Goal: Task Accomplishment & Management: Complete application form

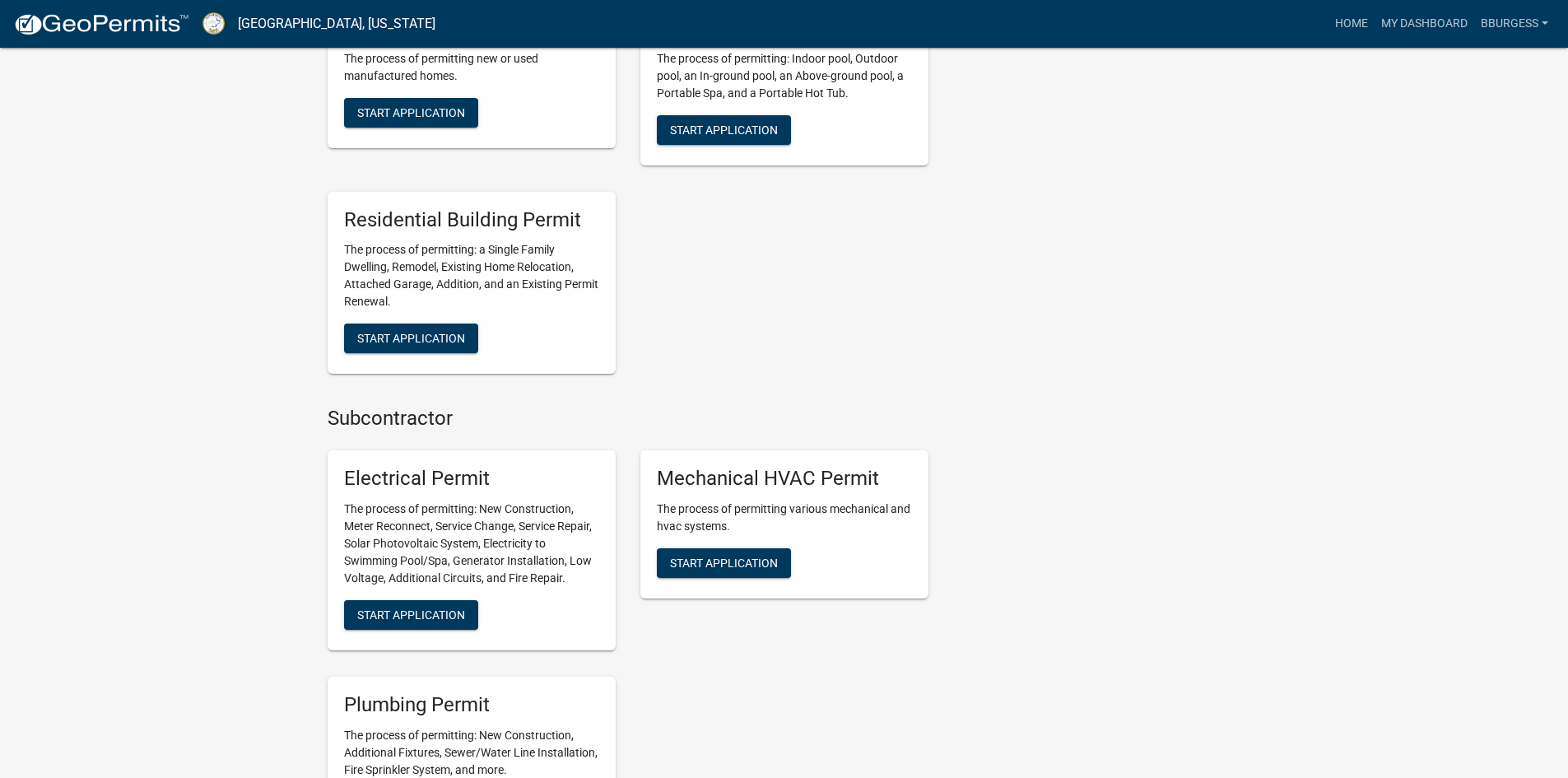
scroll to position [823, 0]
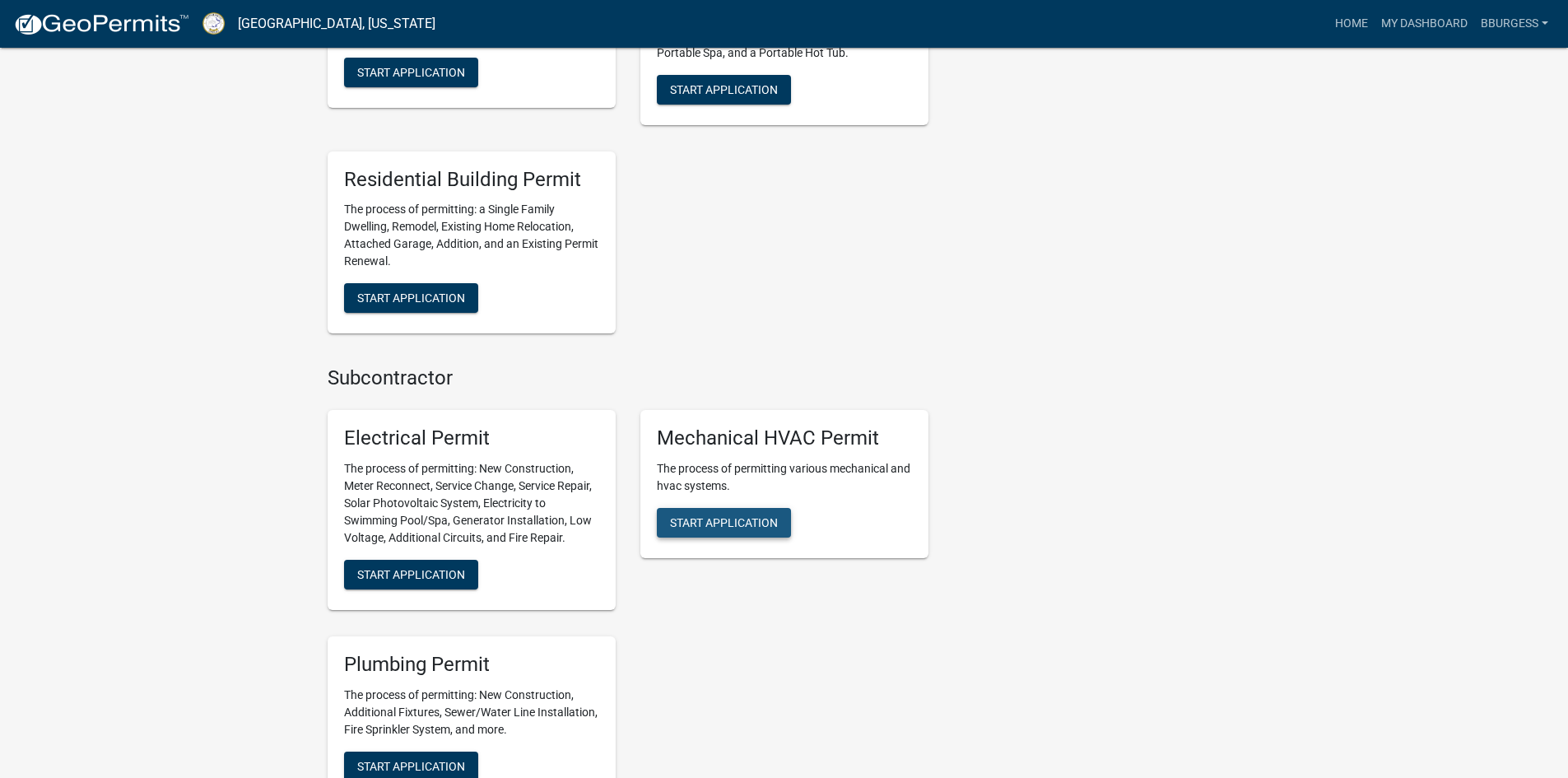
click at [756, 519] on span "Start Application" at bounding box center [723, 522] width 108 height 14
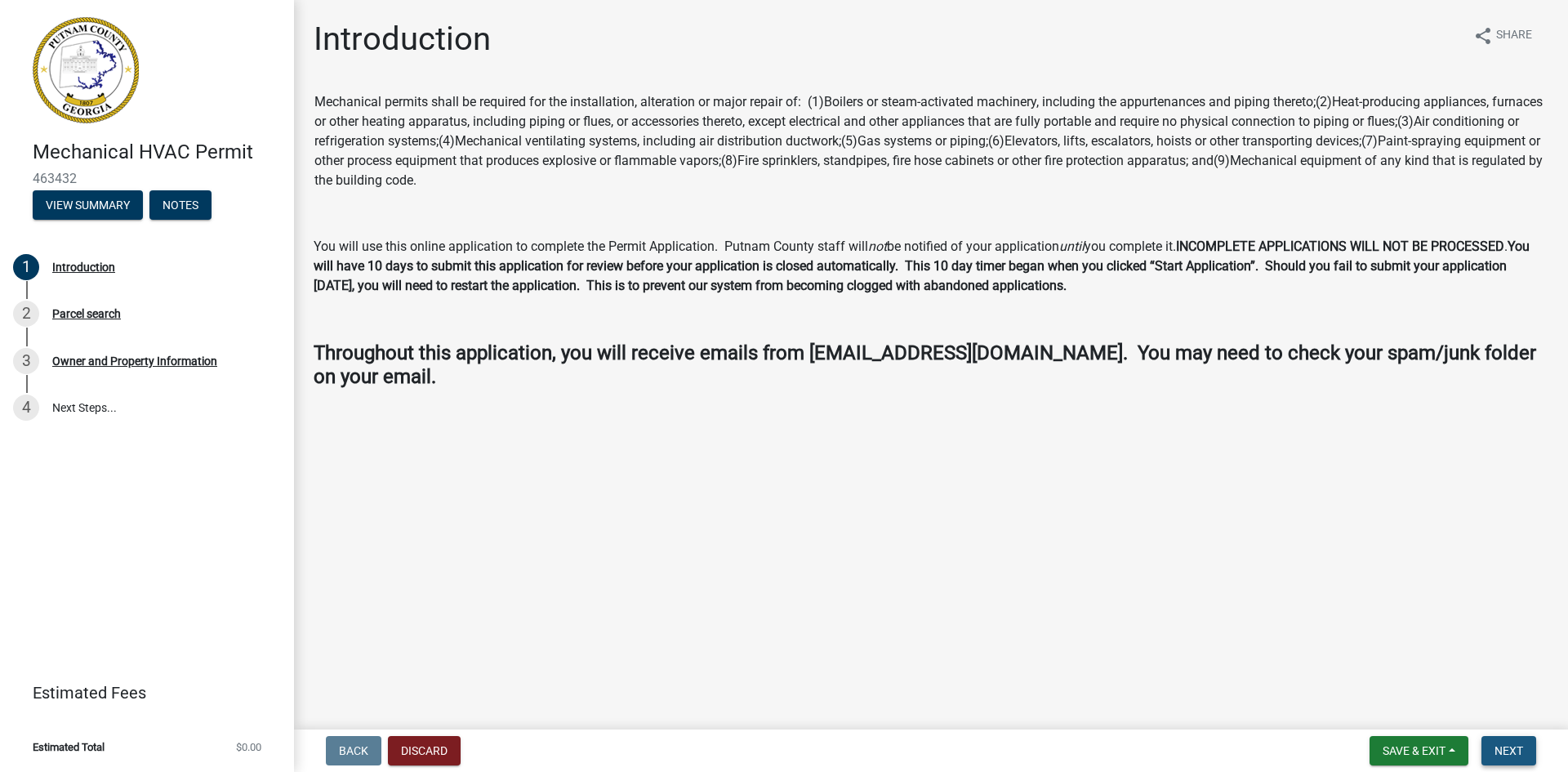
click at [1498, 750] on span "Next" at bounding box center [1509, 750] width 29 height 13
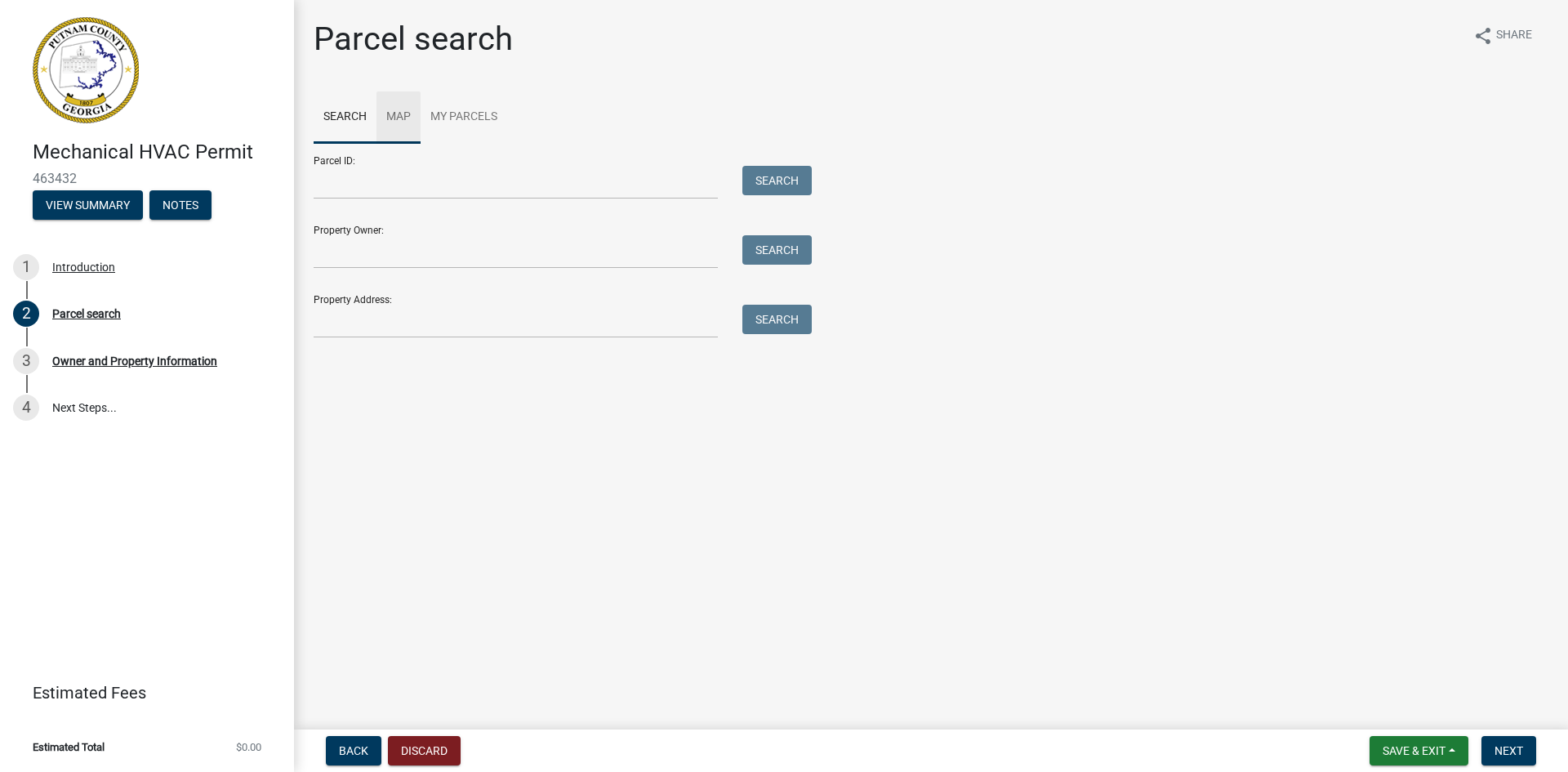
click at [403, 114] on link "Map" at bounding box center [398, 117] width 44 height 52
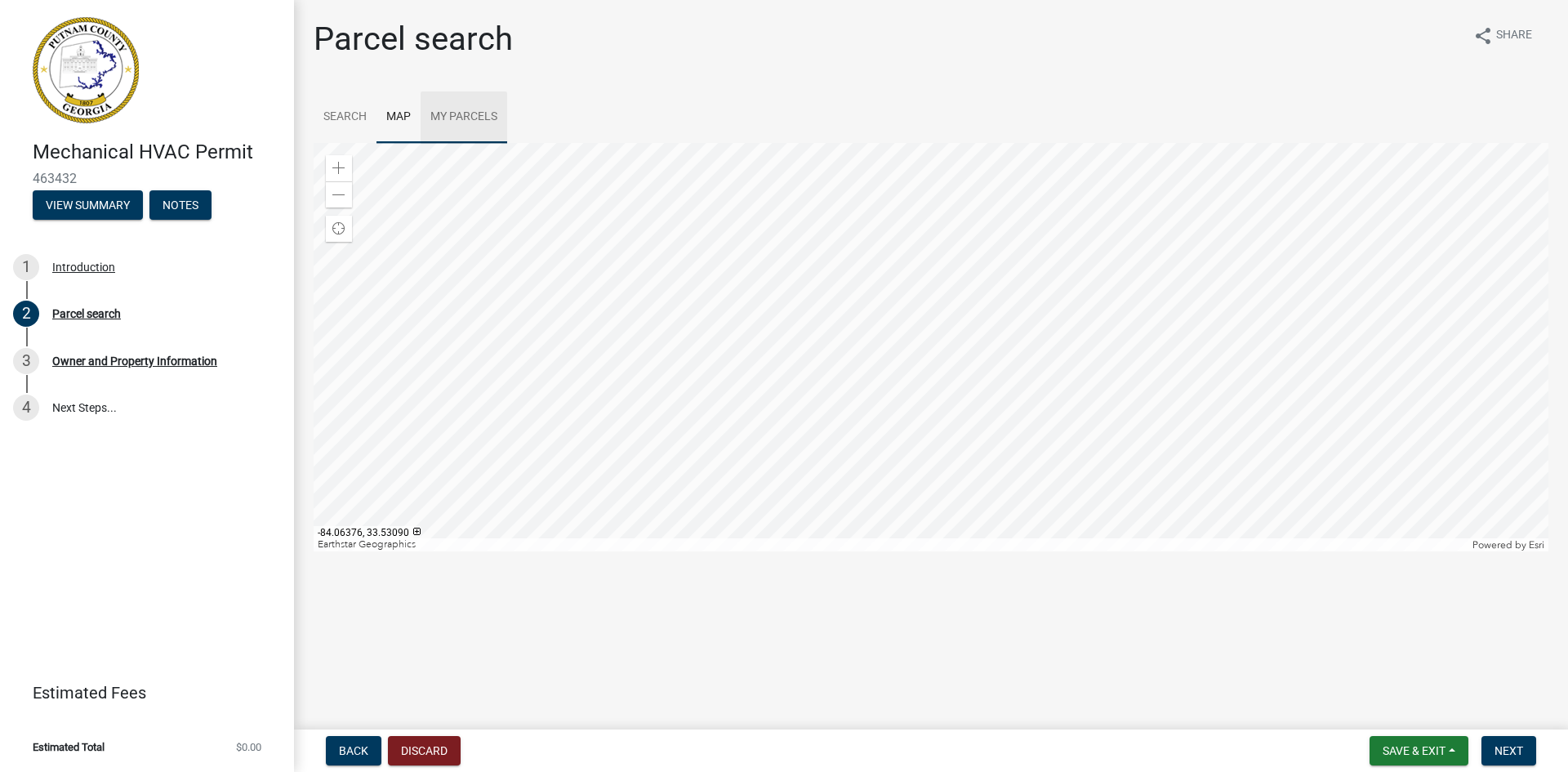
click at [482, 105] on link "My Parcels" at bounding box center [463, 117] width 87 height 52
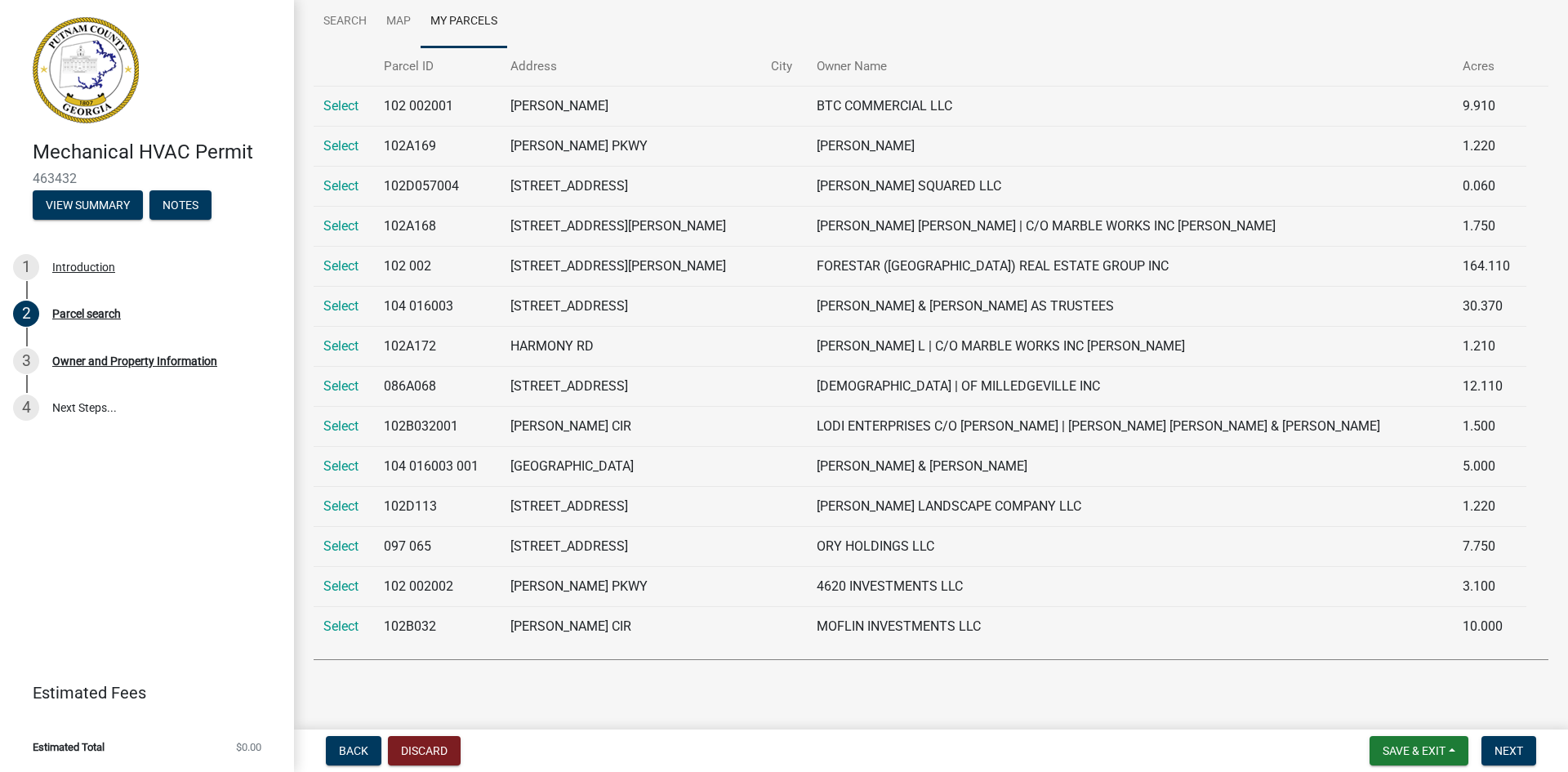
scroll to position [96, 0]
click at [346, 380] on link "Select" at bounding box center [341, 385] width 35 height 15
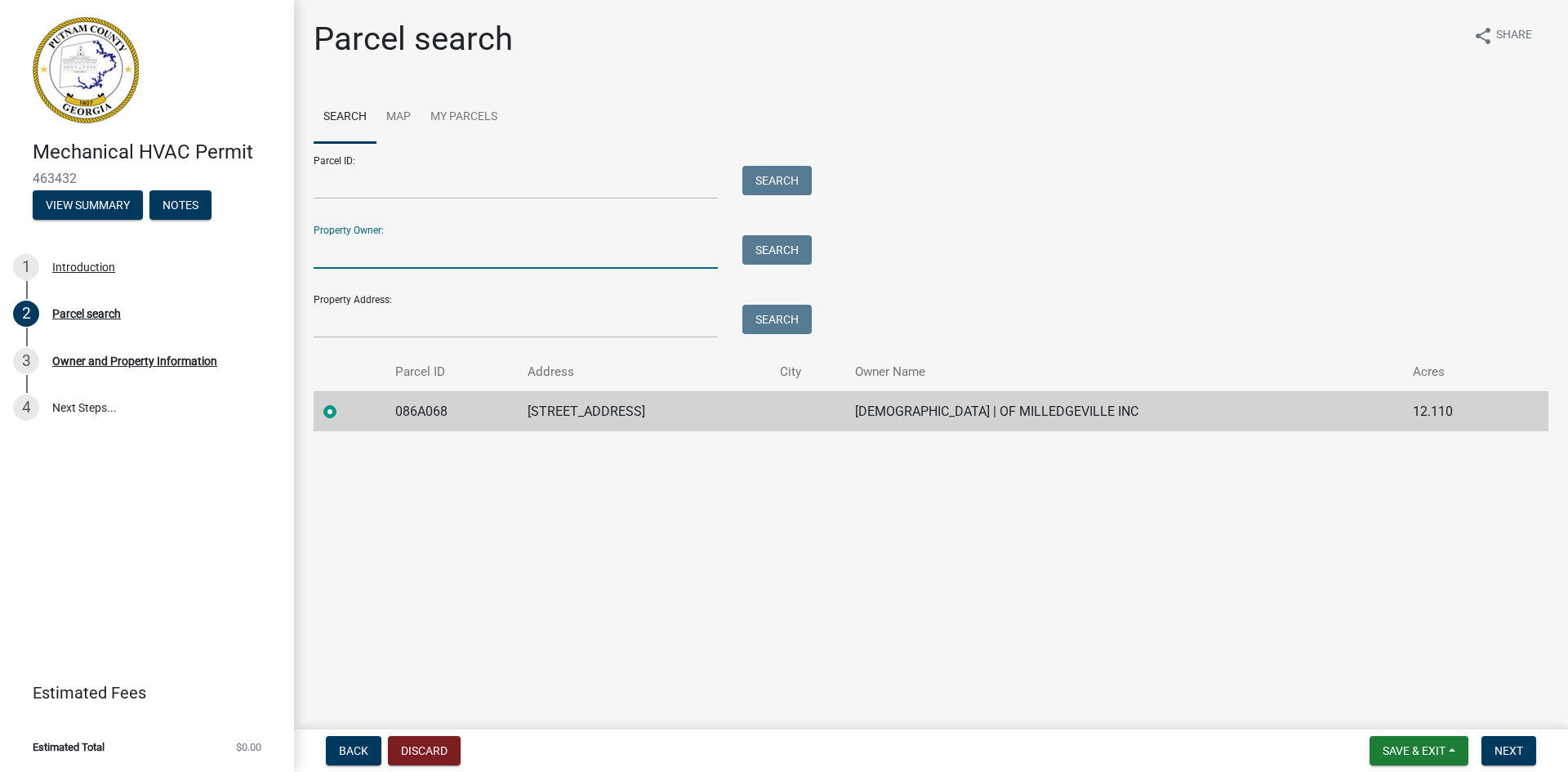
click at [394, 263] on input "Property Owner:" at bounding box center [515, 251] width 404 height 33
click at [370, 175] on input "Parcel ID:" at bounding box center [515, 182] width 404 height 33
click at [1498, 753] on span "Next" at bounding box center [1509, 750] width 29 height 13
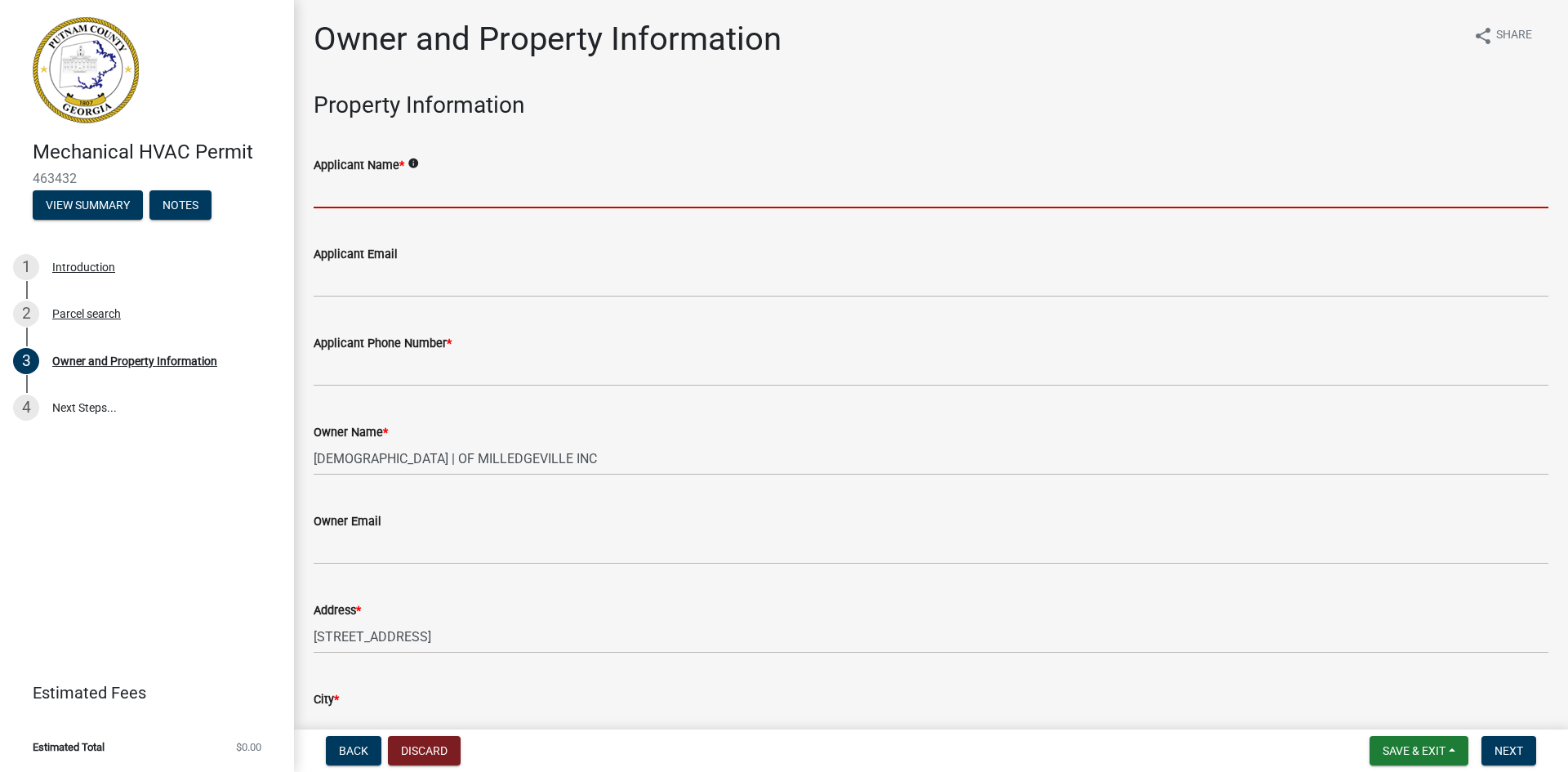
click at [427, 180] on input "Applicant Name *" at bounding box center [931, 191] width 1234 height 33
type input "[PERSON_NAME]"
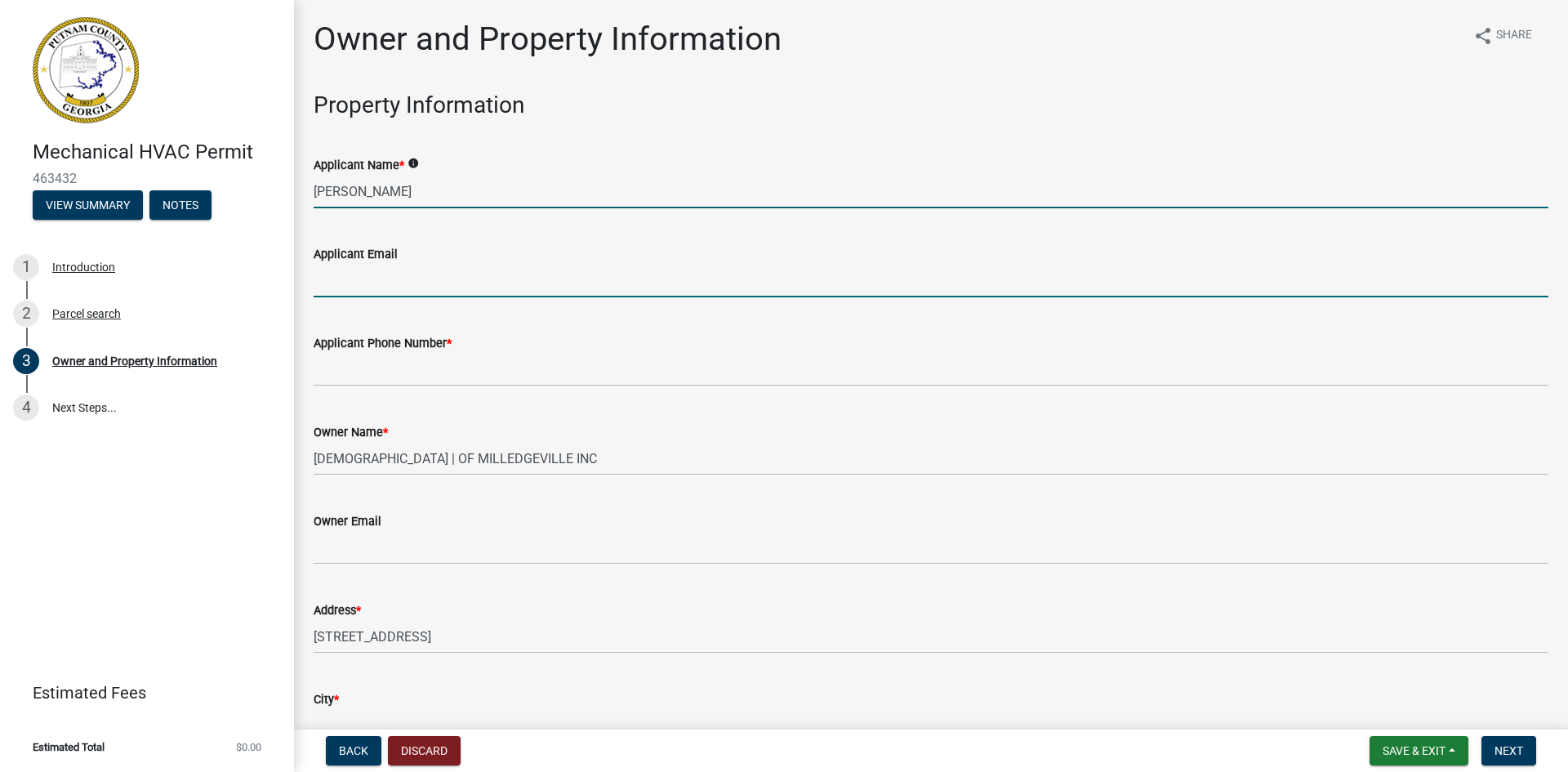
type input "[EMAIL_ADDRESS][DOMAIN_NAME]"
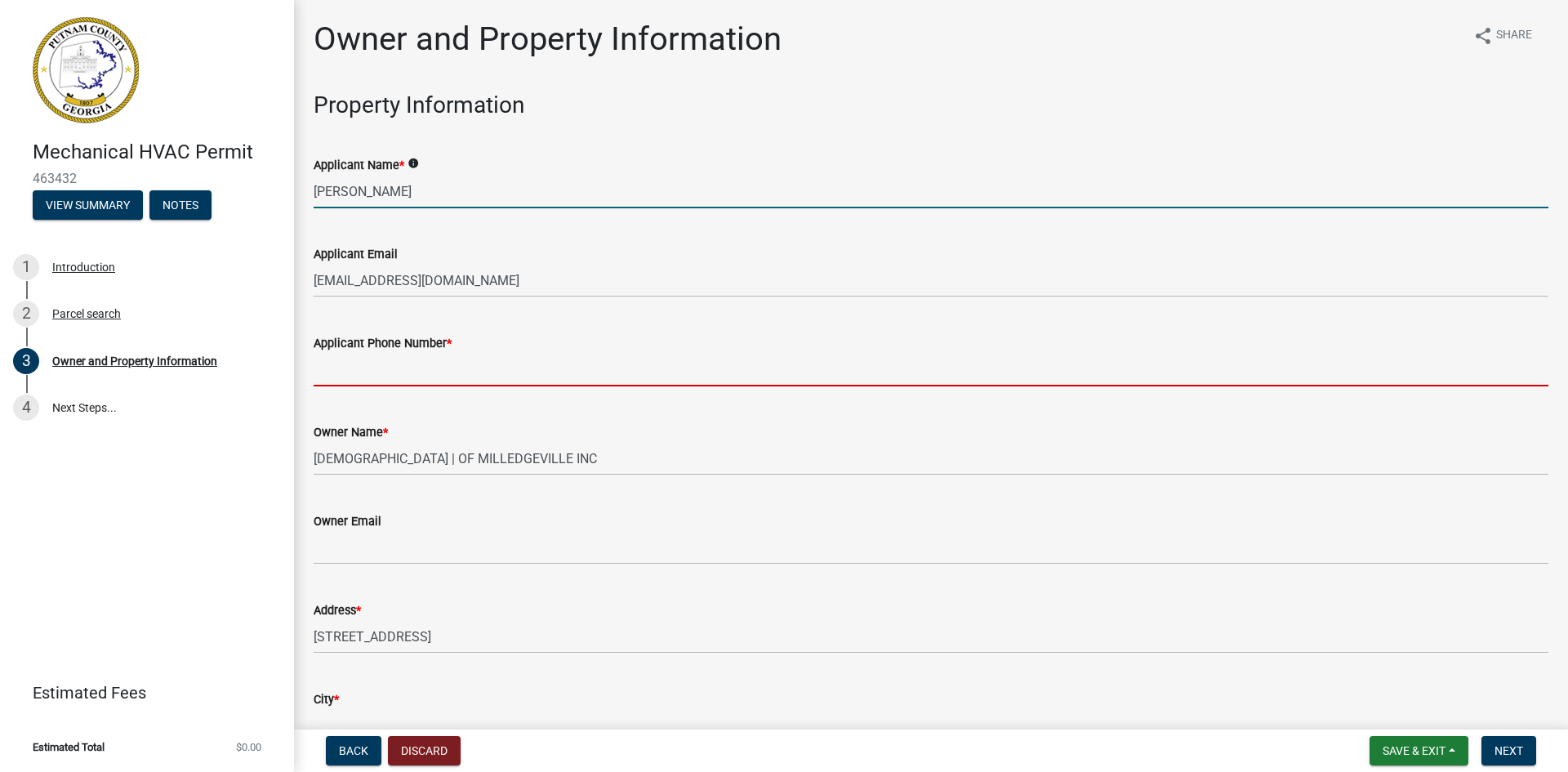
type input "4046948484"
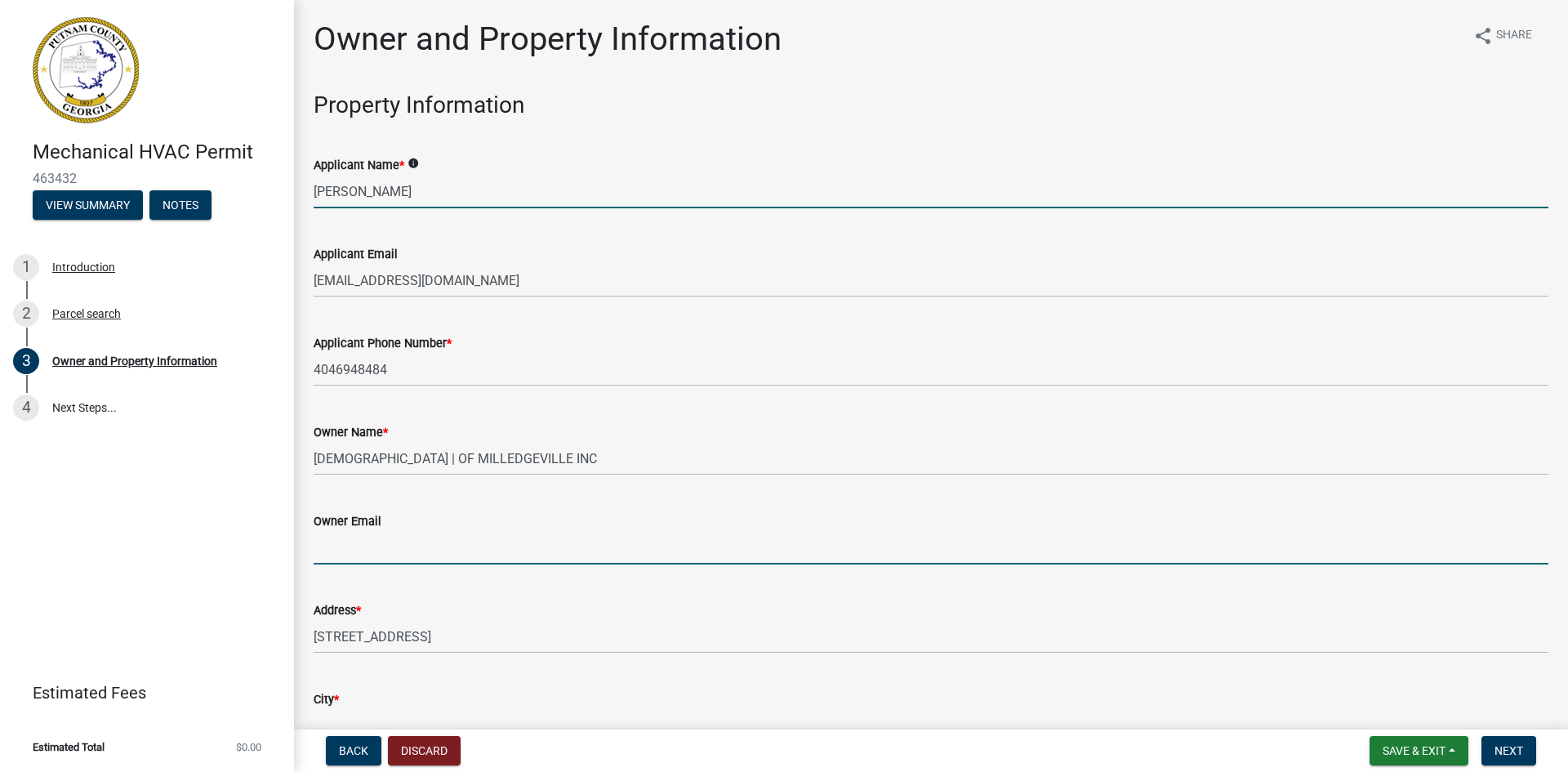
click at [362, 551] on input "Owner Email" at bounding box center [931, 547] width 1234 height 33
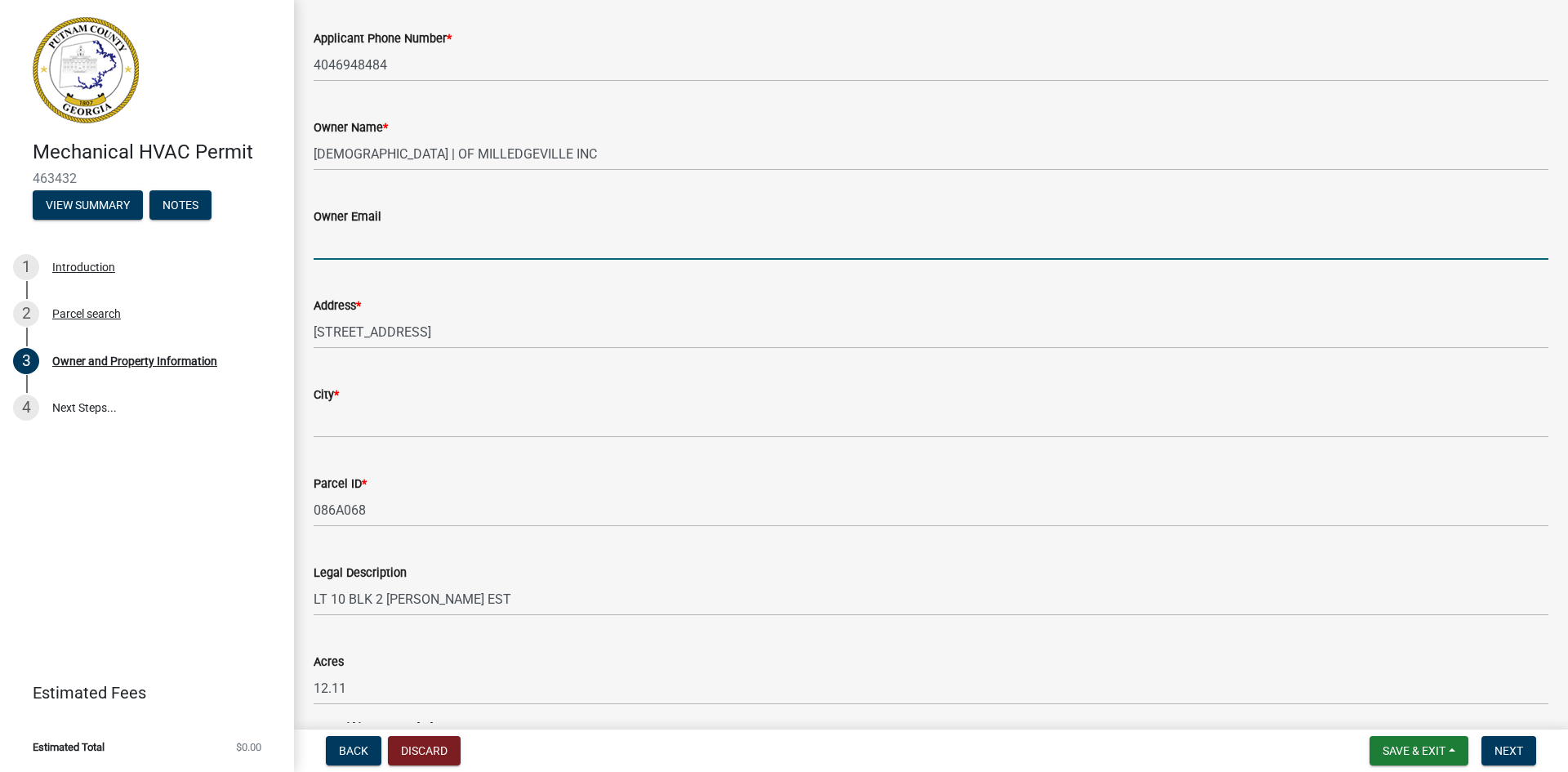
scroll to position [326, 0]
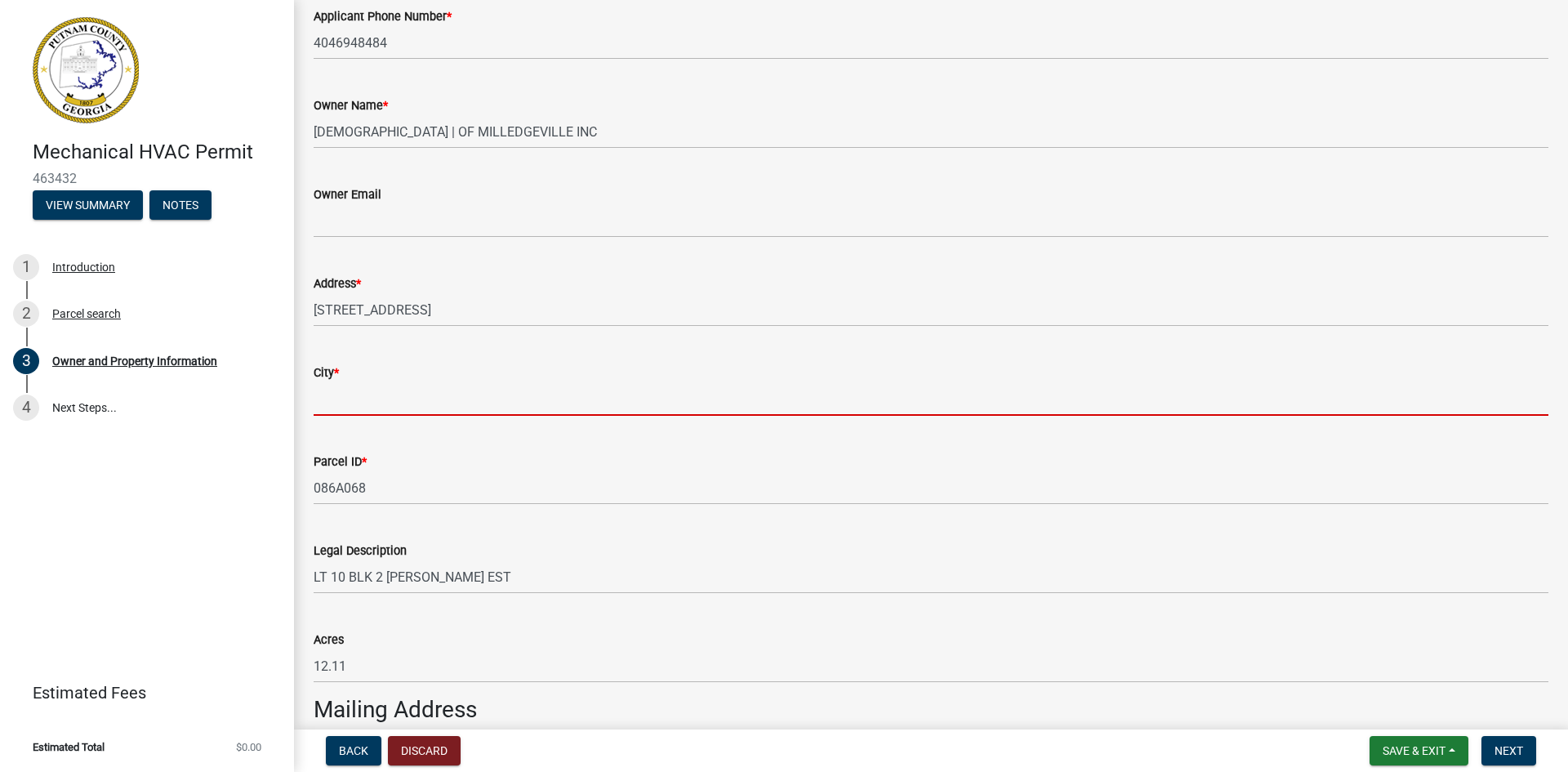
click at [377, 394] on input "City *" at bounding box center [931, 398] width 1234 height 33
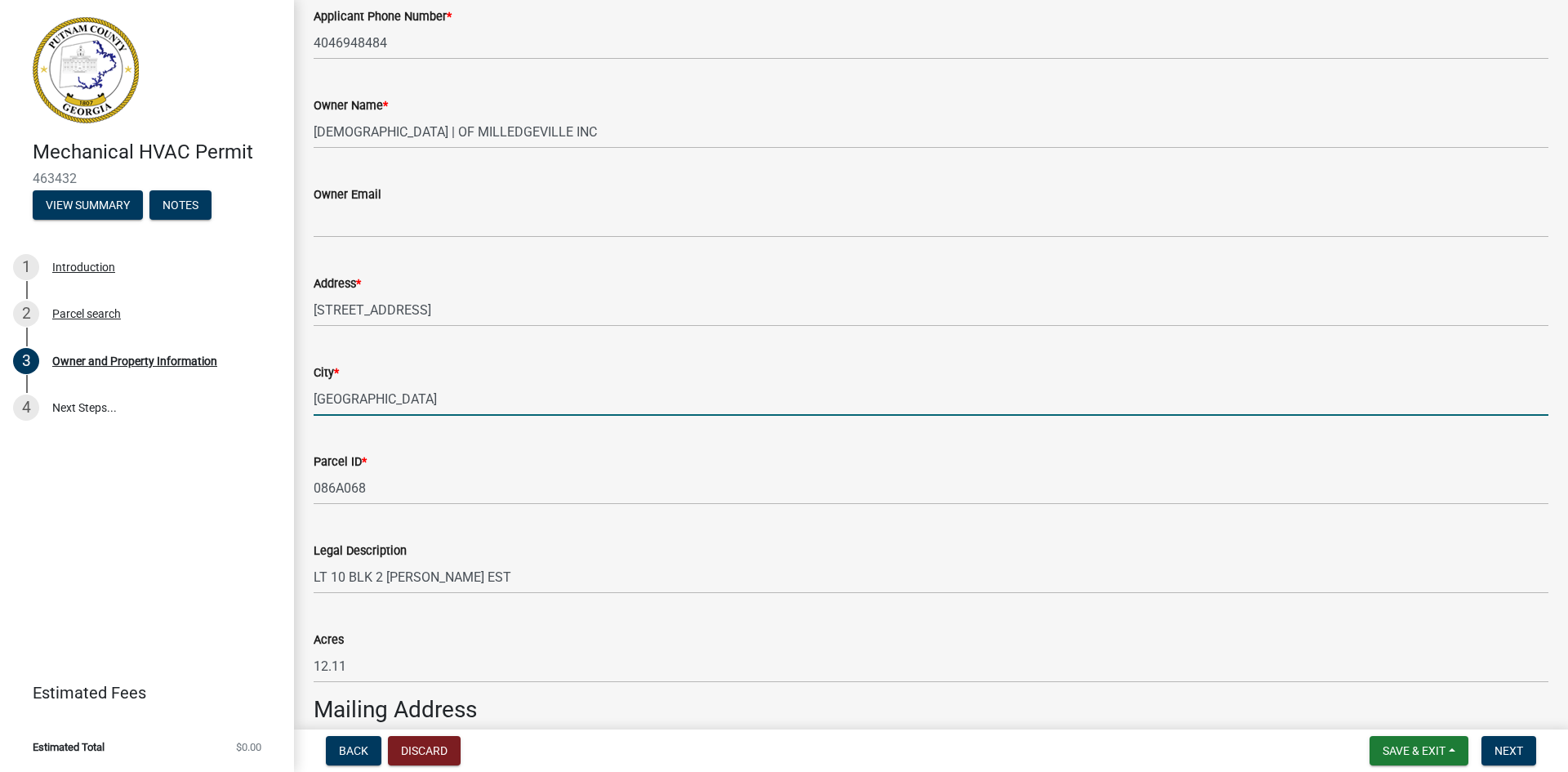
type input "[GEOGRAPHIC_DATA]"
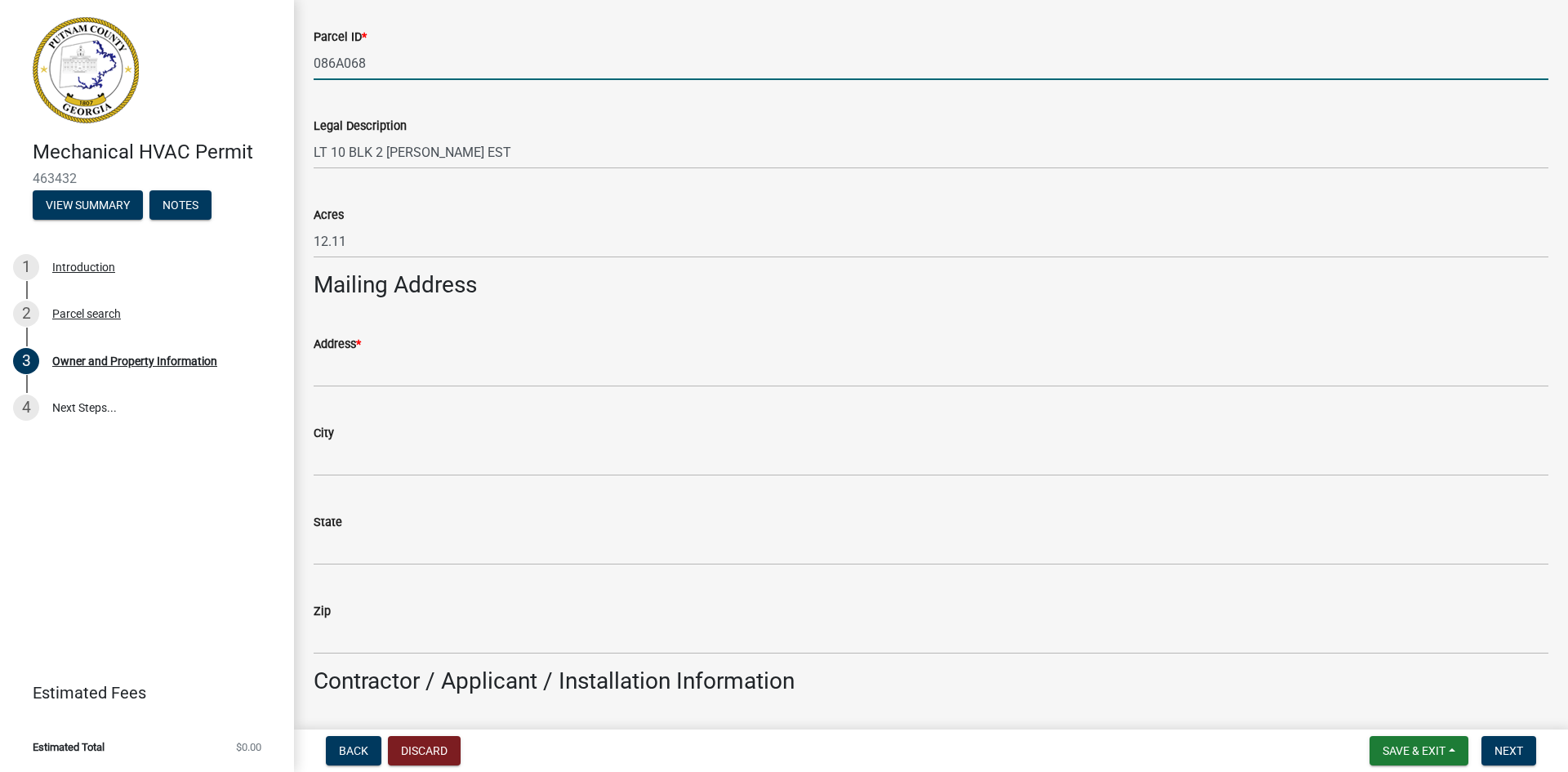
scroll to position [817, 0]
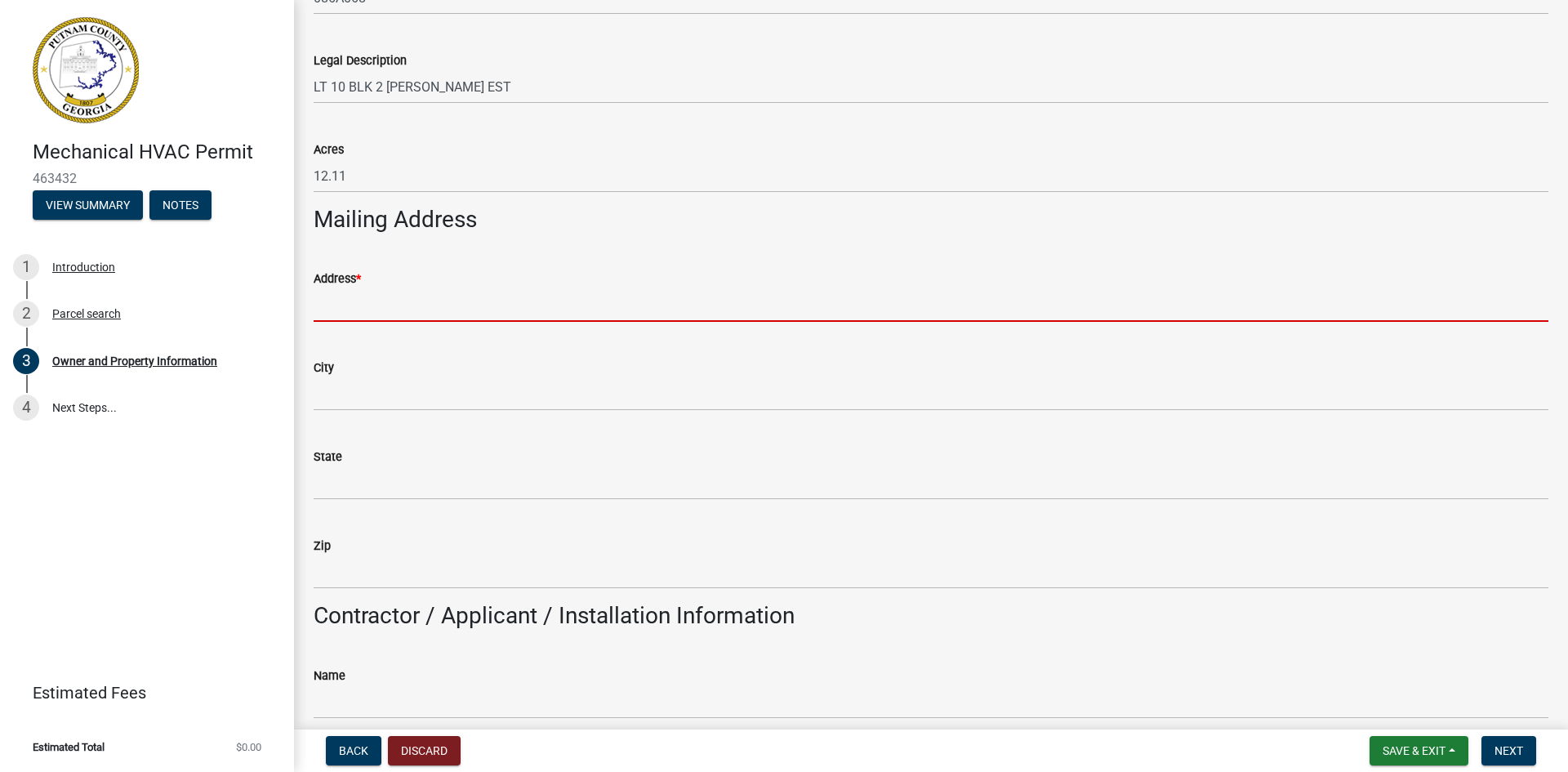
click at [397, 309] on input "Address *" at bounding box center [931, 304] width 1234 height 33
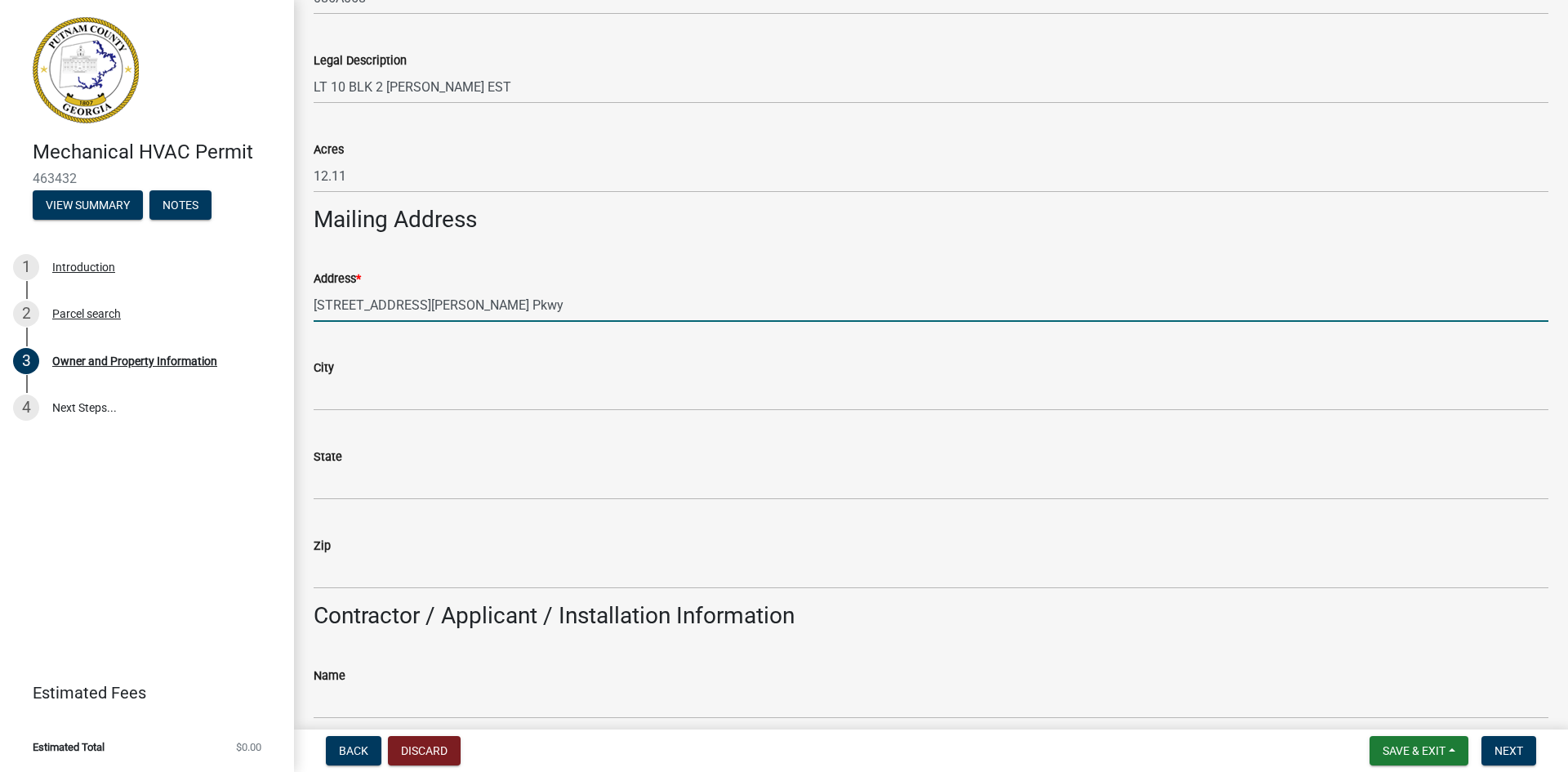
type input "[STREET_ADDRESS][PERSON_NAME] Pkwy"
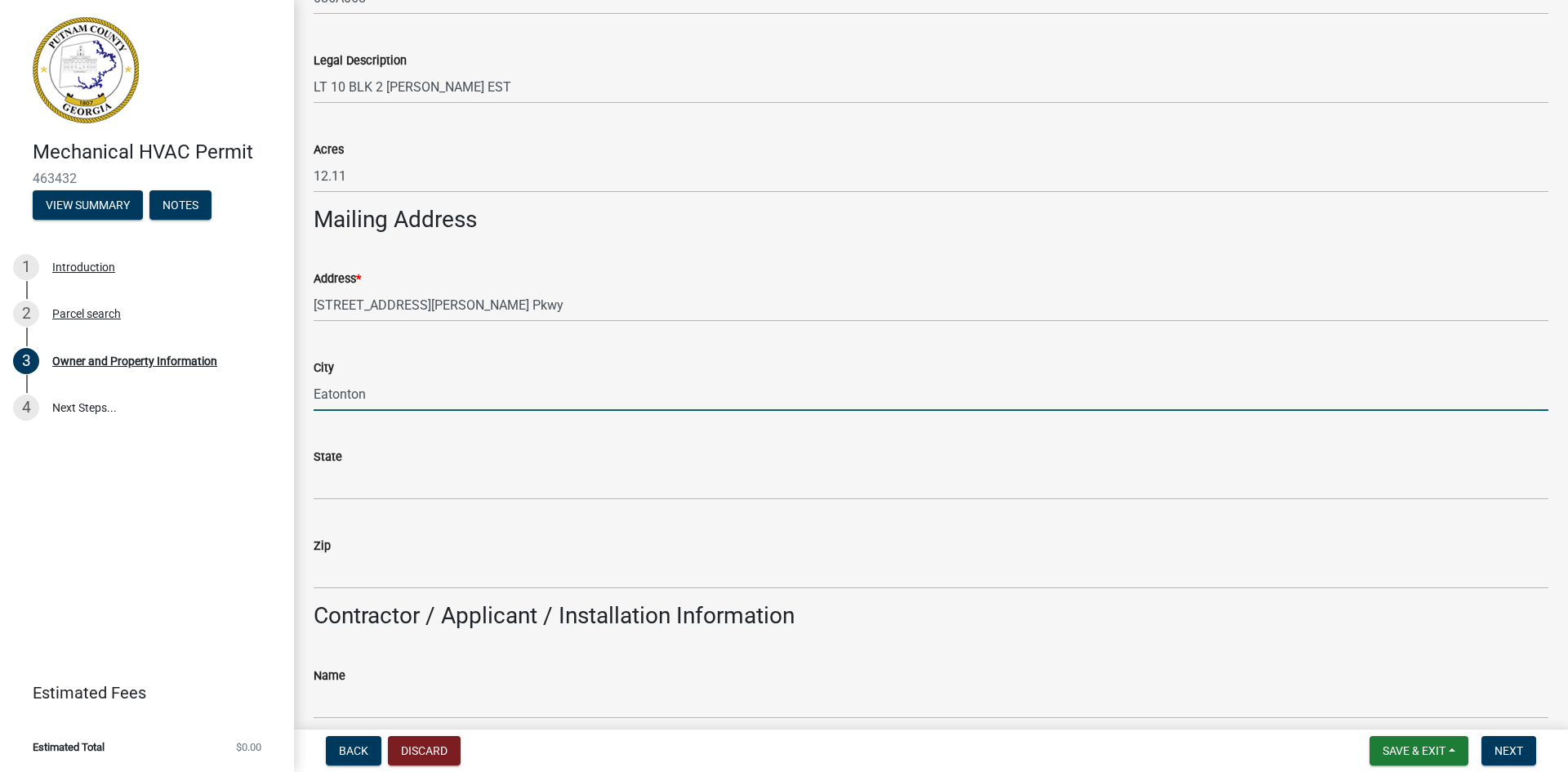
type input "Eatonton"
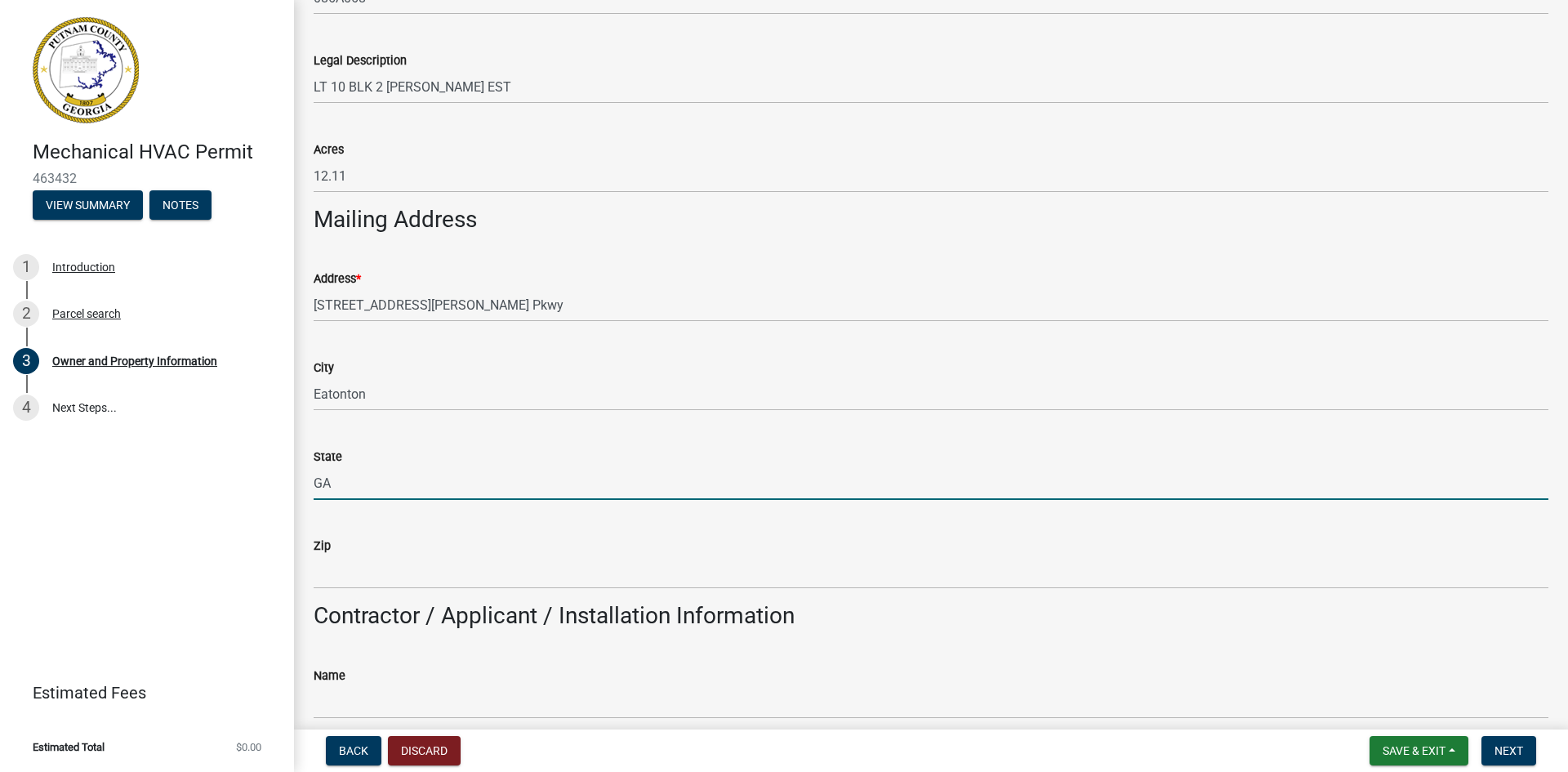
type input "GA"
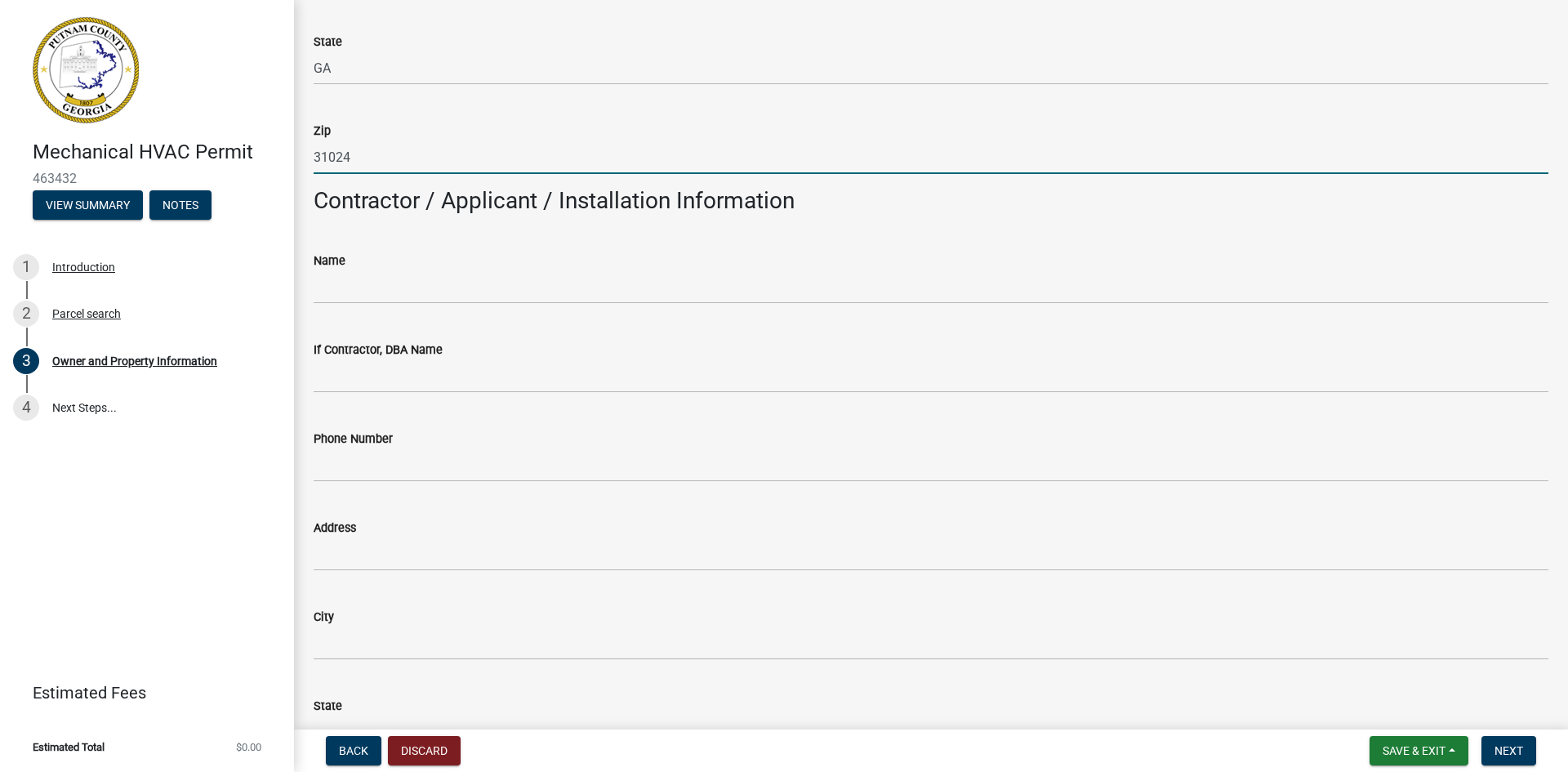
scroll to position [1306, 0]
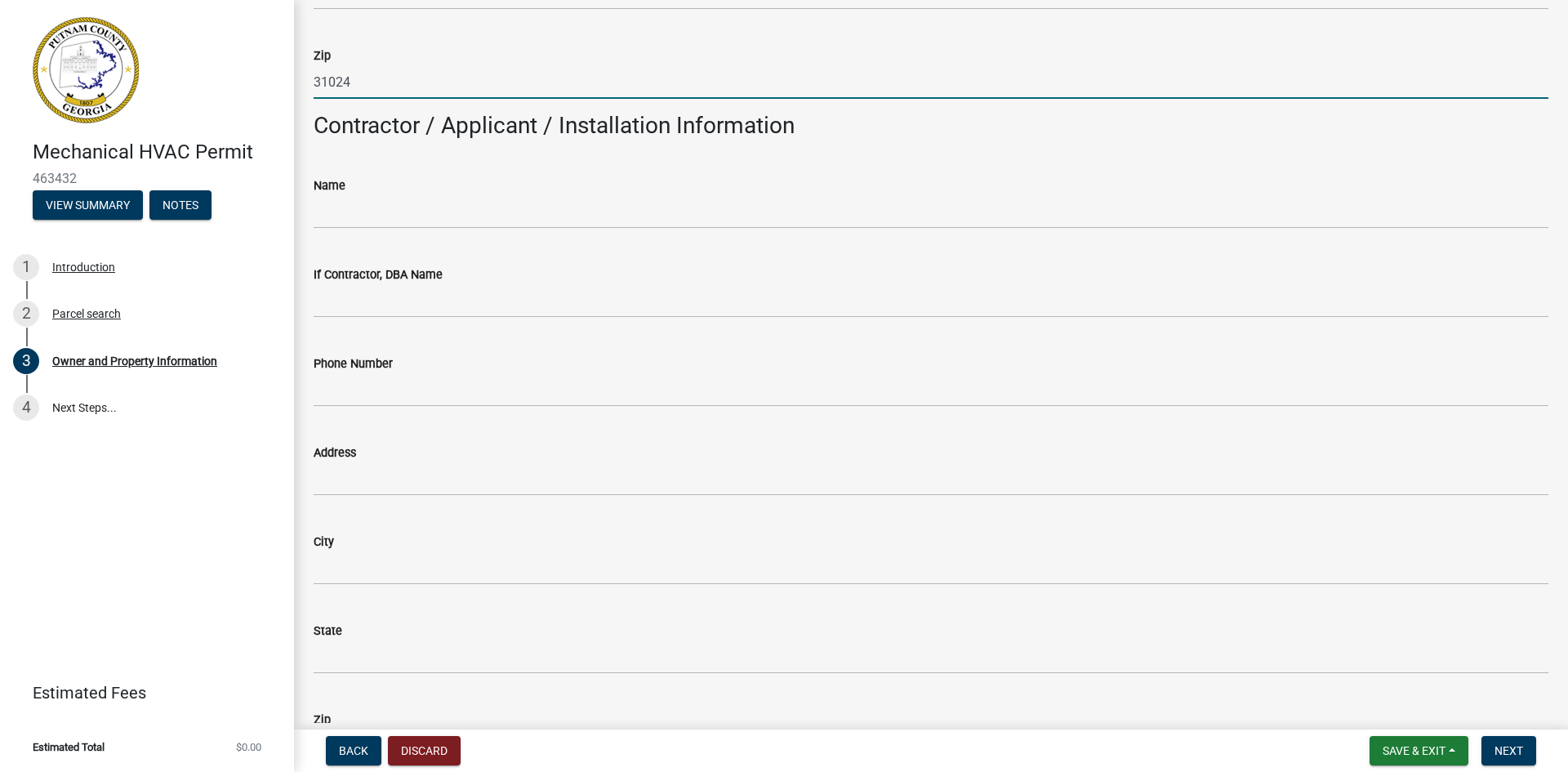
type input "31024"
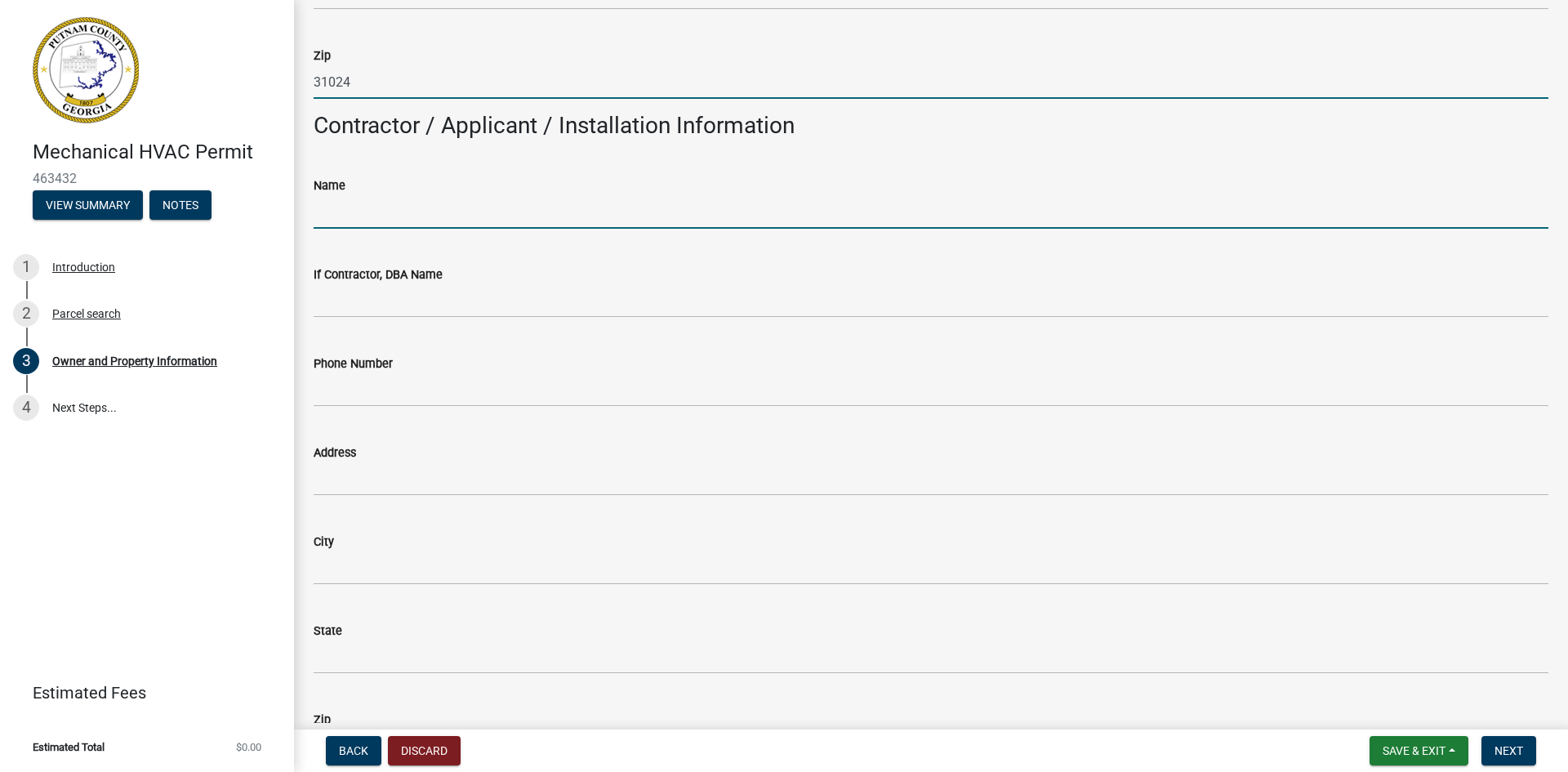
click at [507, 208] on input "Name" at bounding box center [931, 212] width 1234 height 33
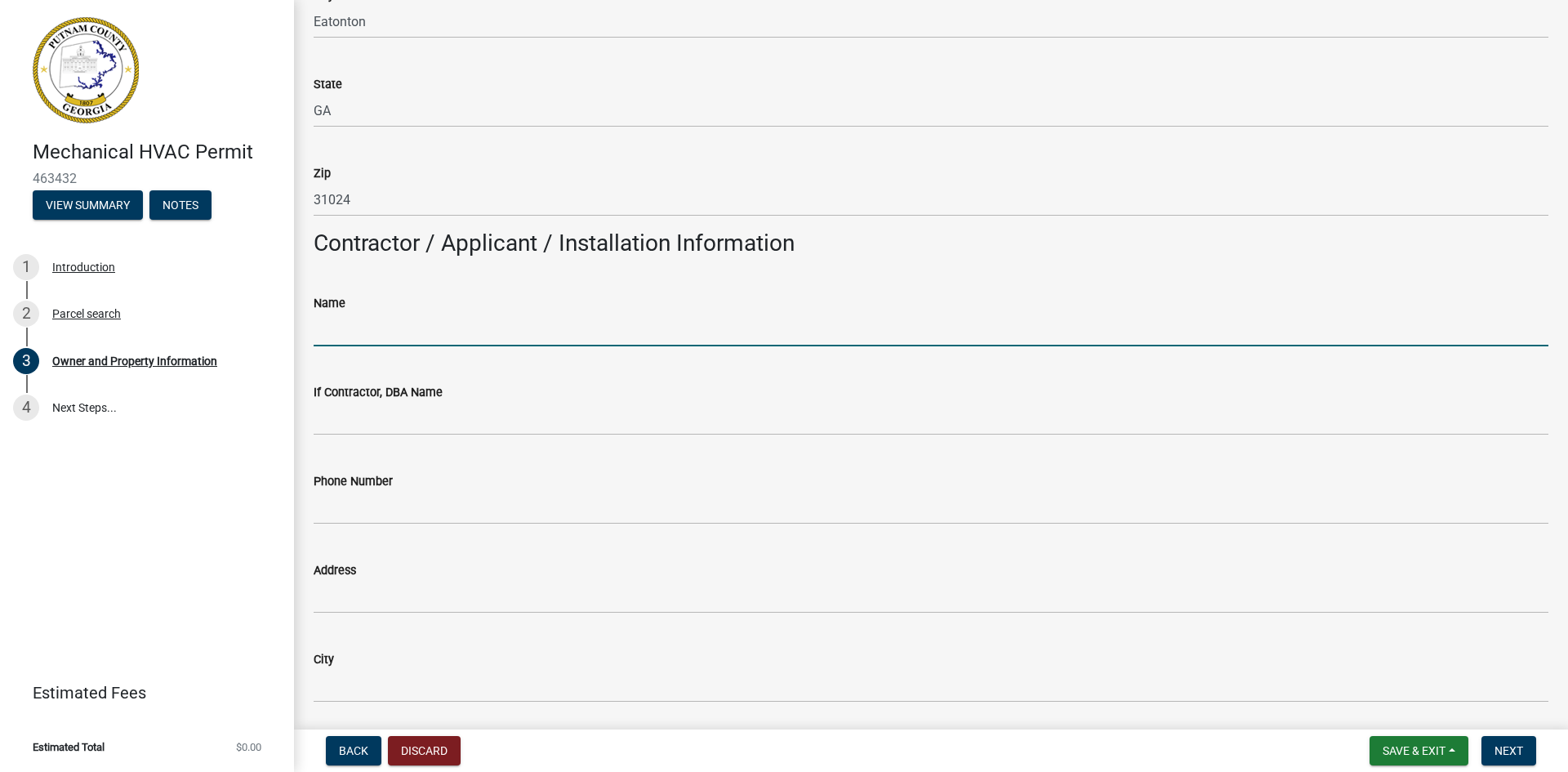
scroll to position [1225, 0]
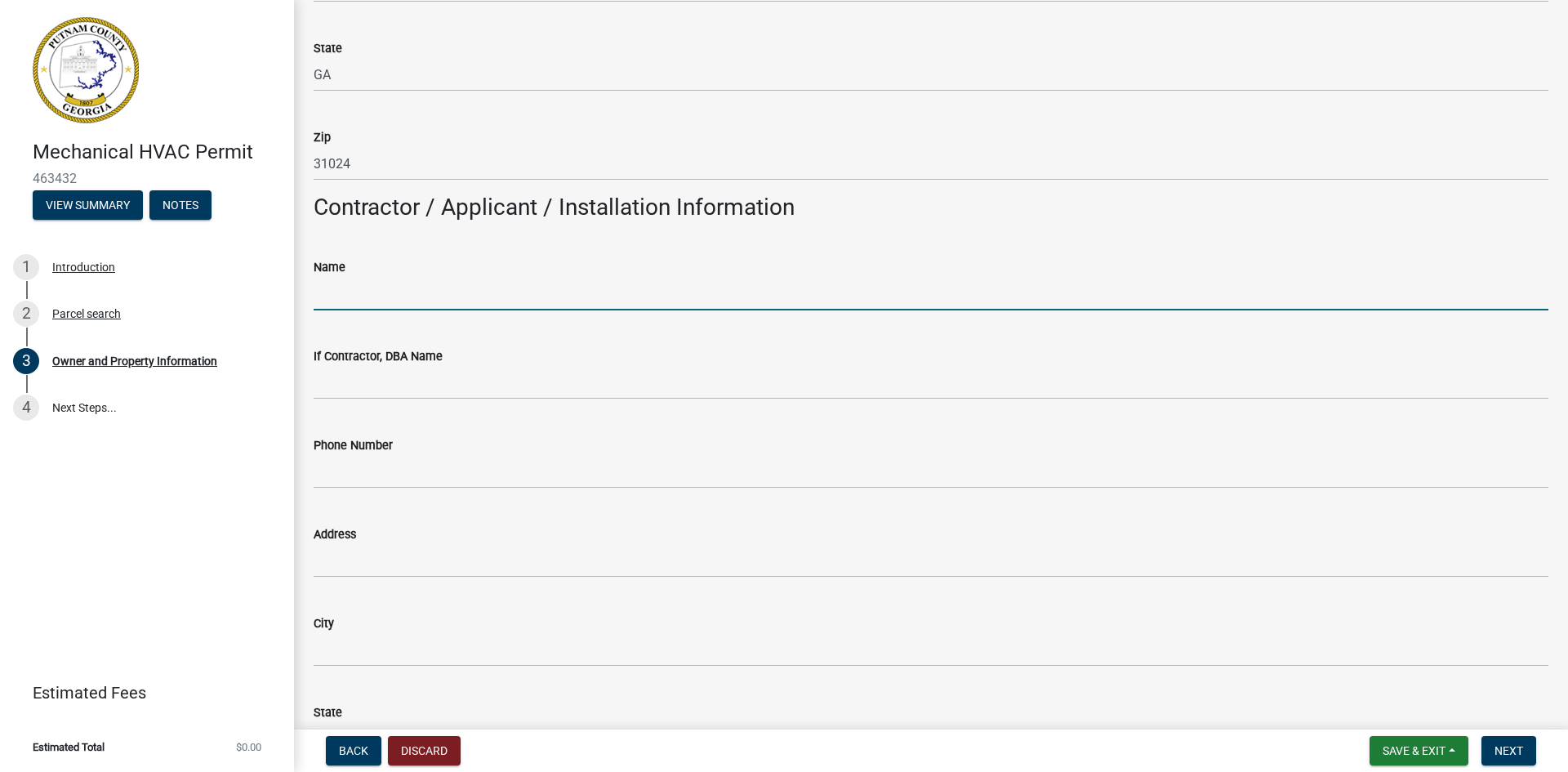
click at [379, 301] on input "Name" at bounding box center [931, 293] width 1234 height 33
type input "[PERSON_NAME]"
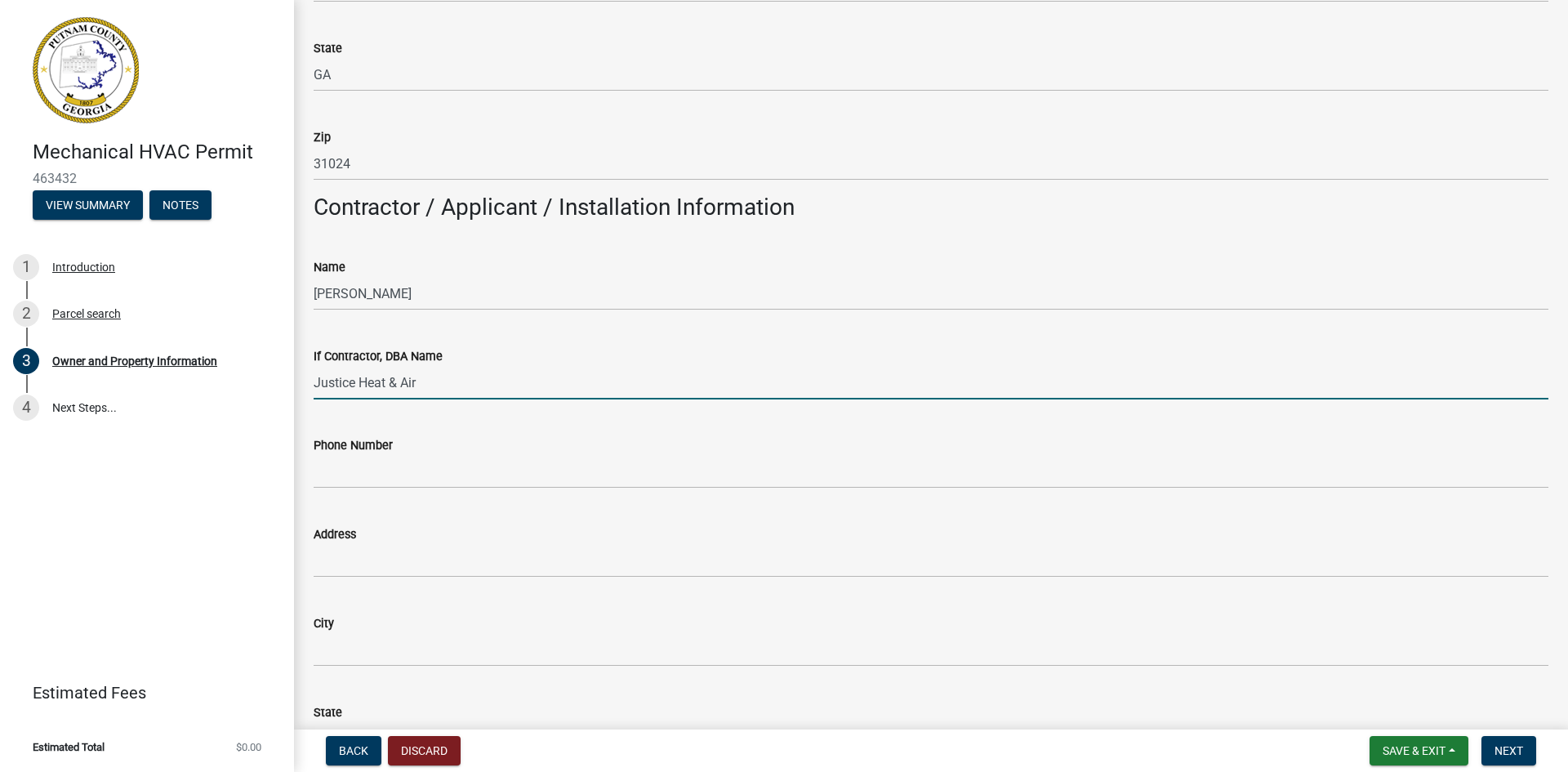
type input "Justice Heat & Air"
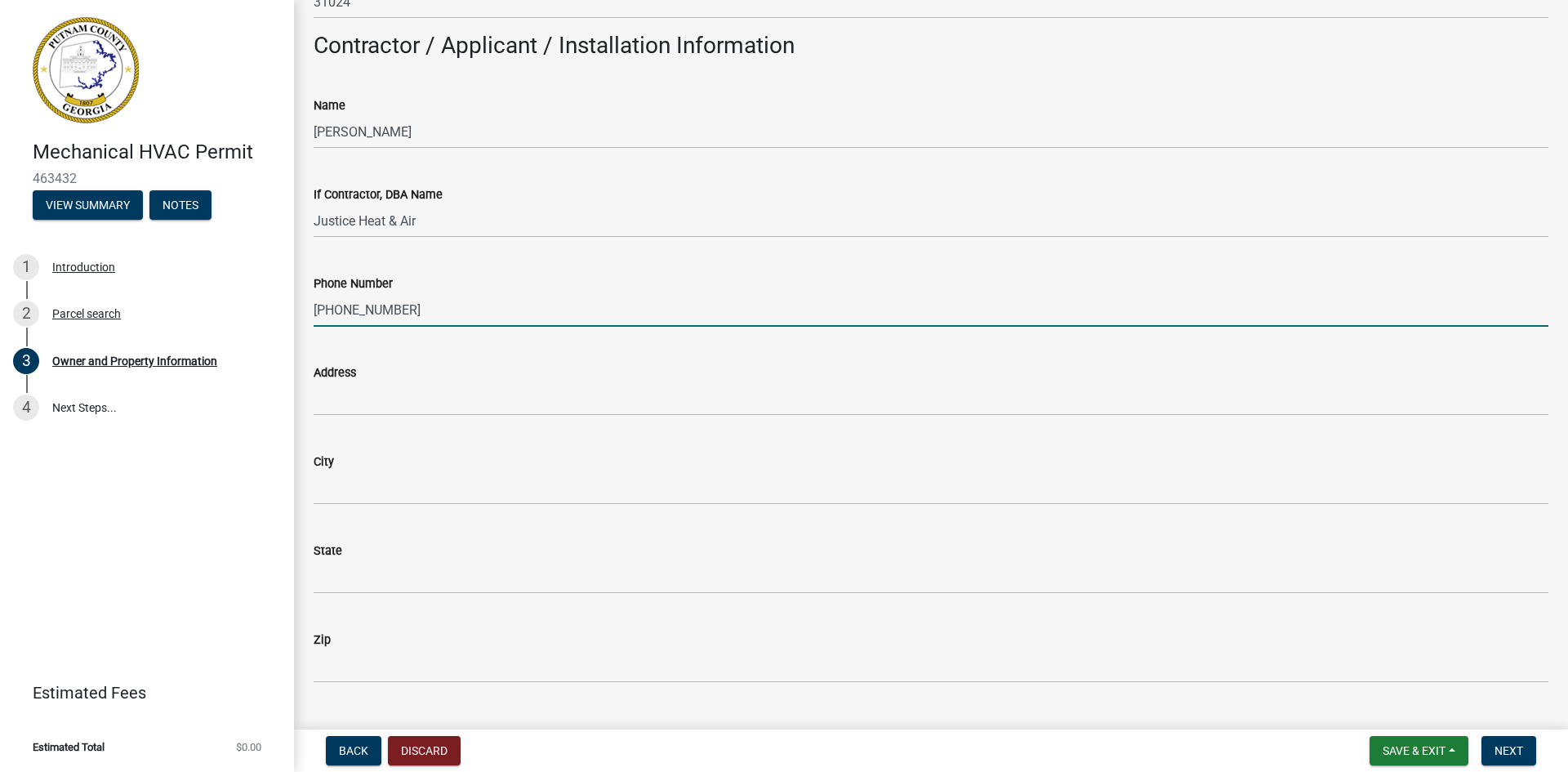
scroll to position [1388, 0]
type input "[PHONE_NUMBER]"
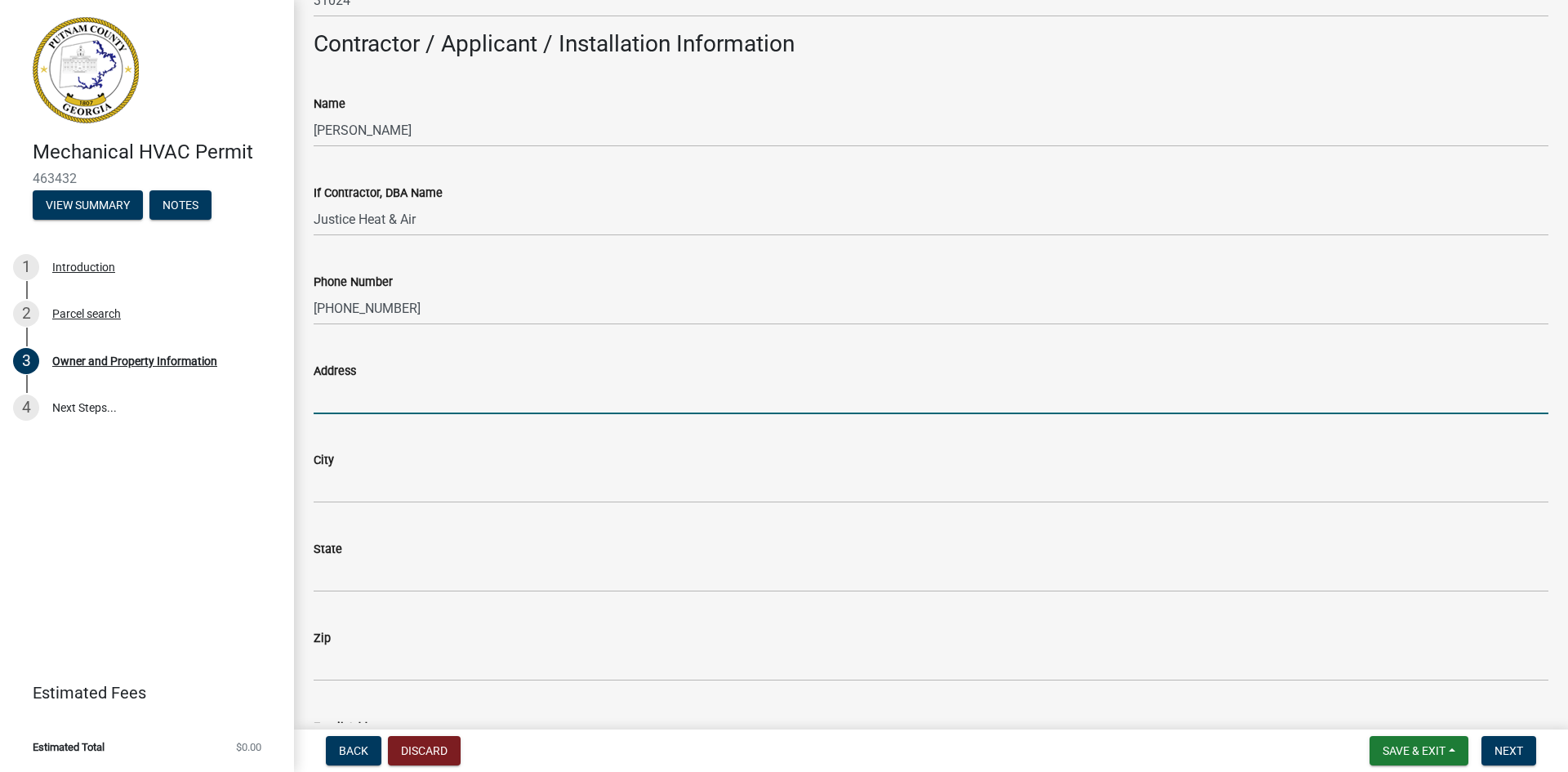
click at [389, 408] on input "Address" at bounding box center [931, 396] width 1234 height 33
type input "[STREET_ADDRESS][PERSON_NAME]"
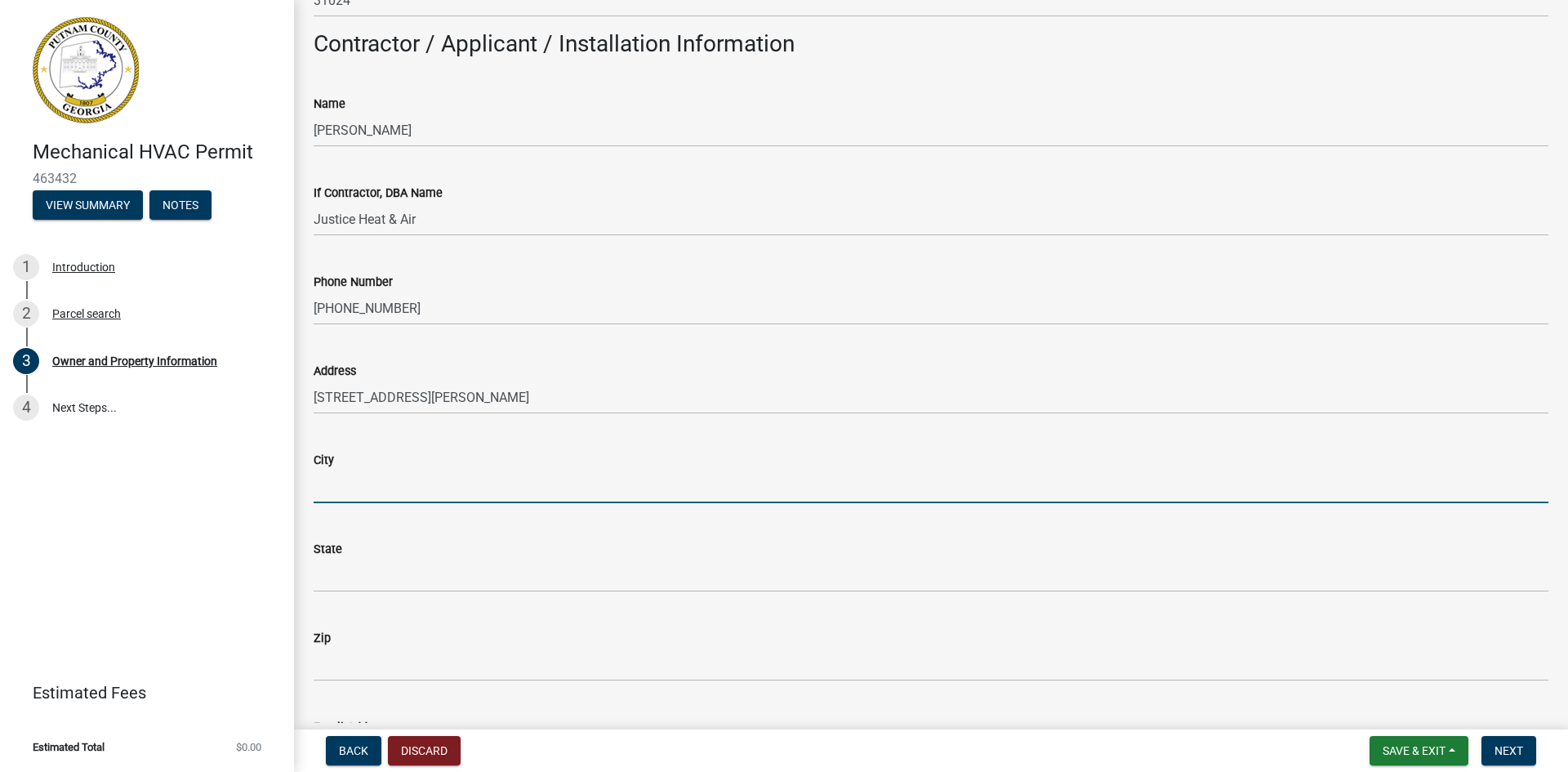
click at [366, 479] on input "City" at bounding box center [931, 486] width 1234 height 33
type input "Donalsonville"
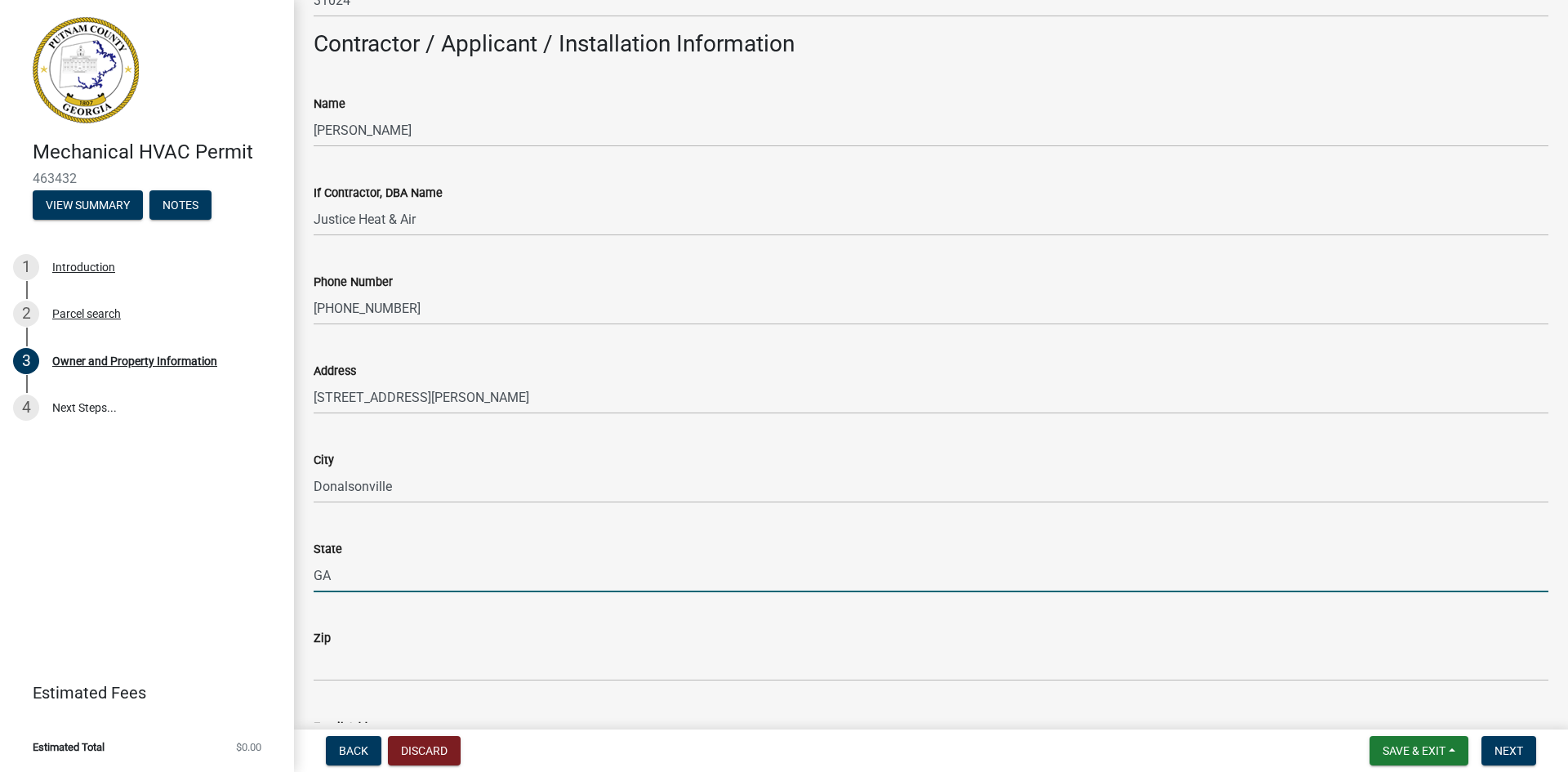
type input "GA"
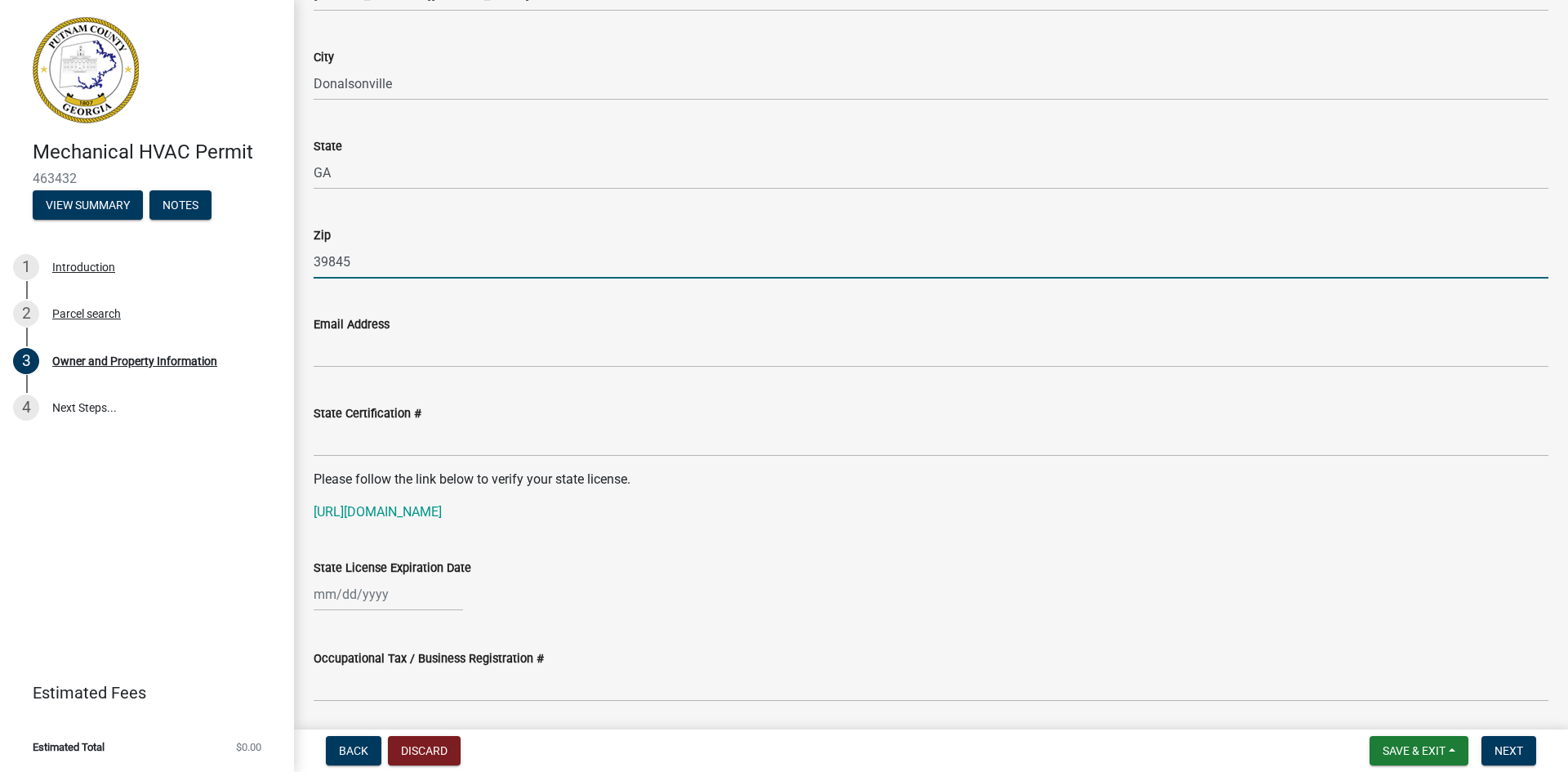
scroll to position [1797, 0]
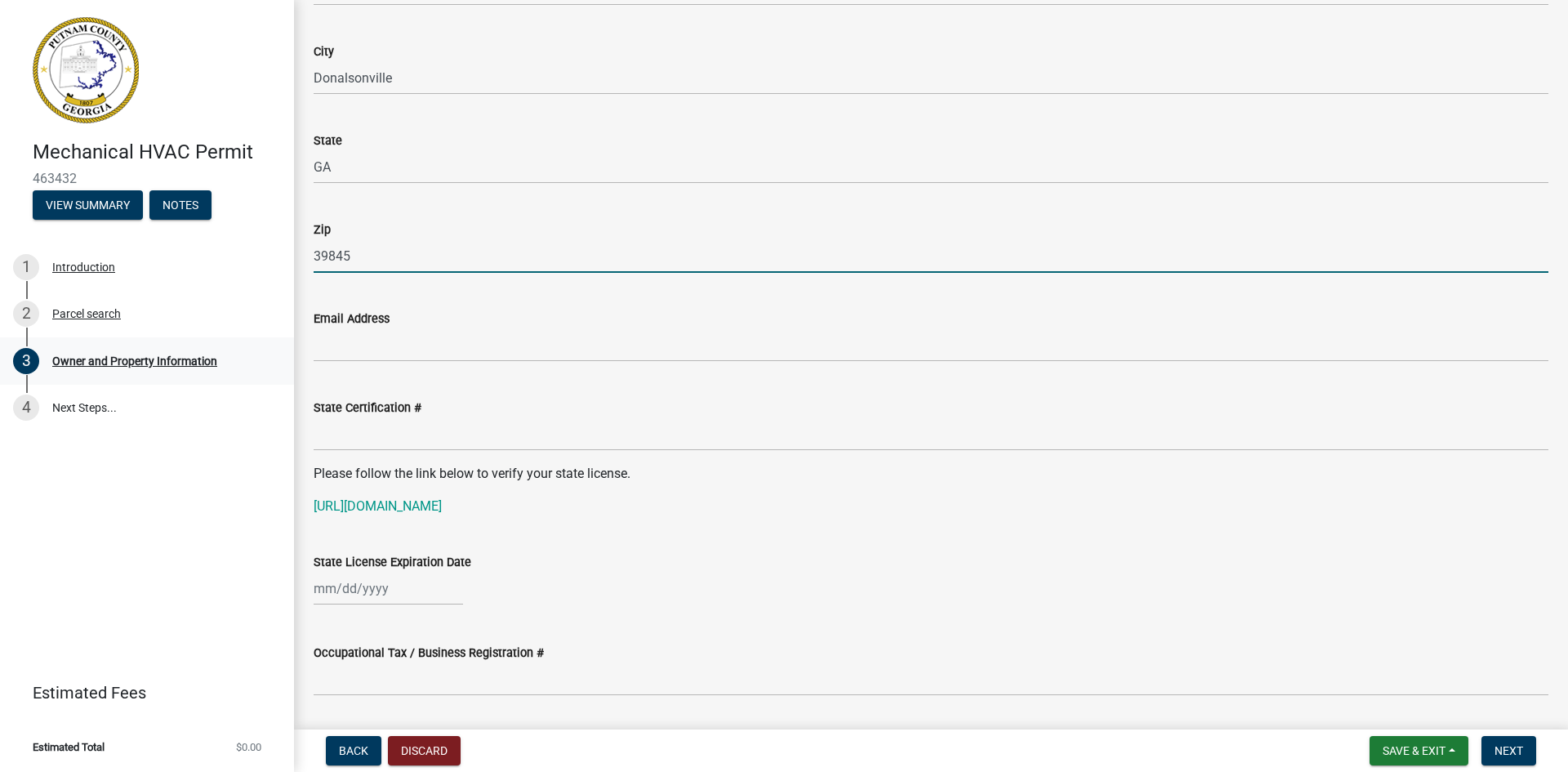
type input "39845"
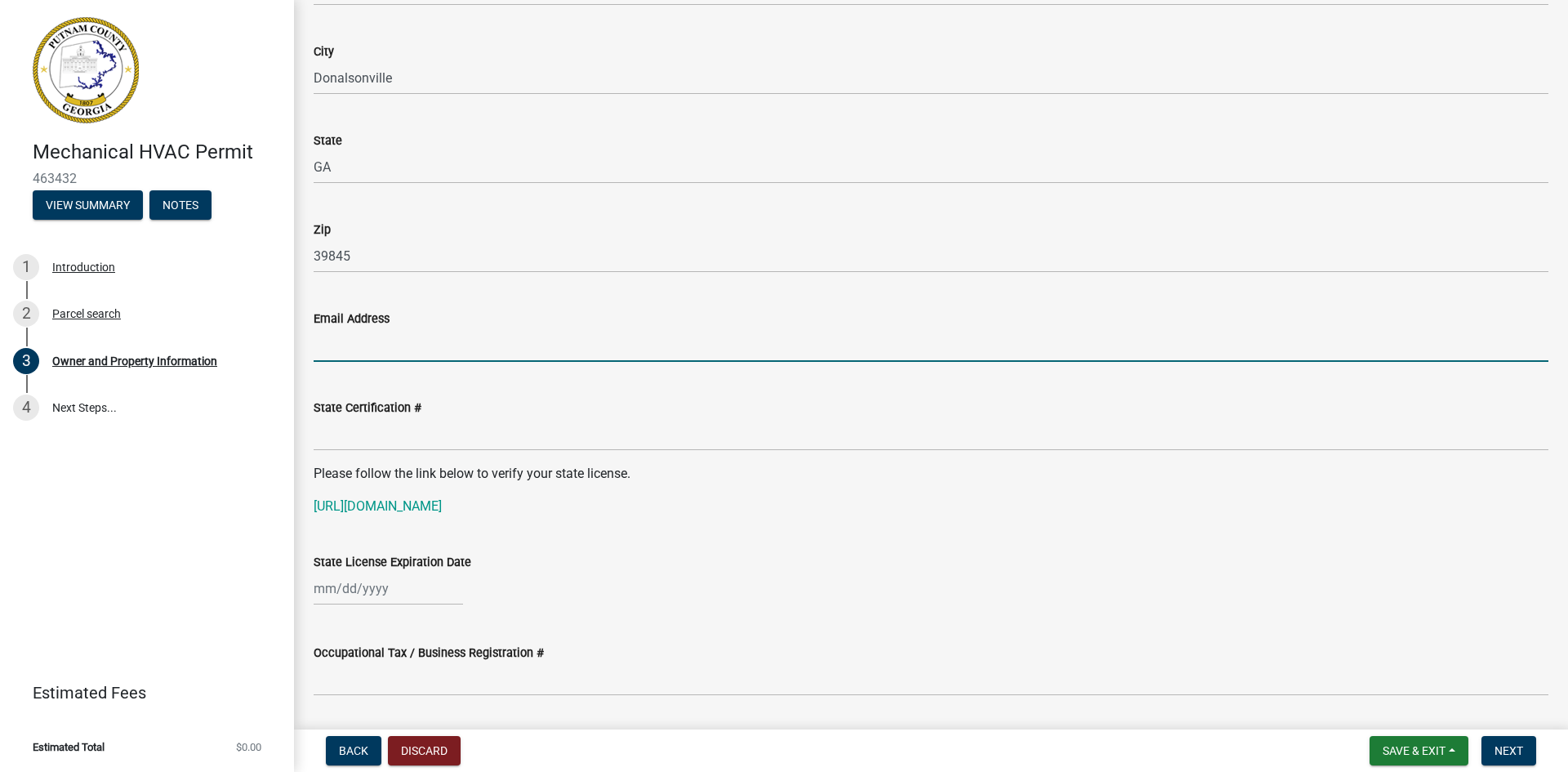
click at [391, 346] on input "Email Address" at bounding box center [931, 344] width 1234 height 33
type input "[EMAIL_ADDRESS][DOMAIN_NAME]"
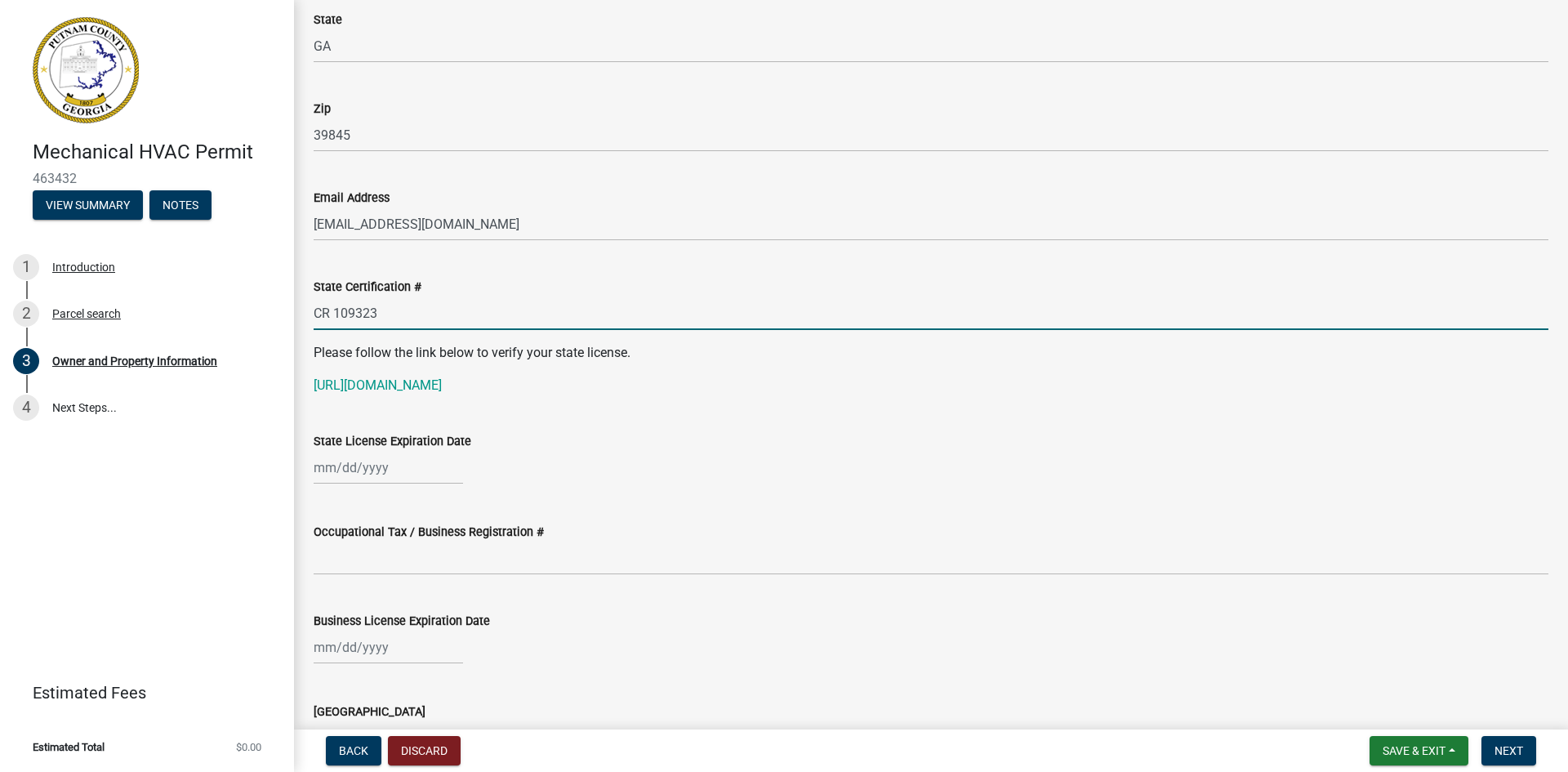
scroll to position [1960, 0]
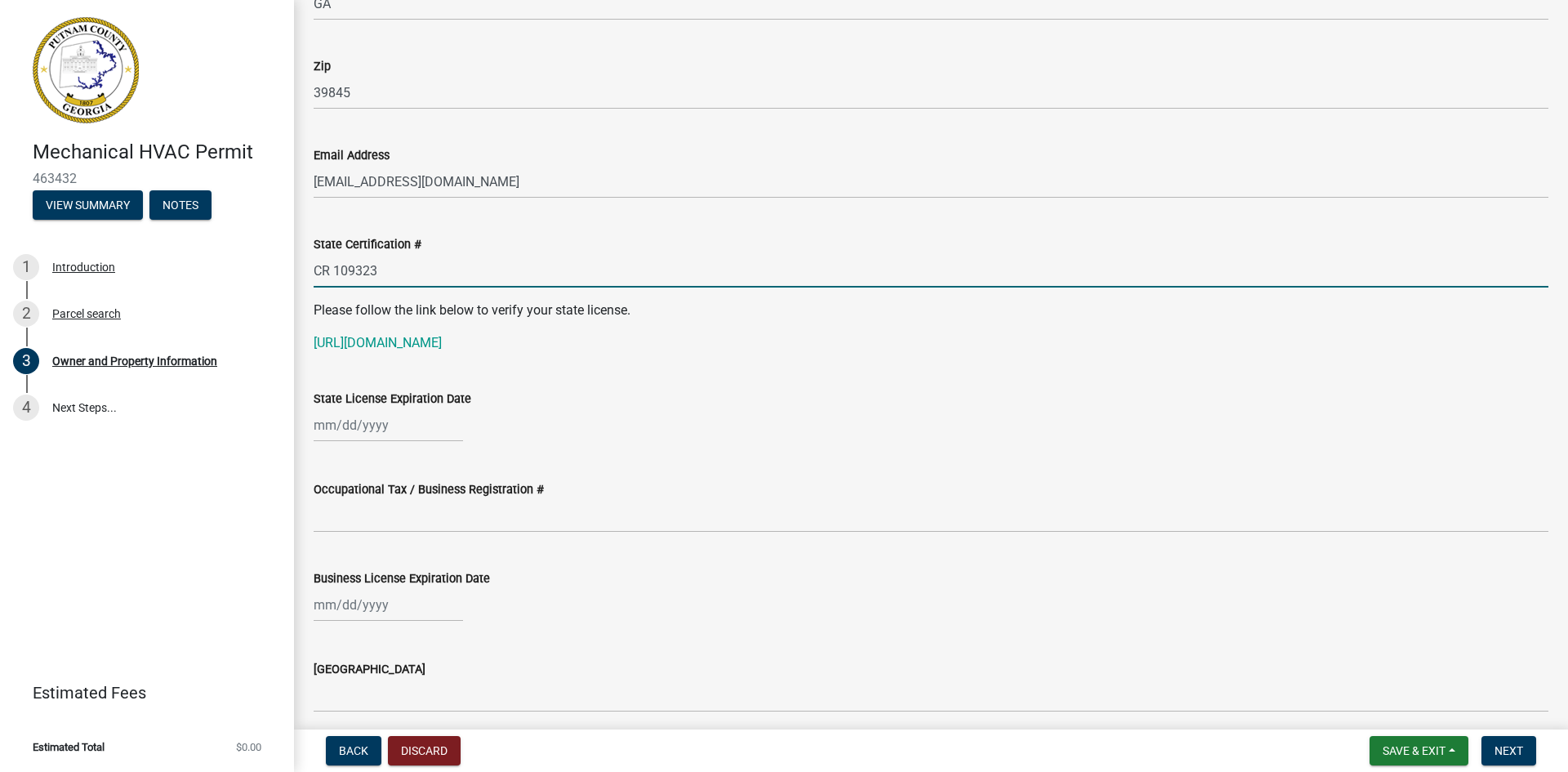
type input "CR 109323"
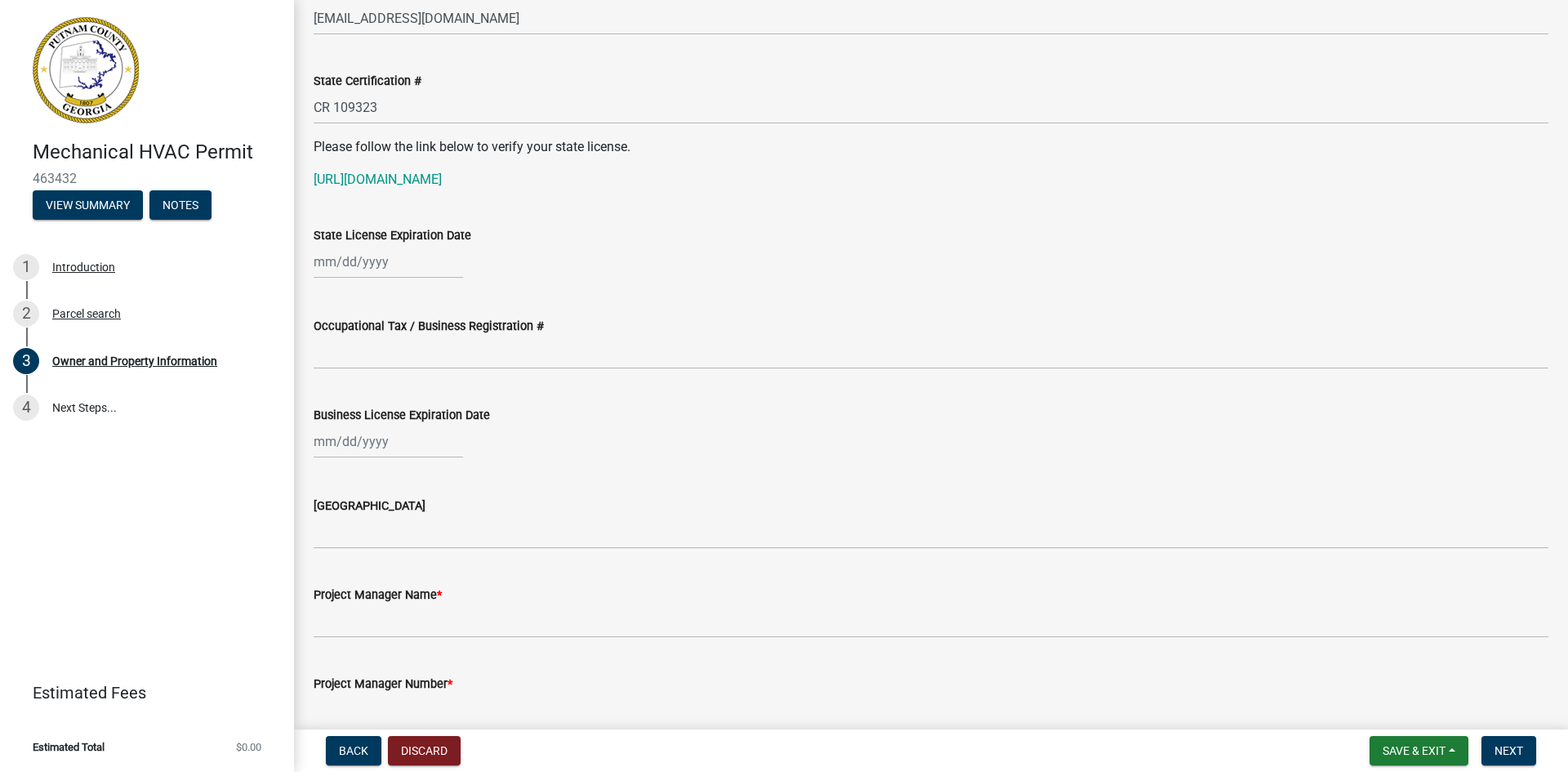
scroll to position [2205, 0]
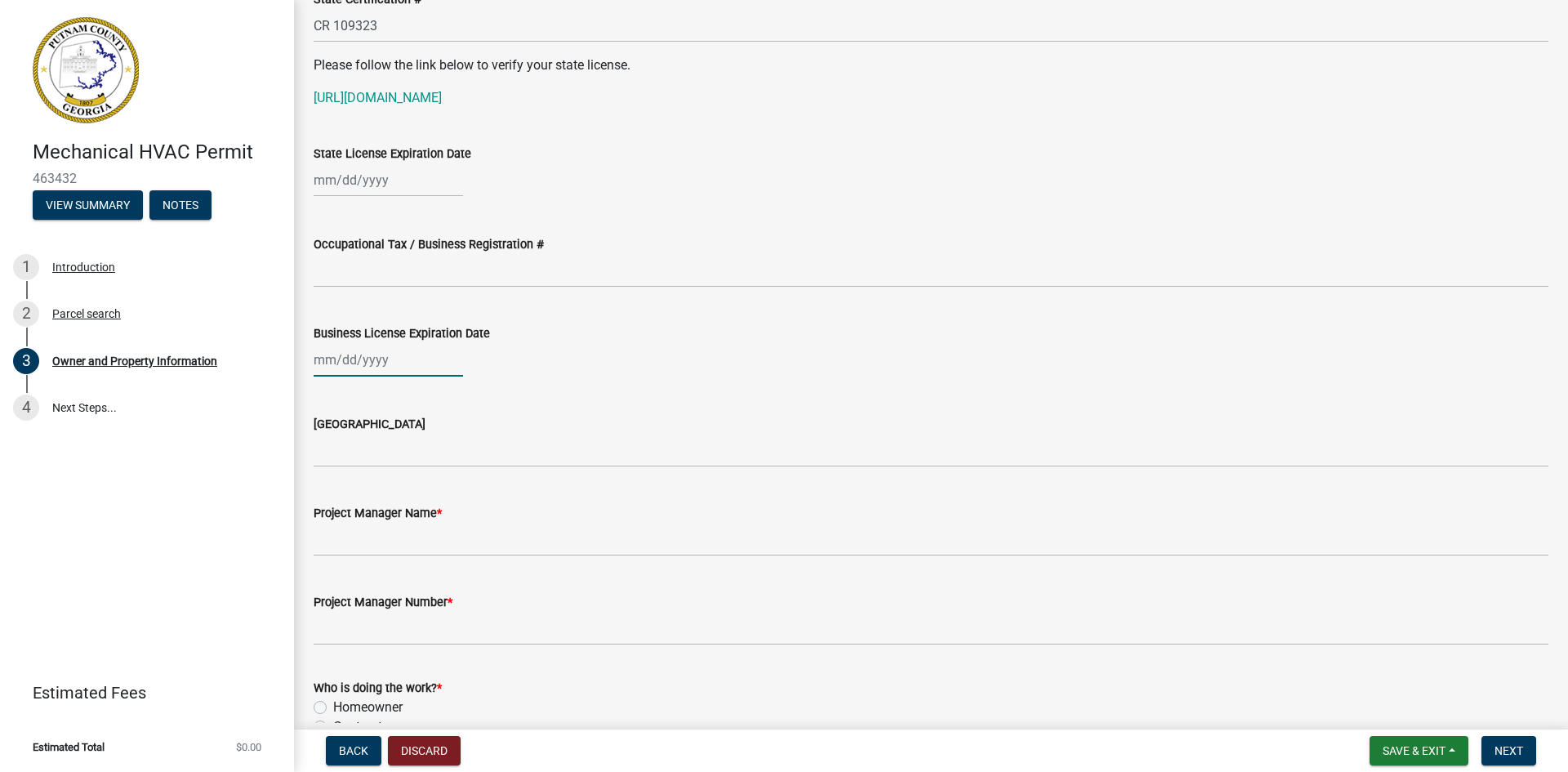
click at [324, 355] on div at bounding box center [388, 359] width 150 height 33
select select "8"
select select "2025"
click at [486, 390] on span "Next month" at bounding box center [486, 395] width 13 height 13
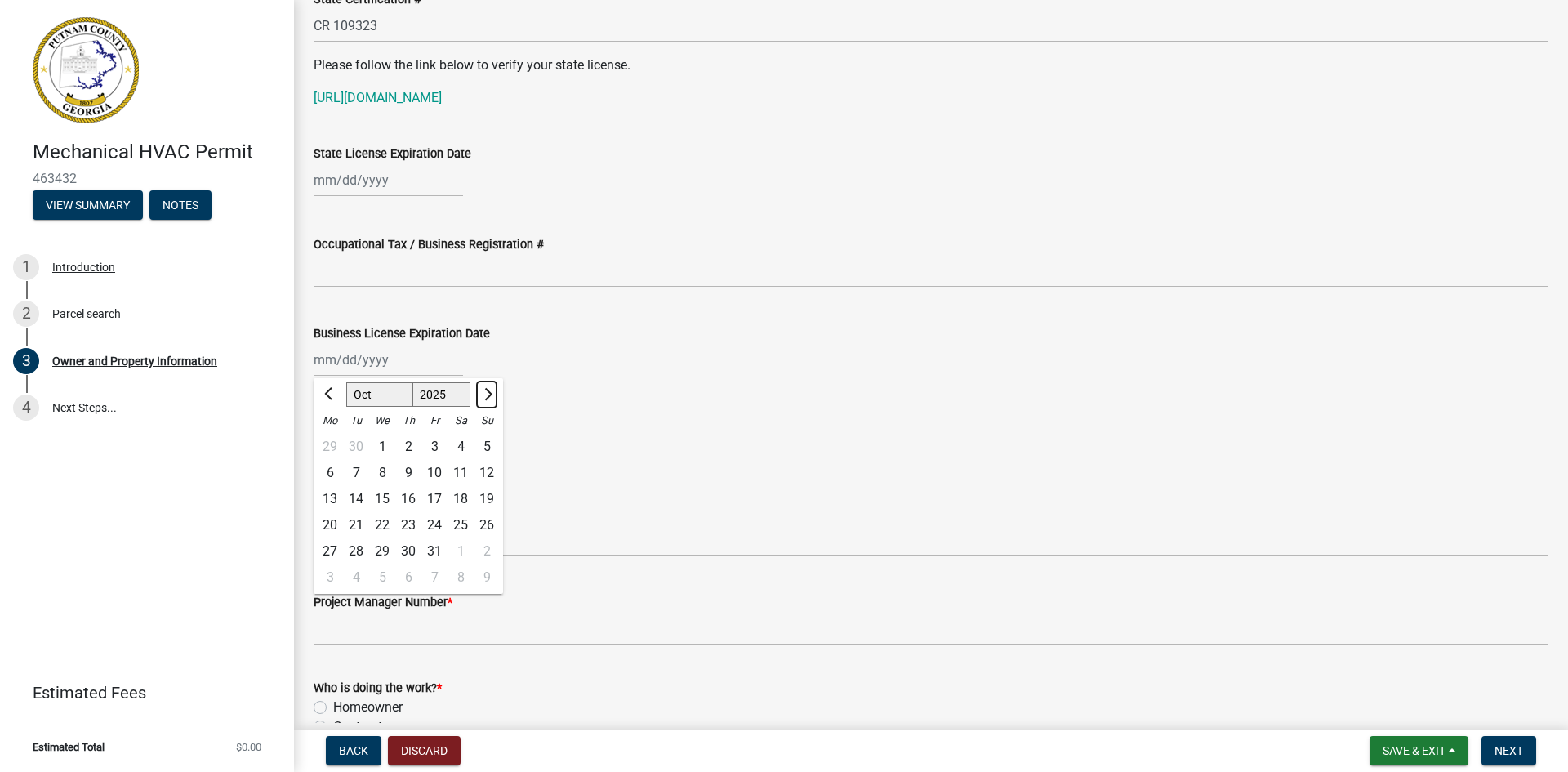
click at [486, 390] on span "Next month" at bounding box center [486, 395] width 13 height 13
select select "12"
click at [377, 544] on div "31" at bounding box center [382, 551] width 26 height 26
type input "[DATE]"
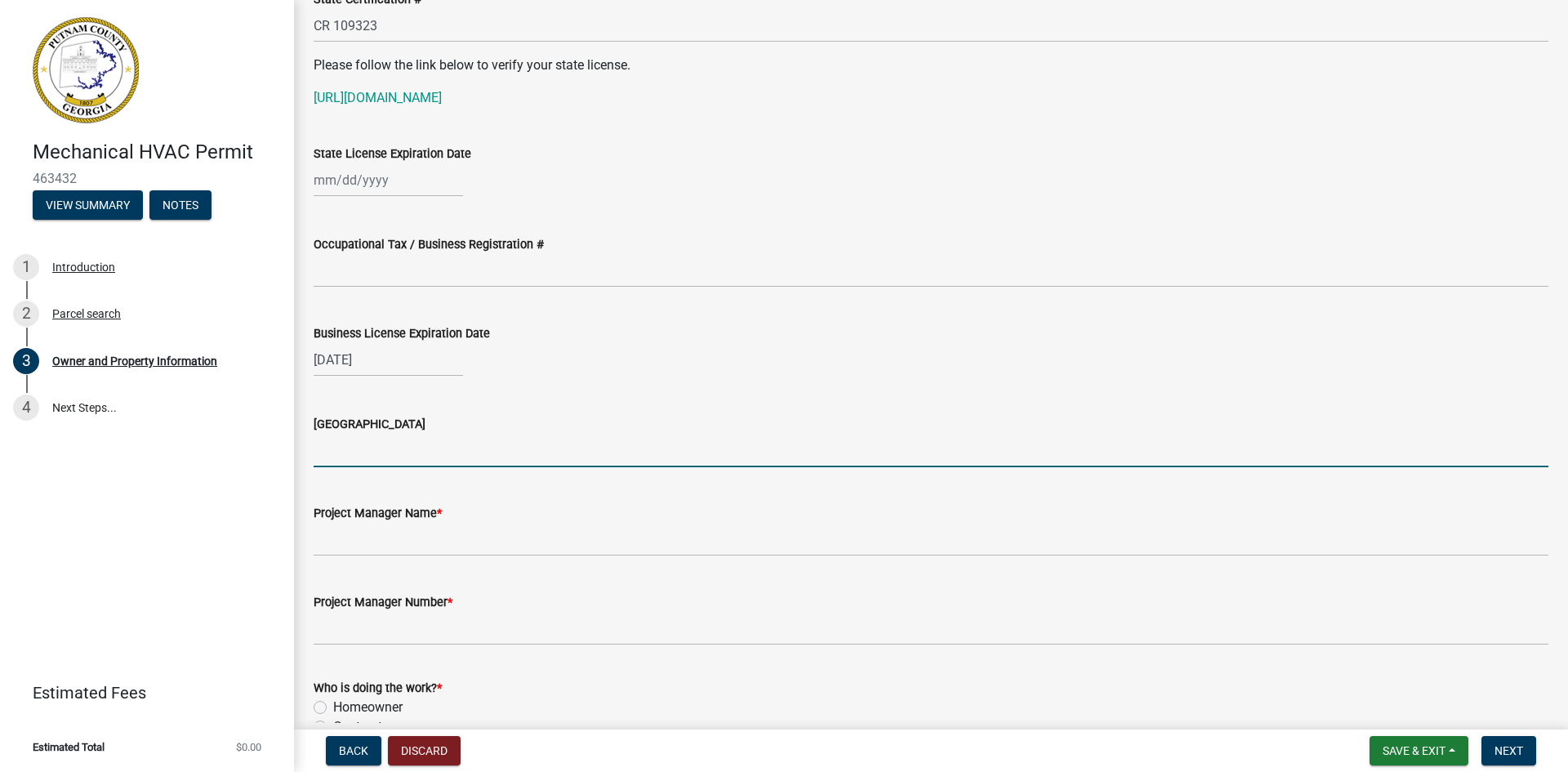
click at [416, 453] on input "[GEOGRAPHIC_DATA]" at bounding box center [931, 450] width 1234 height 33
type input "City of [GEOGRAPHIC_DATA]"
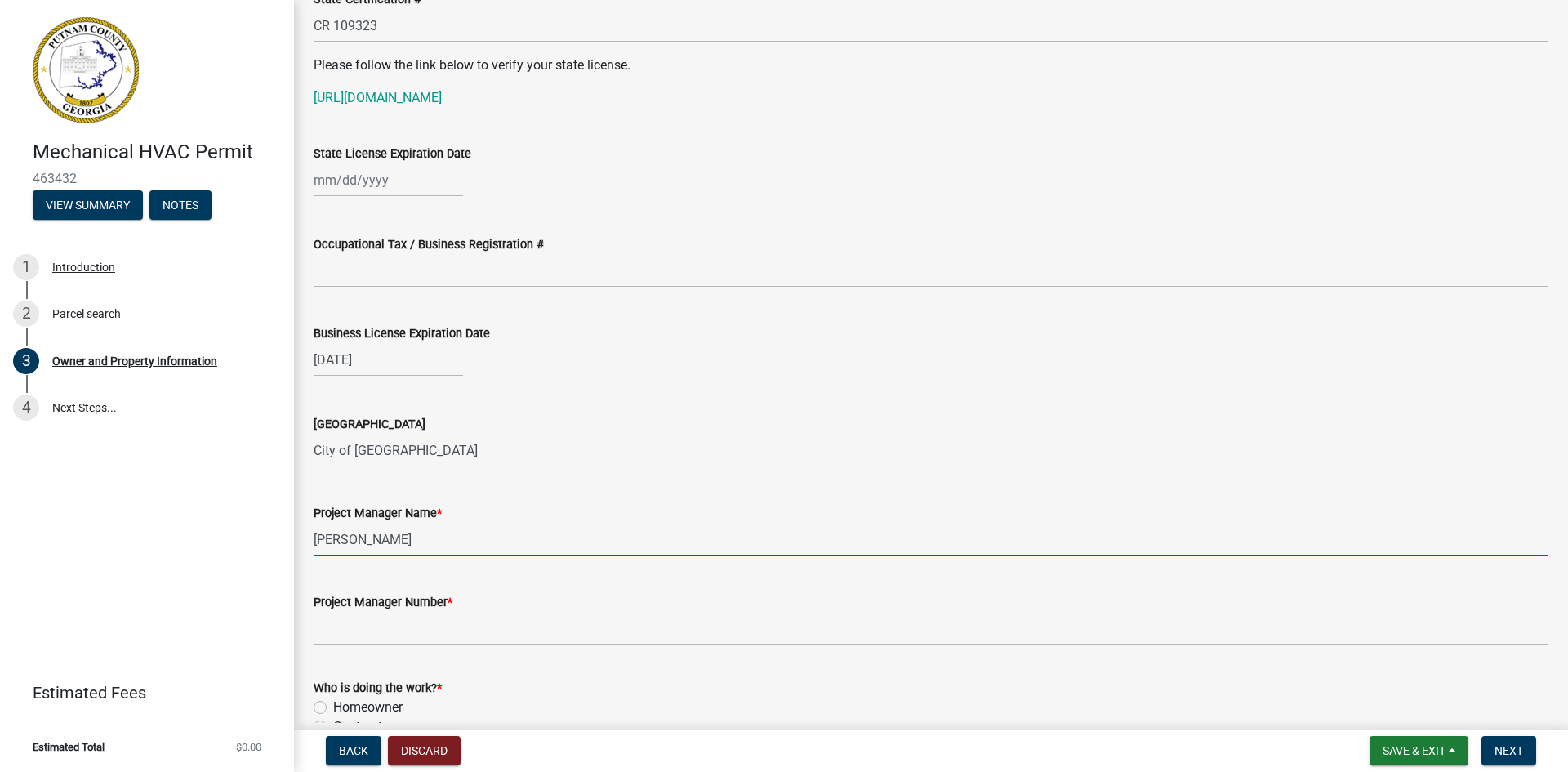
type input "[PERSON_NAME]"
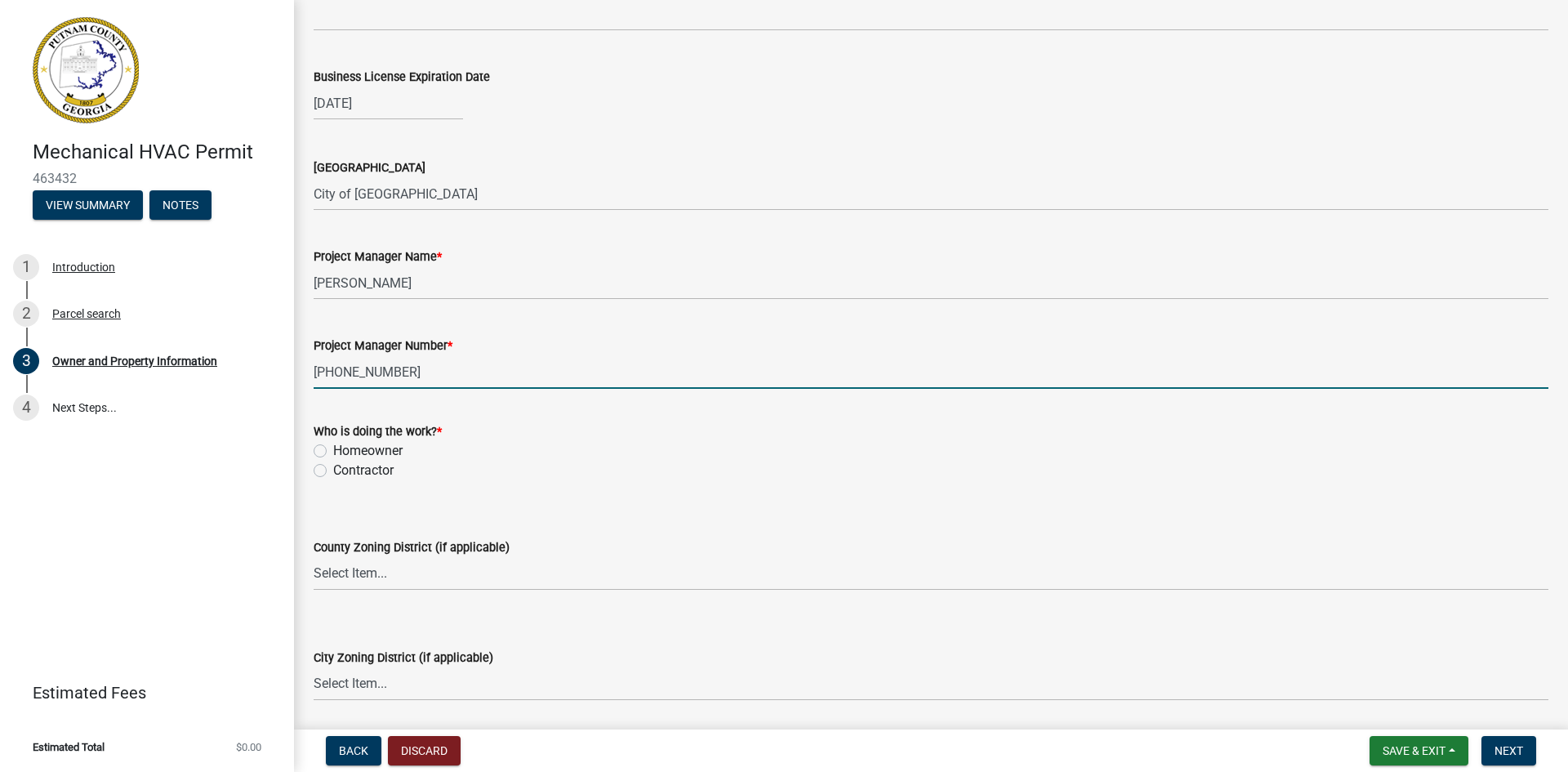
scroll to position [2531, 0]
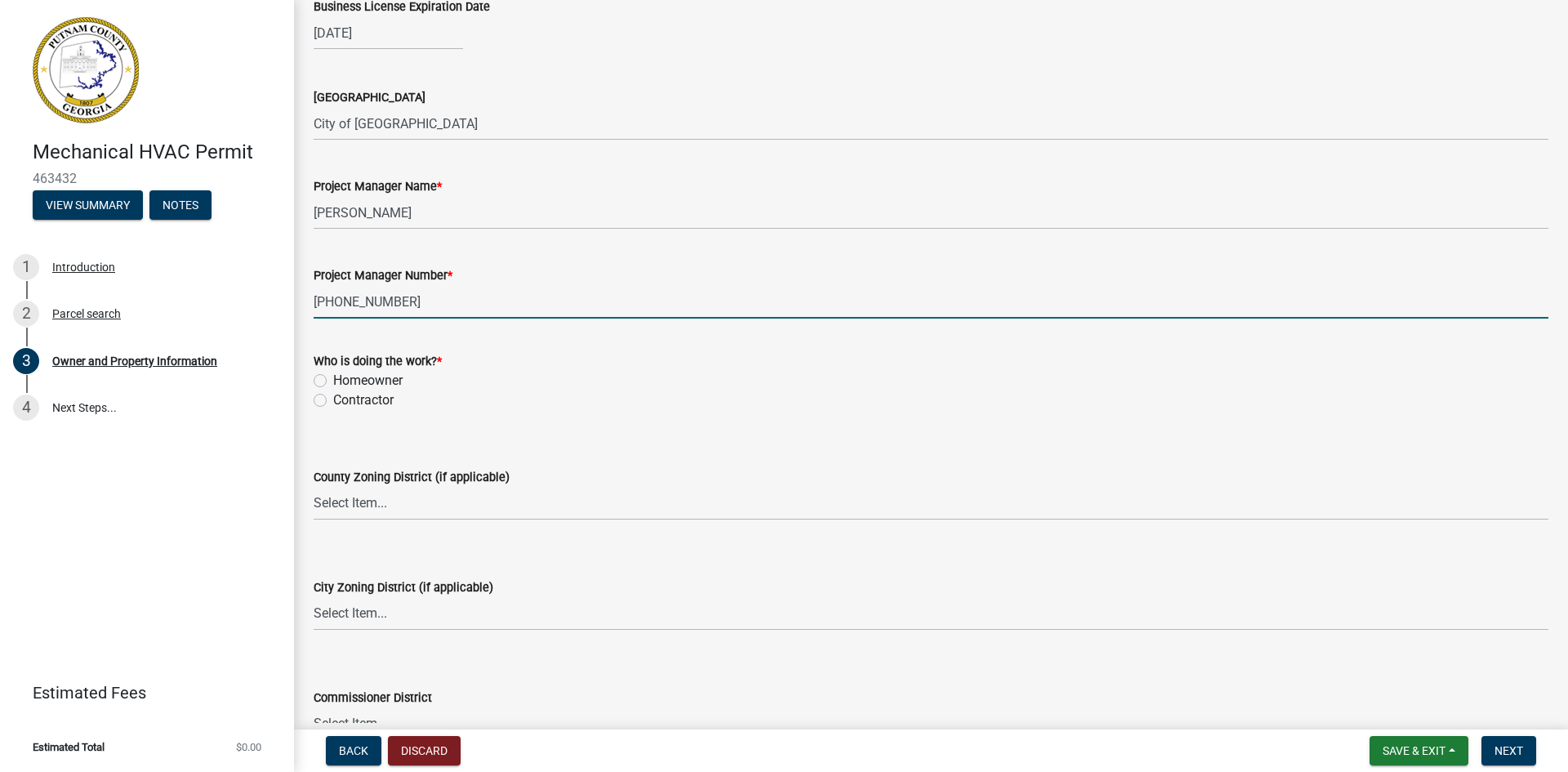
type input "[PHONE_NUMBER]"
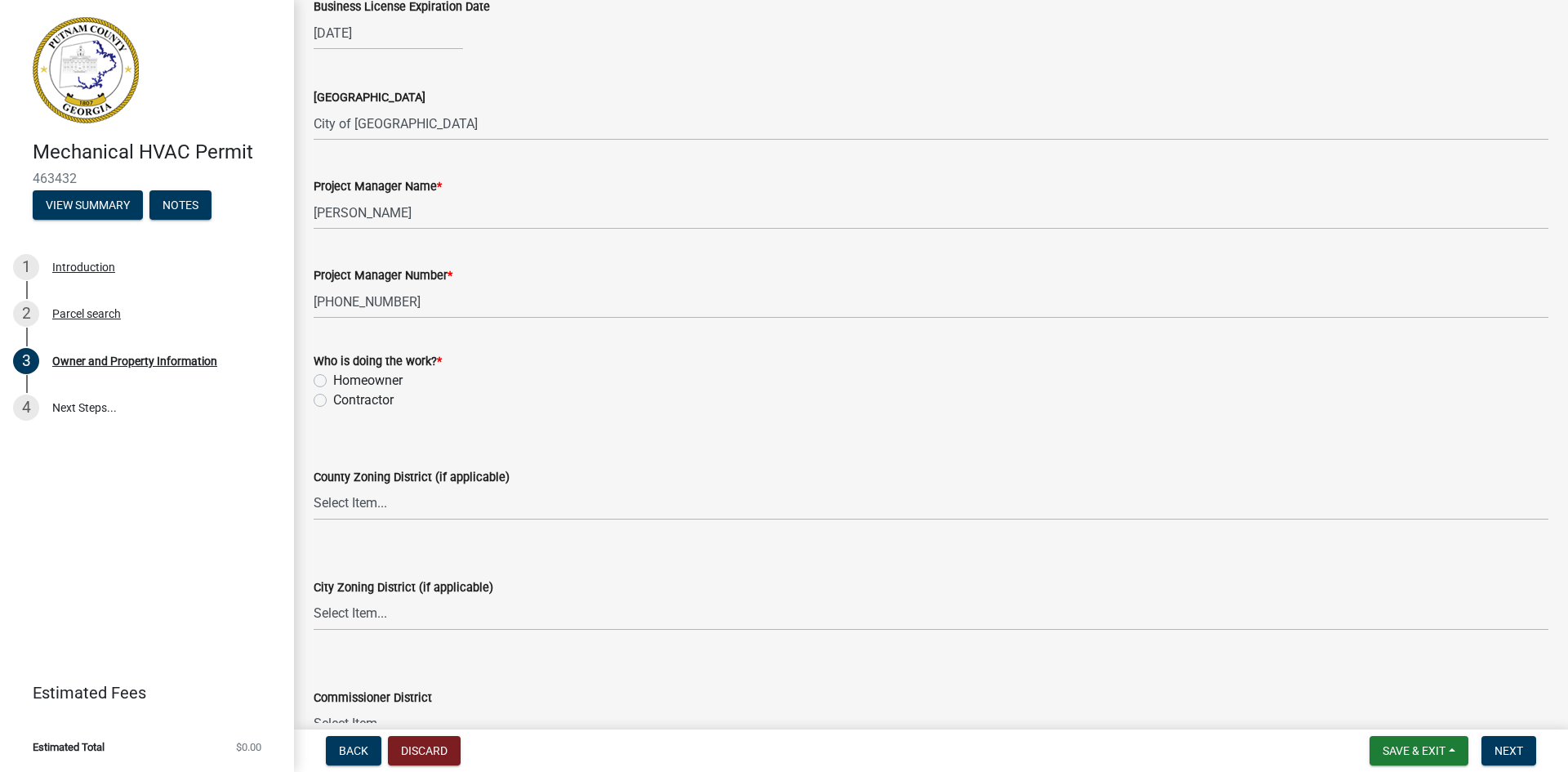
click at [334, 398] on label "Contractor" at bounding box center [363, 400] width 60 height 20
click at [334, 398] on input "Contractor" at bounding box center [339, 395] width 11 height 11
radio input "true"
click at [411, 499] on select "Select Item... AG-1 R-1R R-1 R-2 MHP RM-1 RM-3 C-1 C-2 I-M PUD N/A" at bounding box center [931, 503] width 1234 height 33
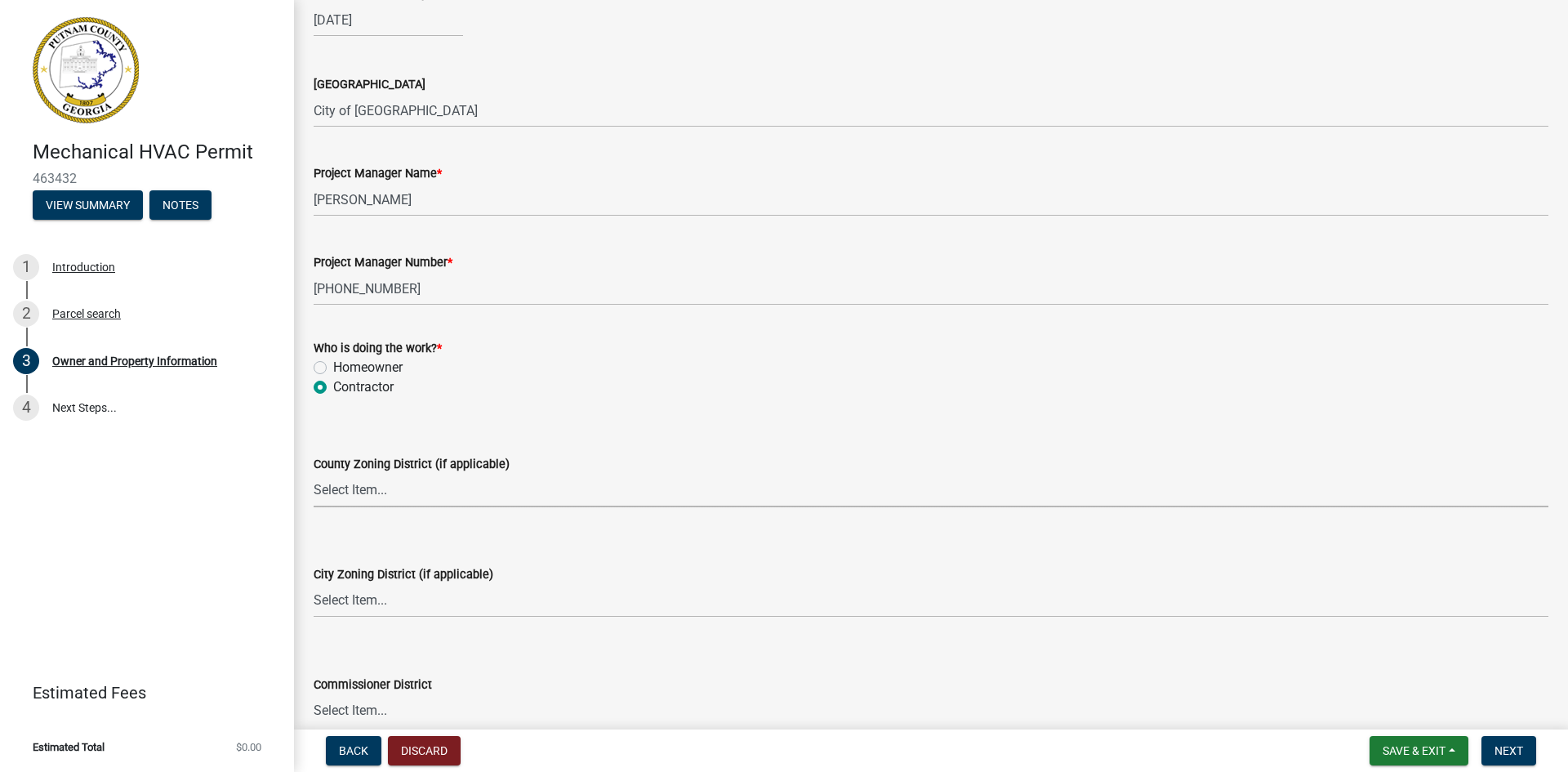
scroll to position [2738, 0]
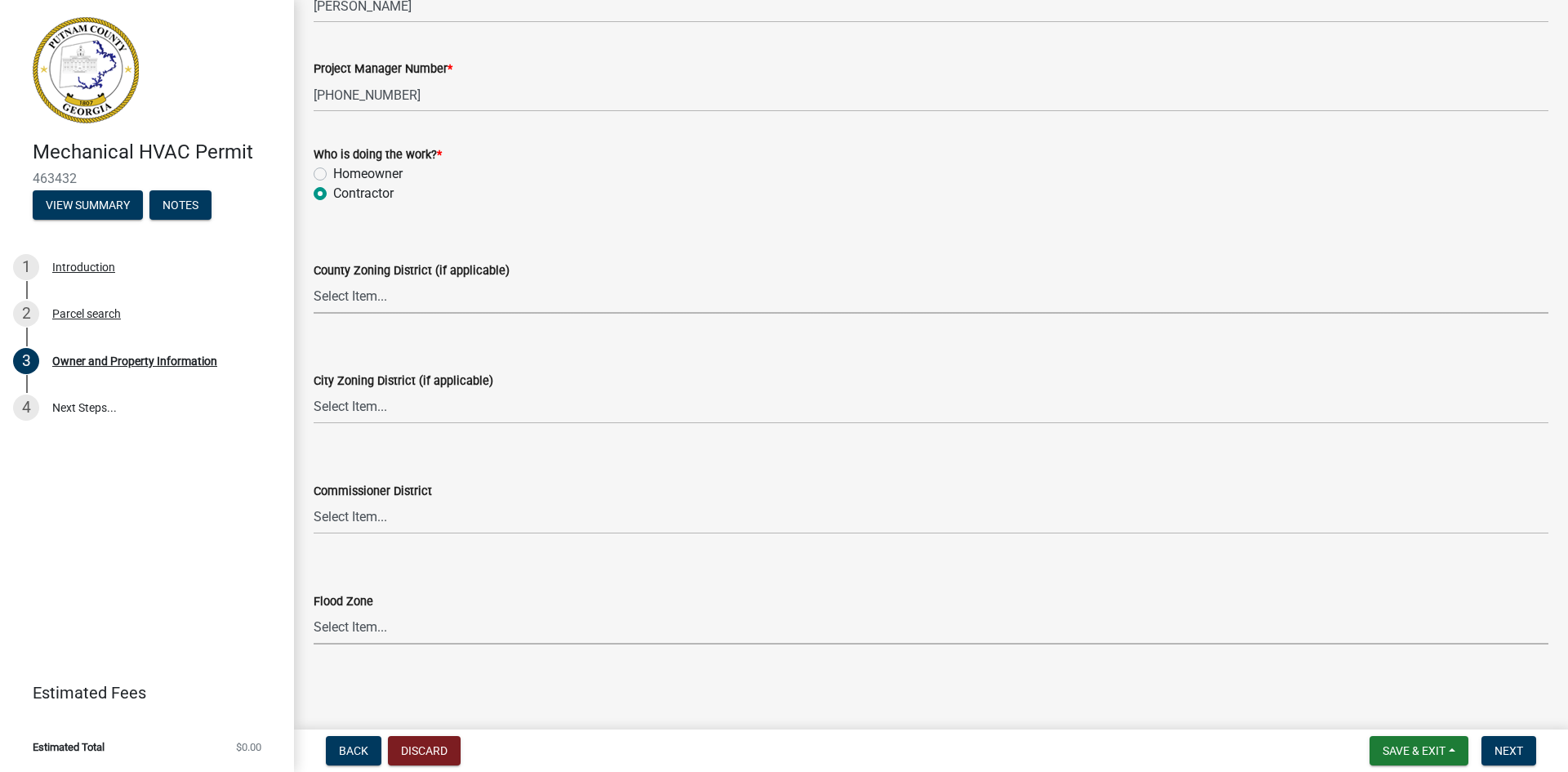
click at [398, 618] on select "Select Item... Zone A Zone V Zone A99 Zone AE Zone AO Zone AH Zone VE Zone AR Z…" at bounding box center [931, 627] width 1234 height 33
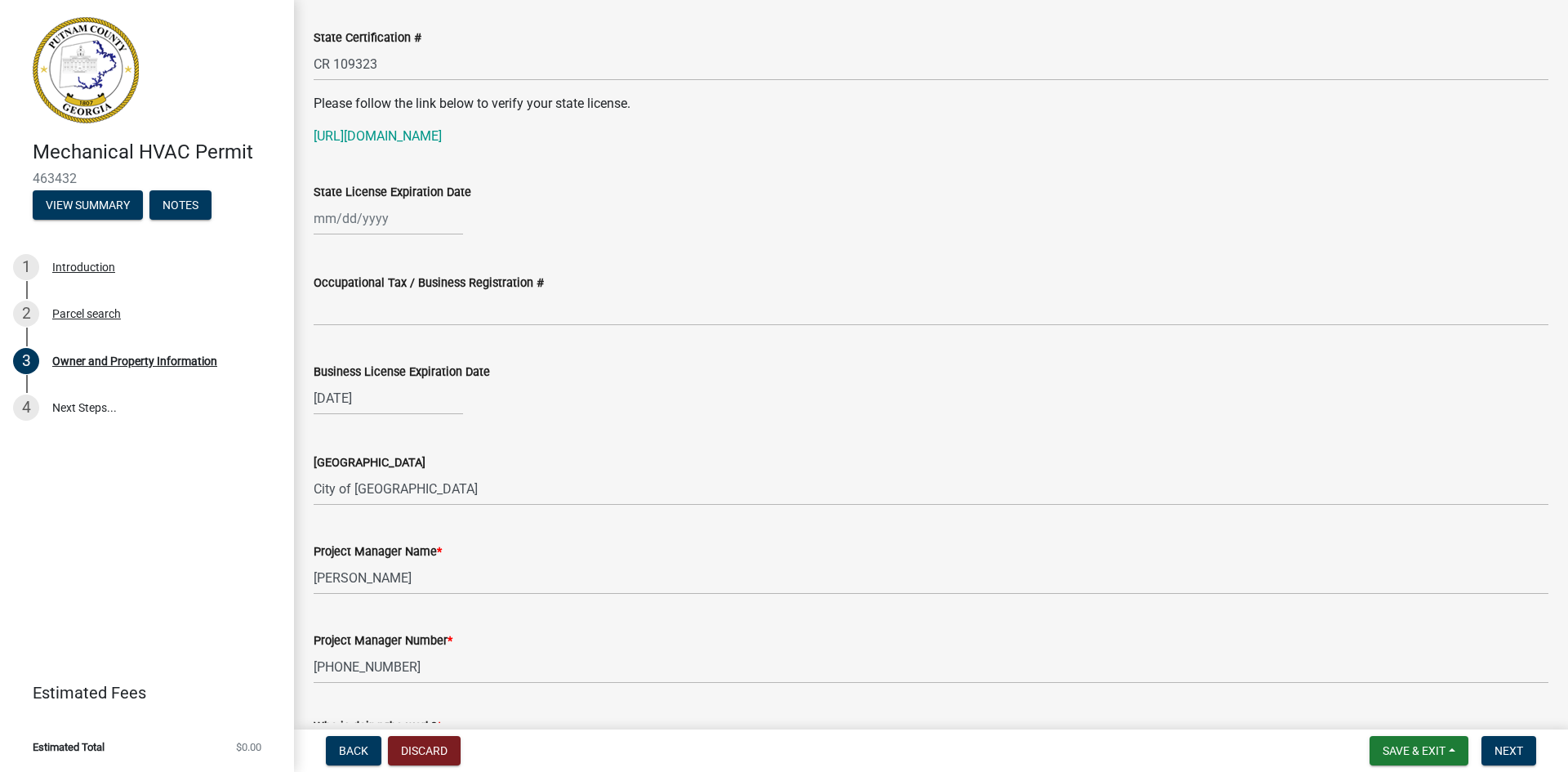
scroll to position [2085, 0]
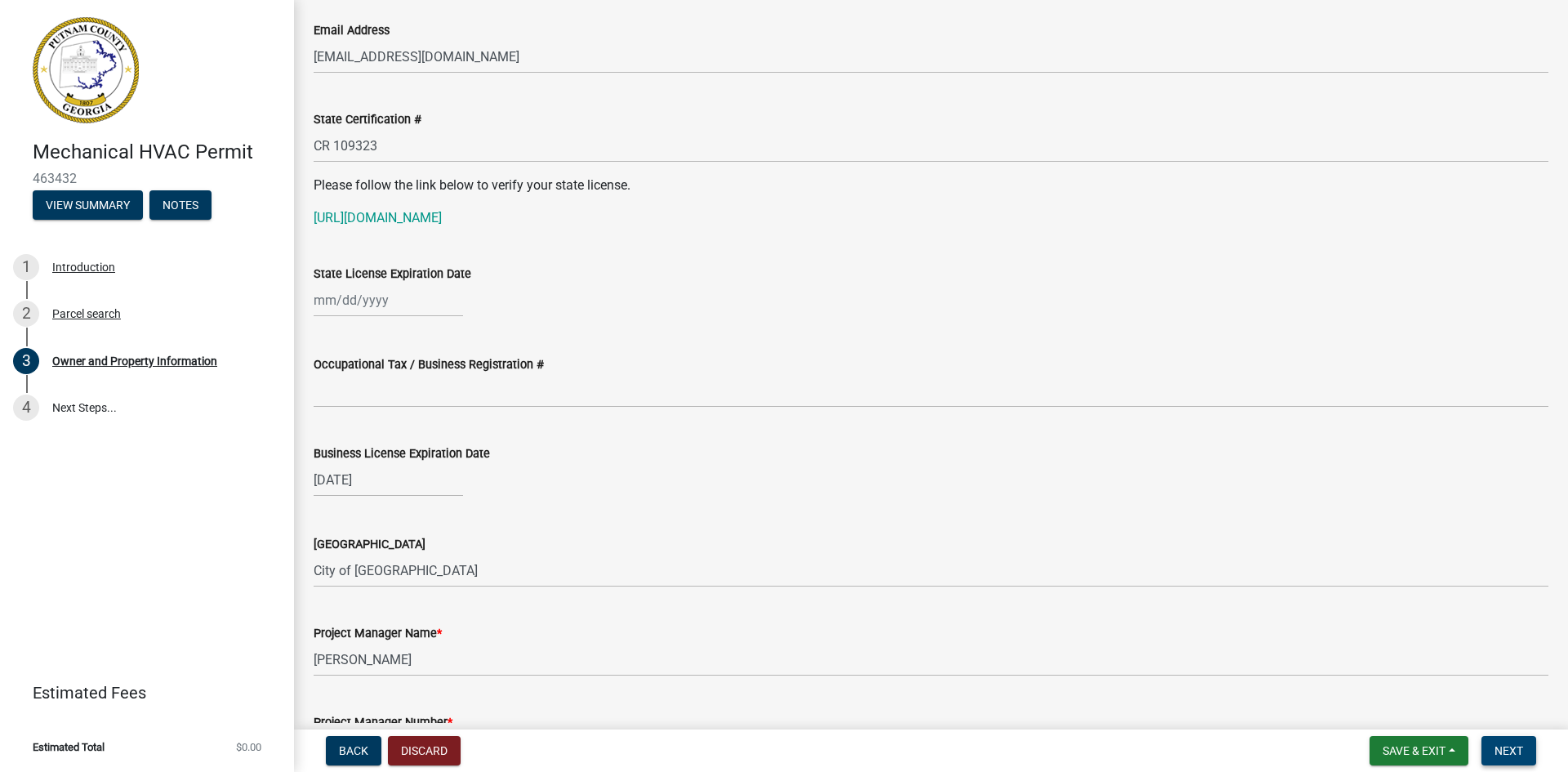
click at [1494, 745] on button "Next" at bounding box center [1508, 750] width 55 height 30
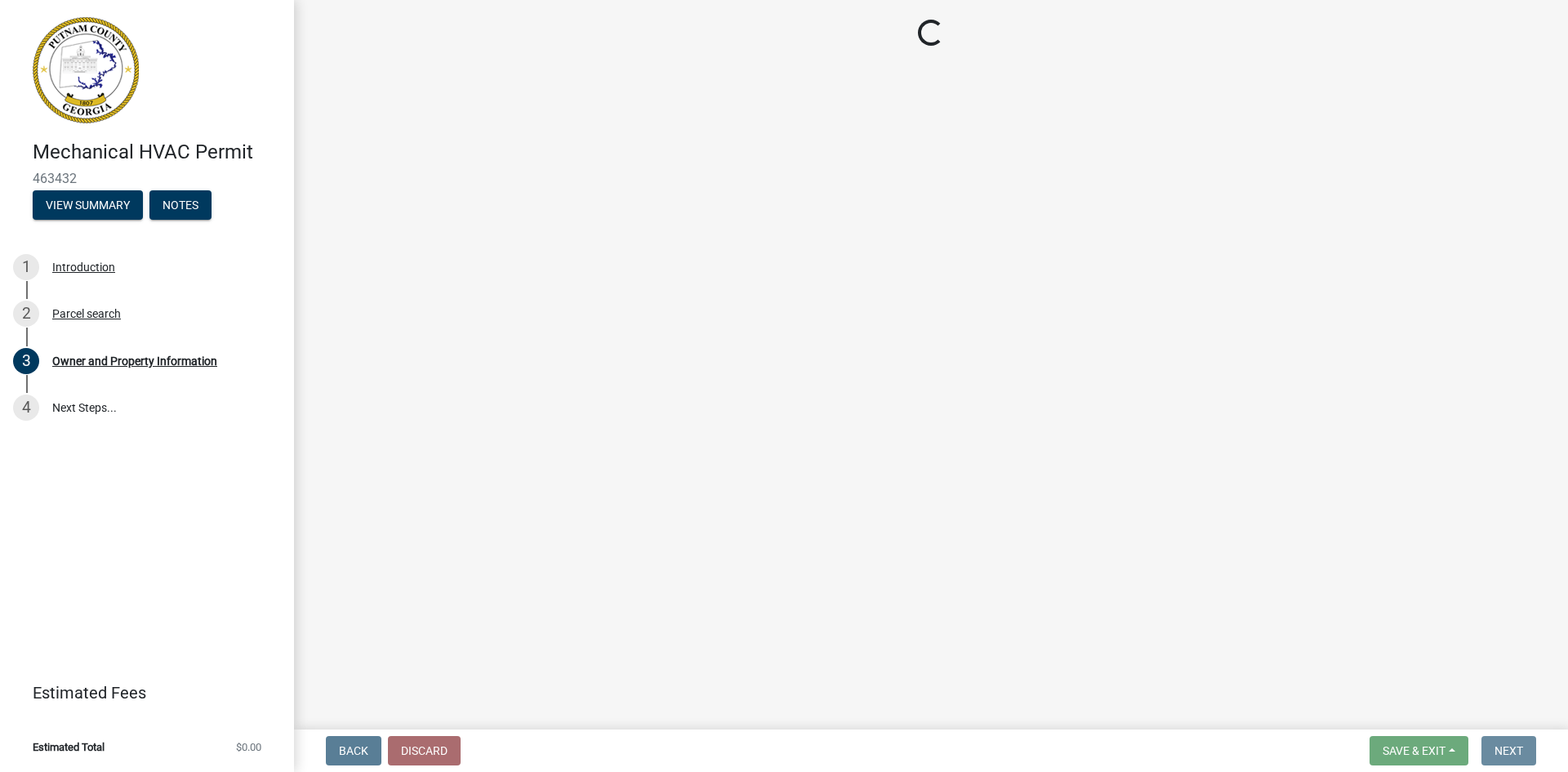
scroll to position [0, 0]
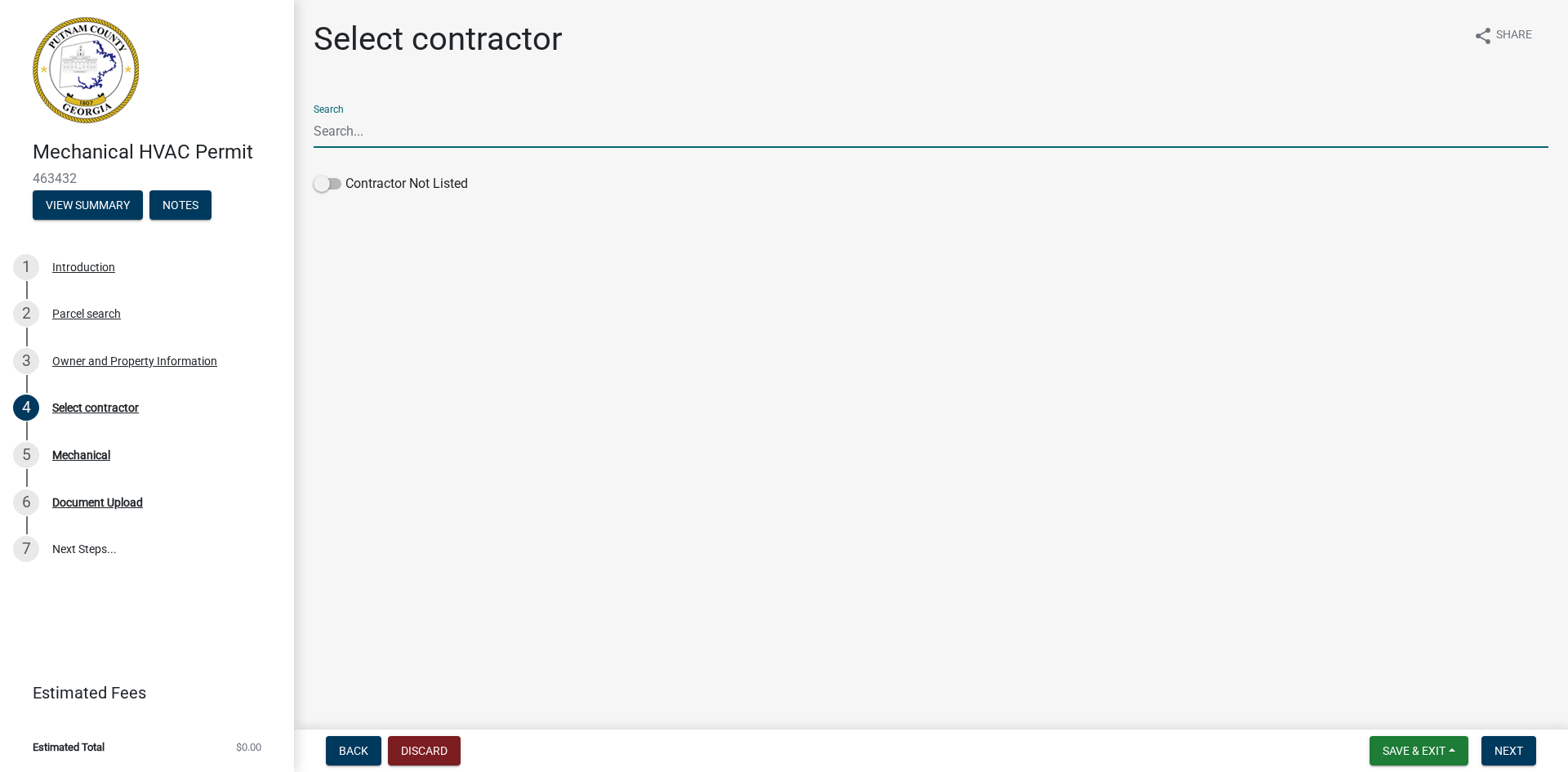
click at [351, 132] on input "Search" at bounding box center [931, 130] width 1234 height 33
type input "Justice Heat & Air"
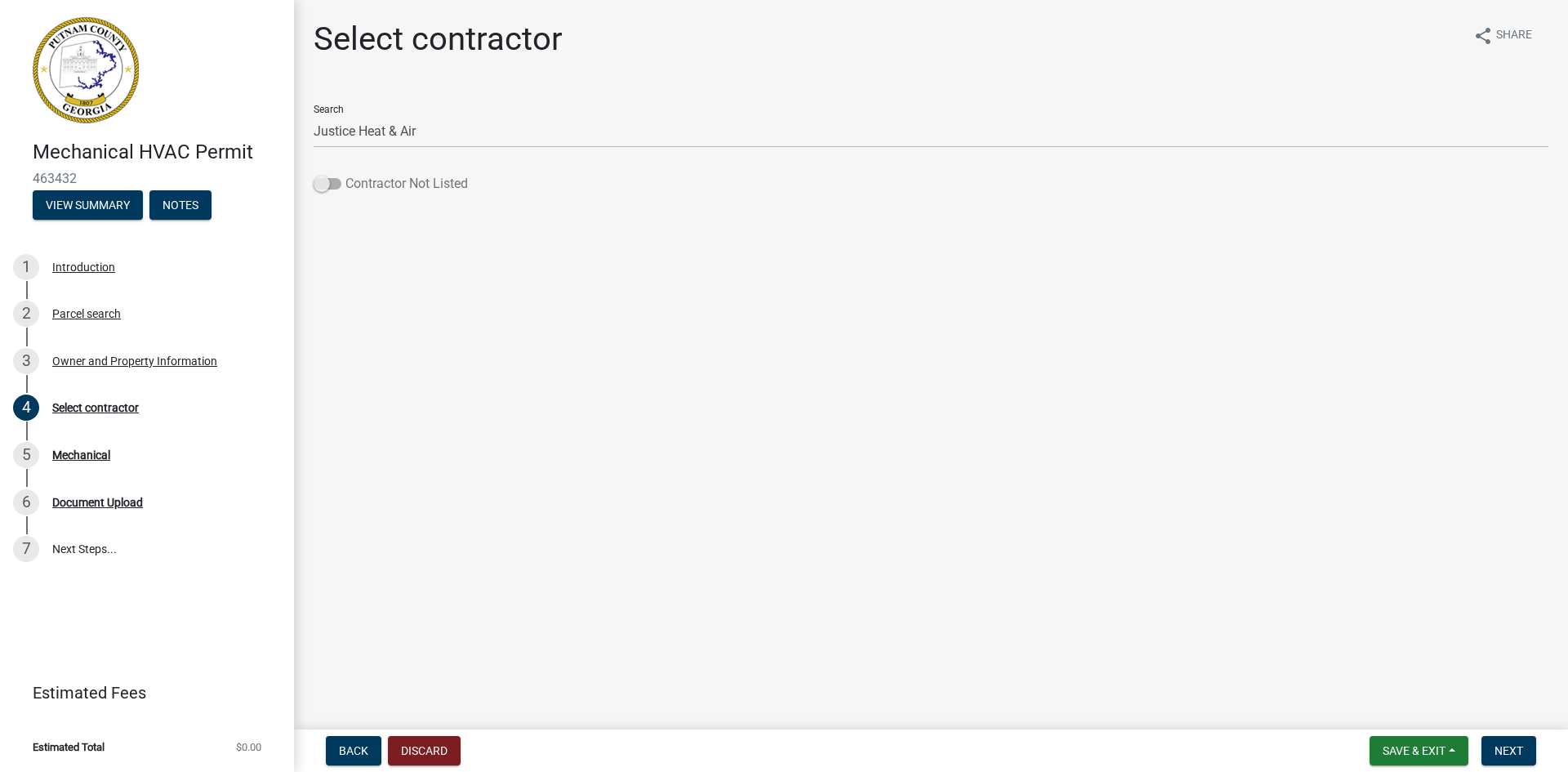
click at [316, 178] on span at bounding box center [327, 184] width 28 height 12
click at [345, 174] on input "Contractor Not Listed" at bounding box center [345, 174] width 0 height 0
click at [337, 183] on span at bounding box center [327, 184] width 28 height 12
click at [345, 174] on input "Contractor Not Listed" at bounding box center [345, 174] width 0 height 0
click at [332, 181] on span at bounding box center [327, 184] width 28 height 12
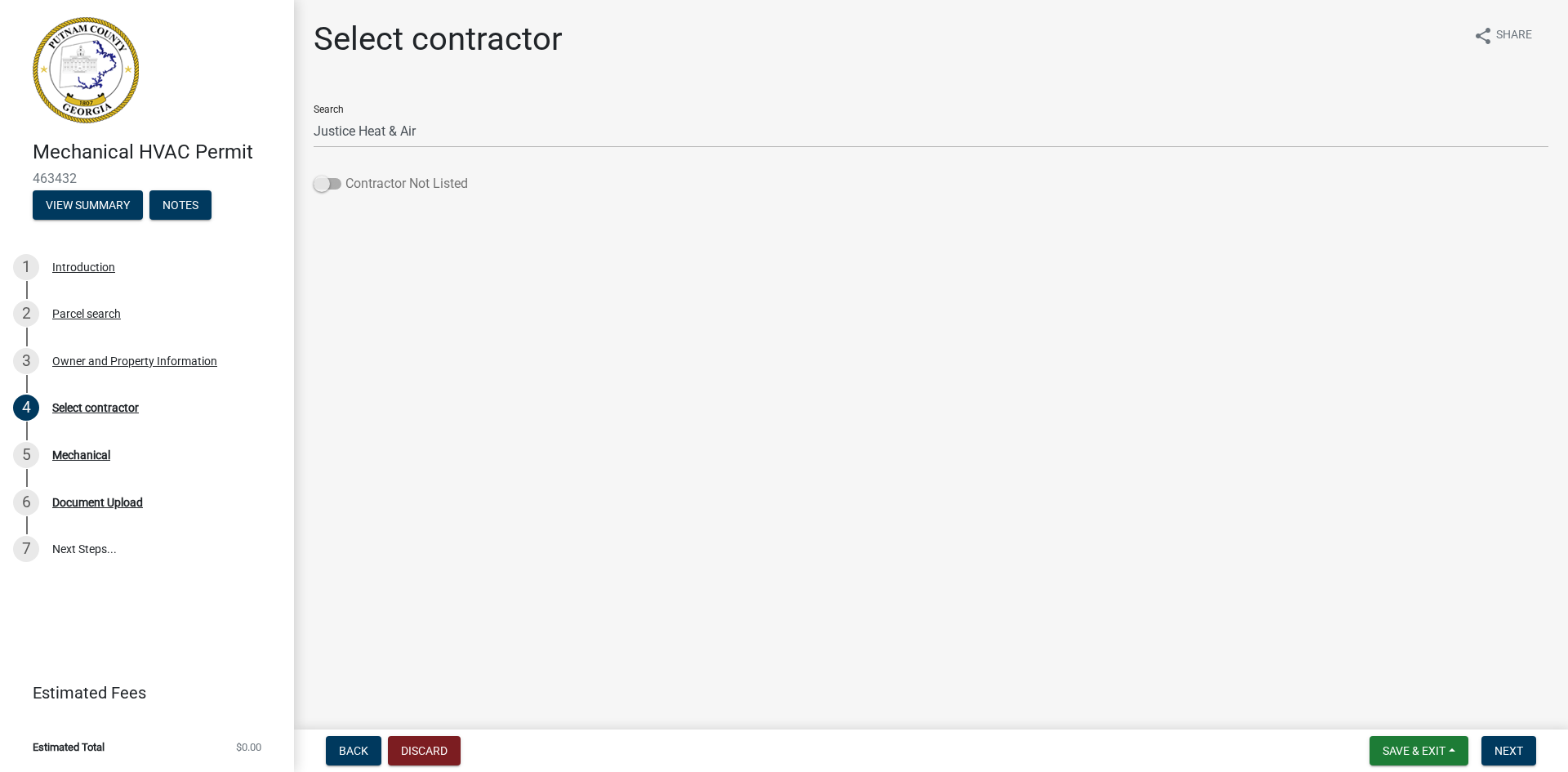
click at [345, 174] on input "Contractor Not Listed" at bounding box center [345, 174] width 0 height 0
click at [1501, 745] on span "Next" at bounding box center [1509, 750] width 29 height 13
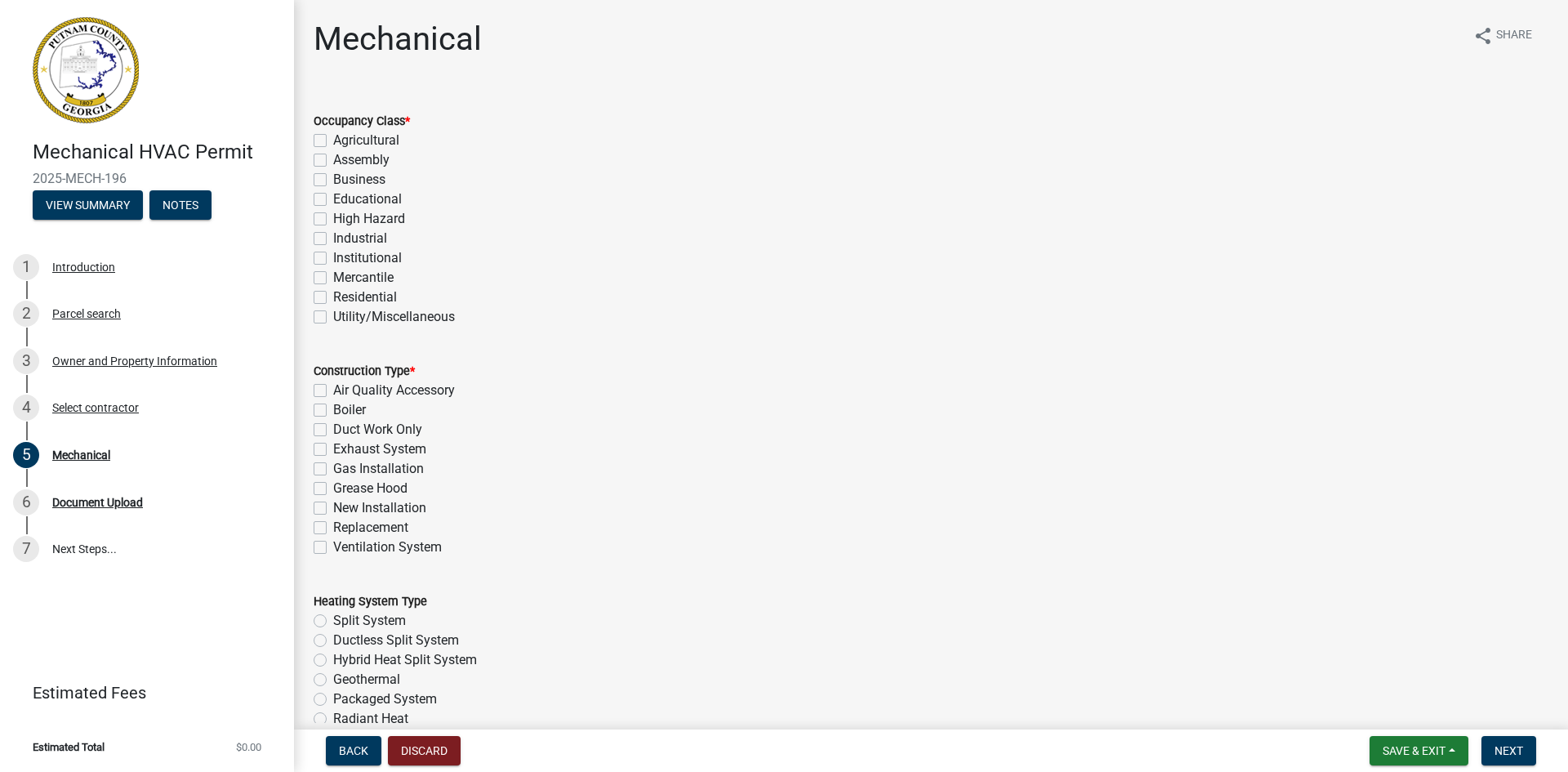
click at [334, 501] on label "New Installation" at bounding box center [380, 508] width 93 height 20
click at [334, 501] on input "New Installation" at bounding box center [339, 504] width 11 height 11
checkbox input "true"
checkbox input "false"
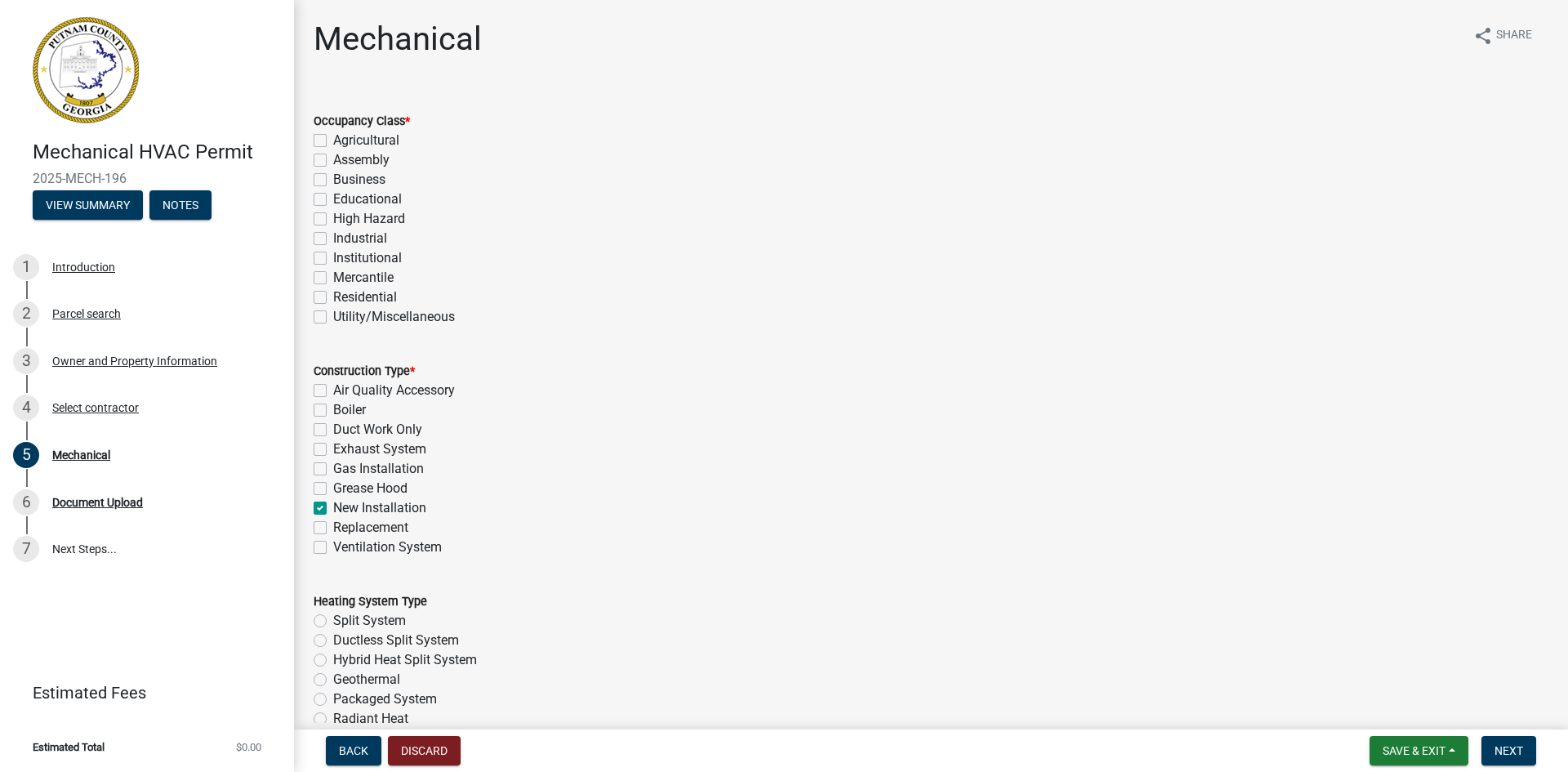
checkbox input "false"
checkbox input "true"
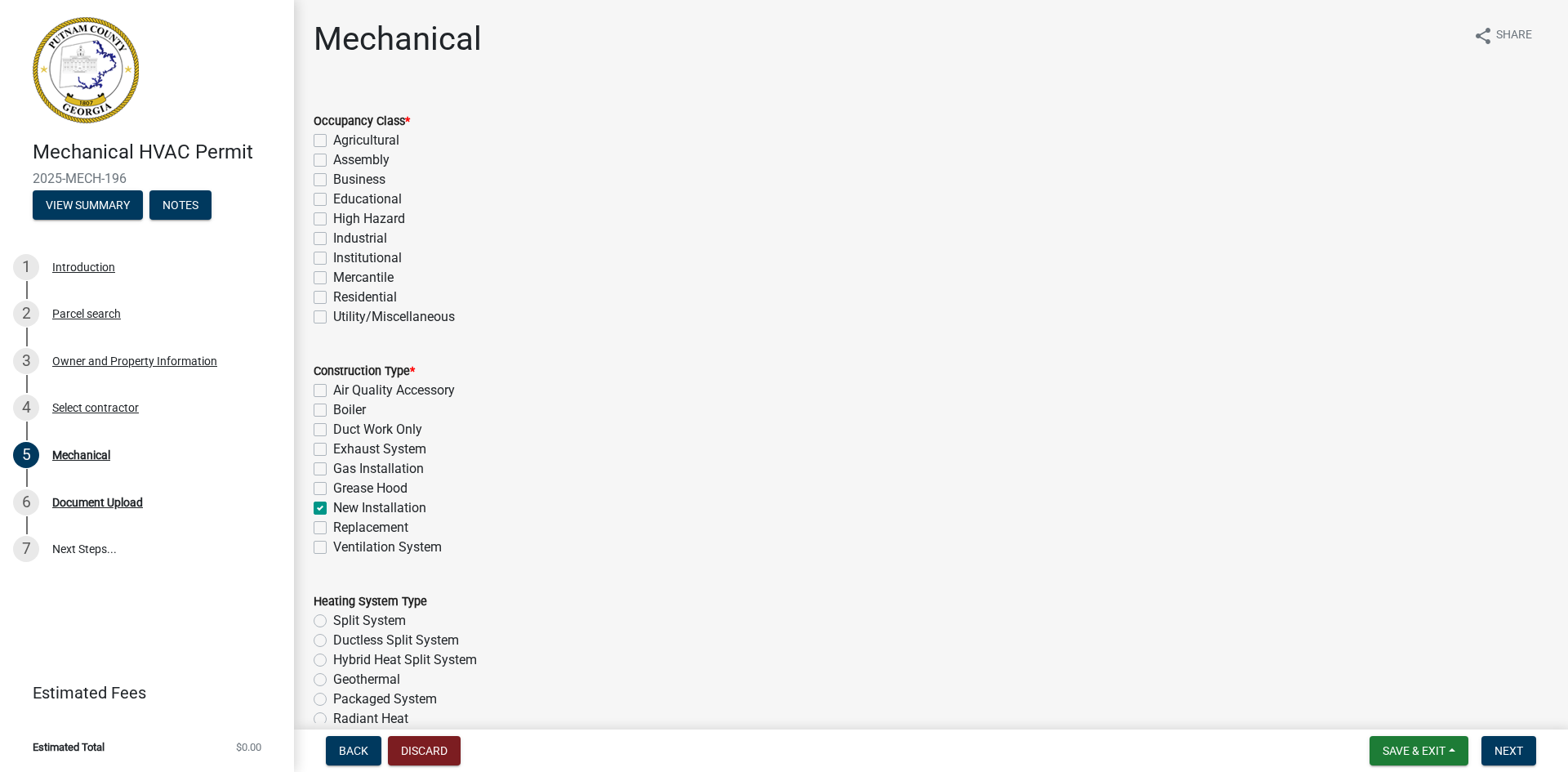
checkbox input "false"
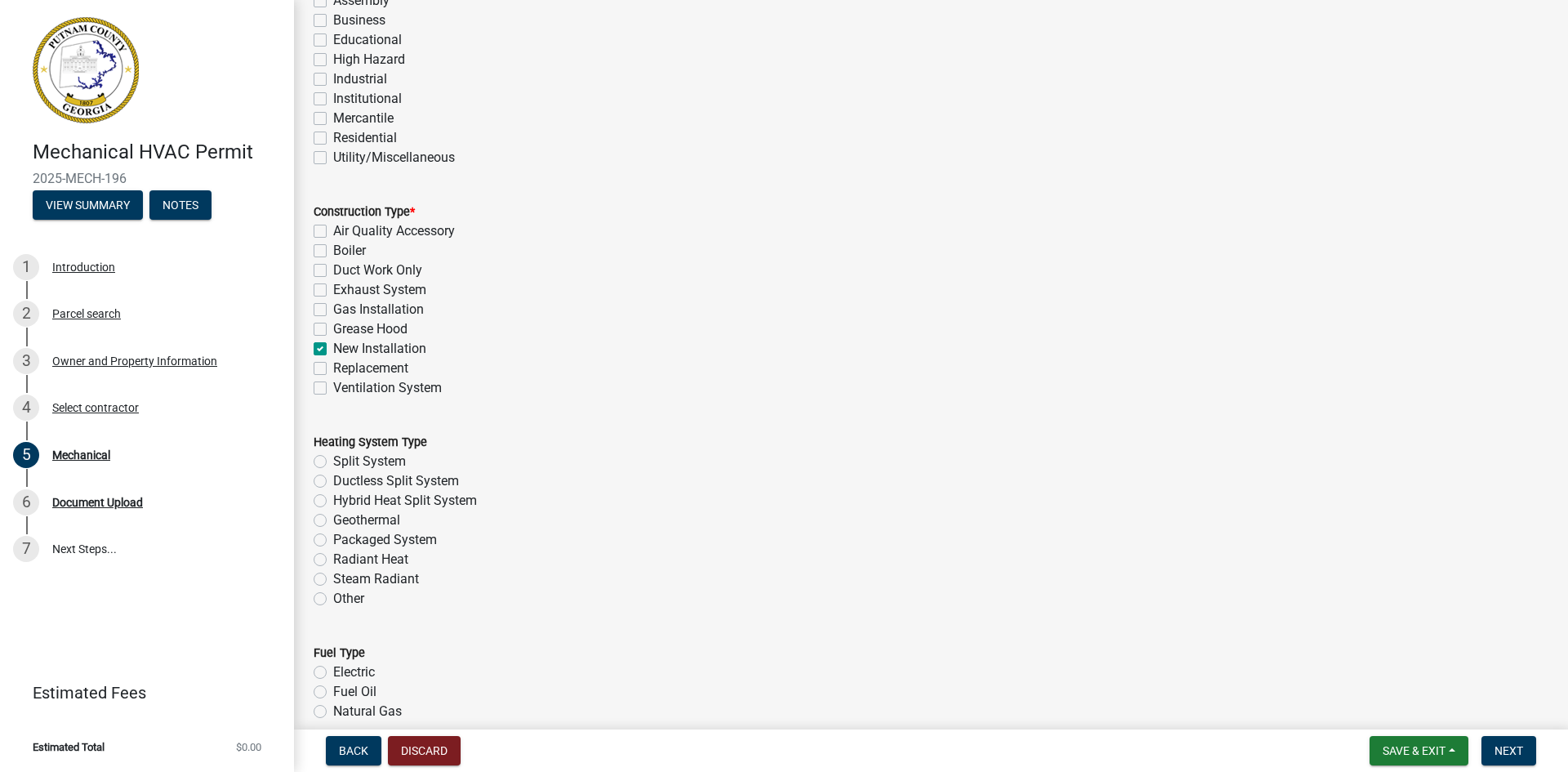
scroll to position [245, 0]
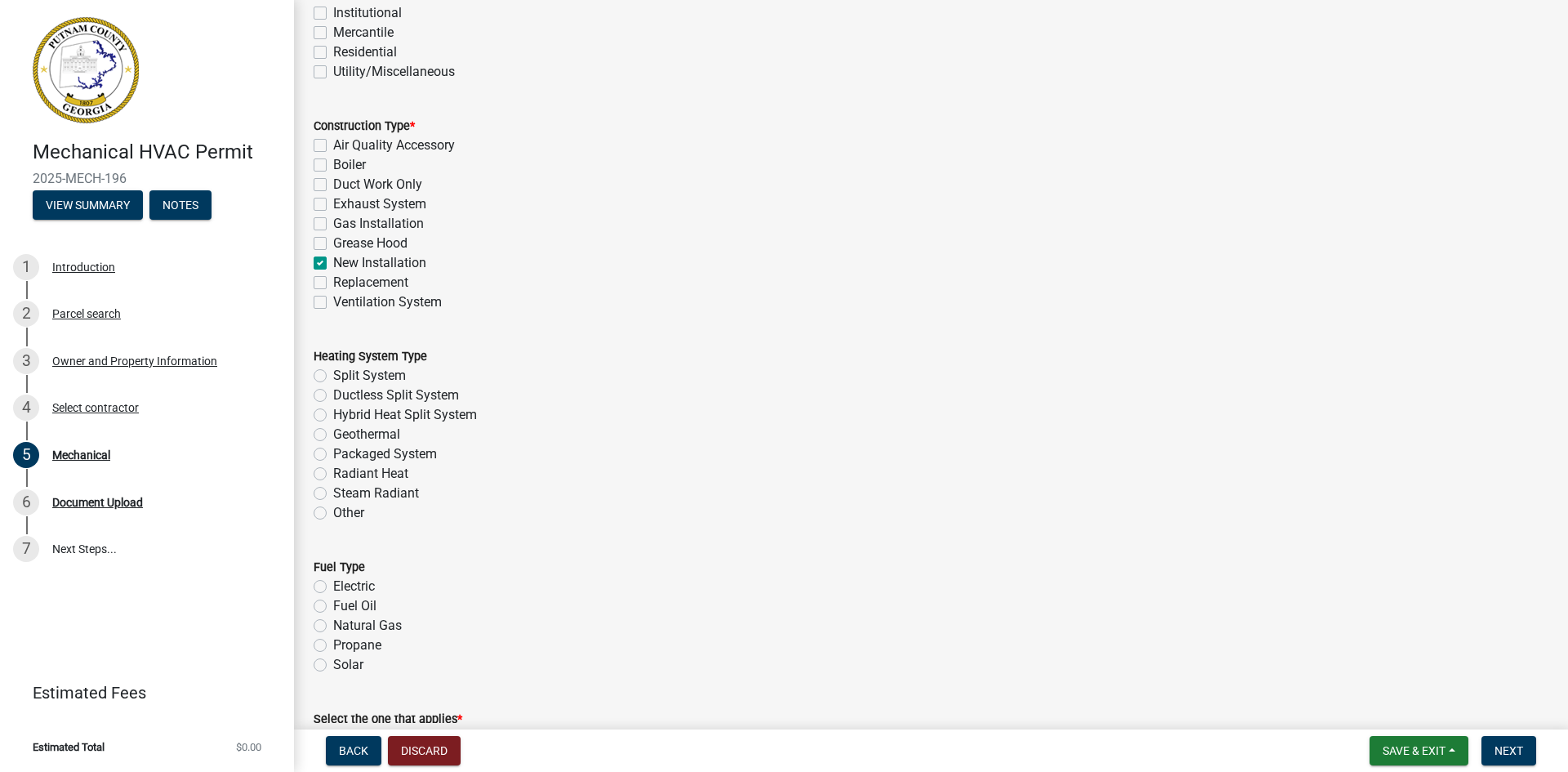
click at [334, 374] on label "Split System" at bounding box center [369, 376] width 73 height 20
click at [334, 374] on input "Split System" at bounding box center [339, 371] width 11 height 11
radio input "true"
click at [334, 586] on label "Electric" at bounding box center [354, 586] width 41 height 20
click at [334, 586] on input "Electric" at bounding box center [339, 582] width 11 height 11
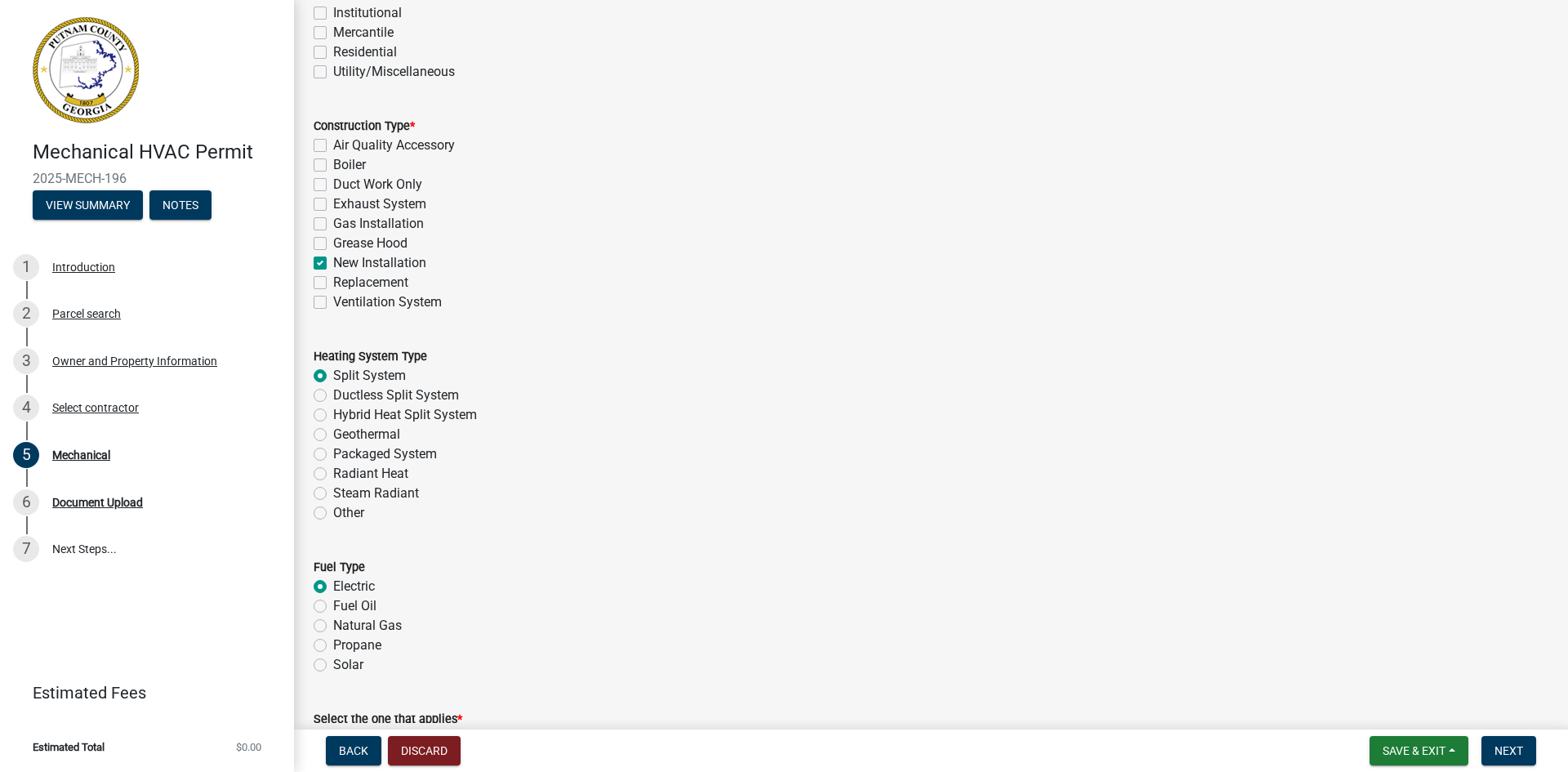
radio input "true"
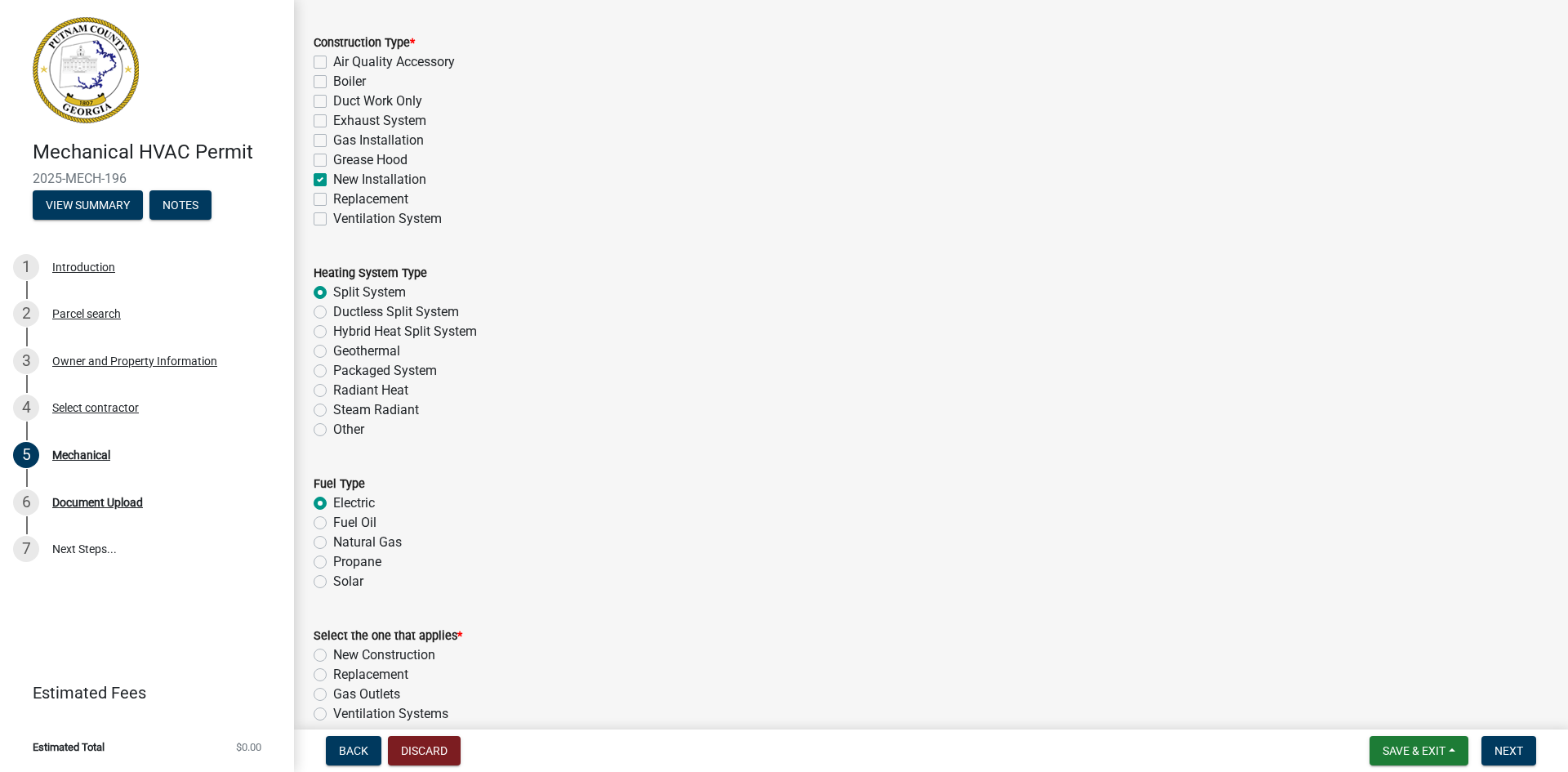
scroll to position [408, 0]
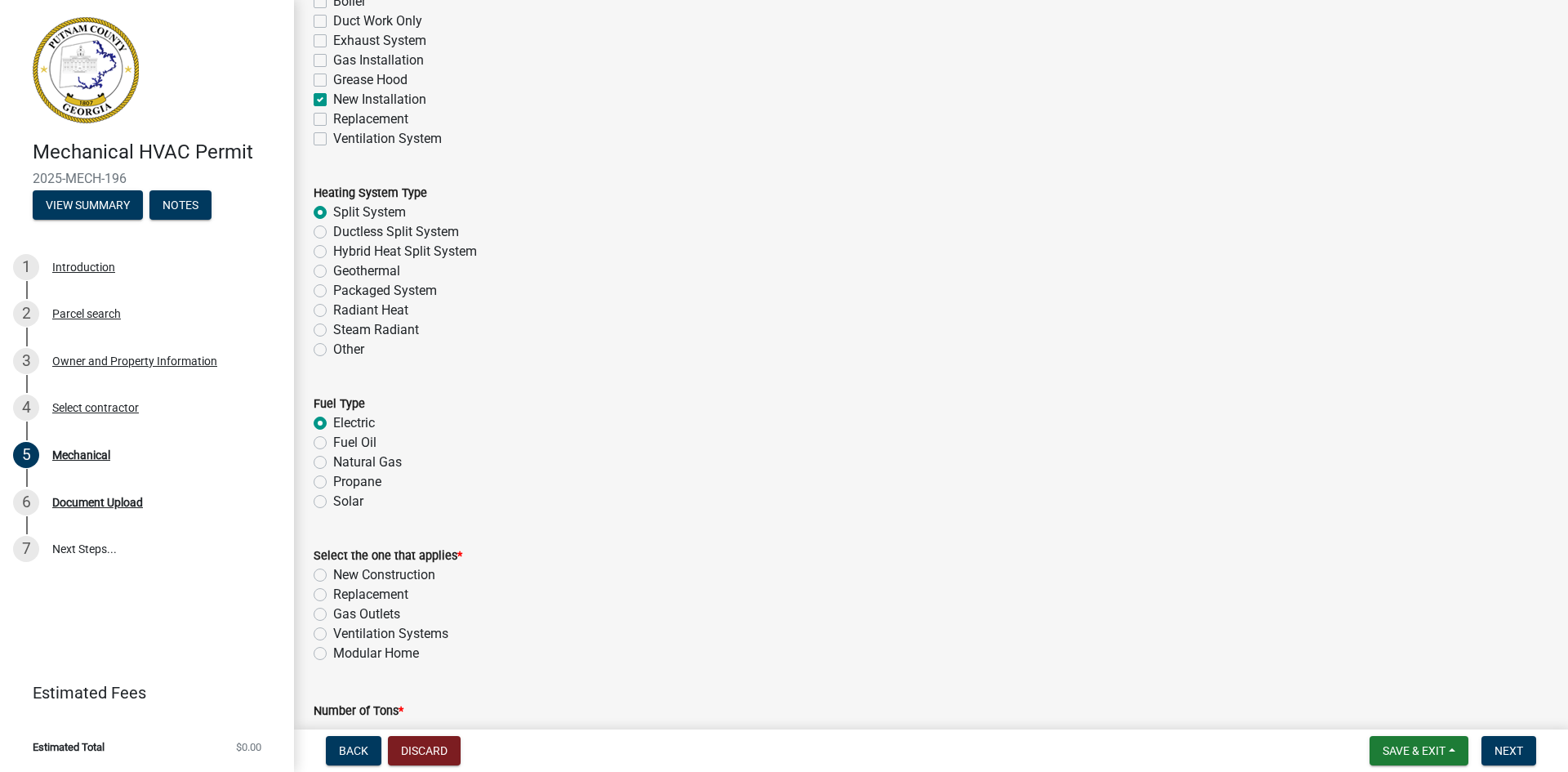
click at [334, 574] on label "New Construction" at bounding box center [385, 575] width 102 height 20
click at [334, 574] on input "New Construction" at bounding box center [339, 570] width 11 height 11
radio input "true"
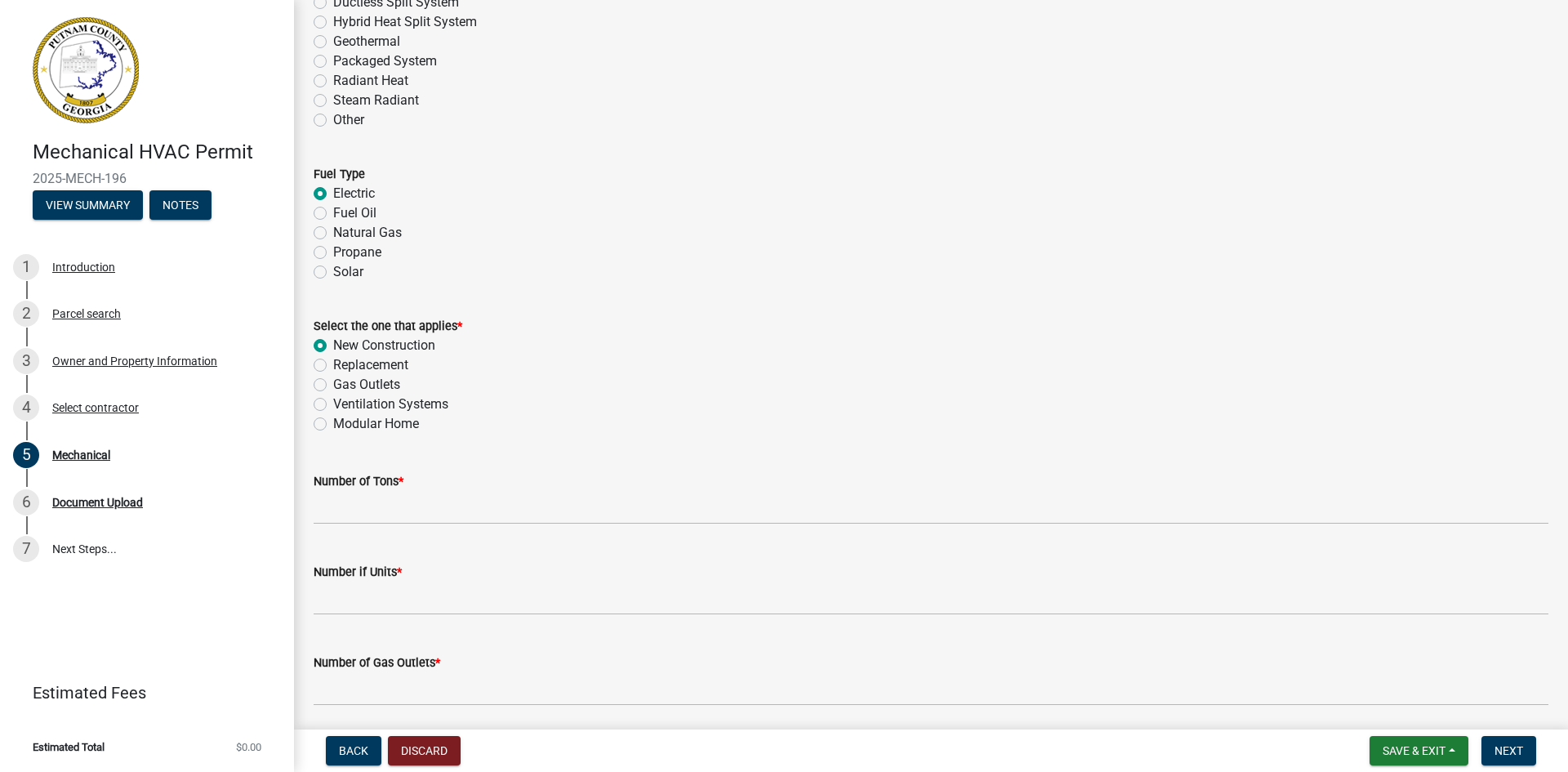
scroll to position [654, 0]
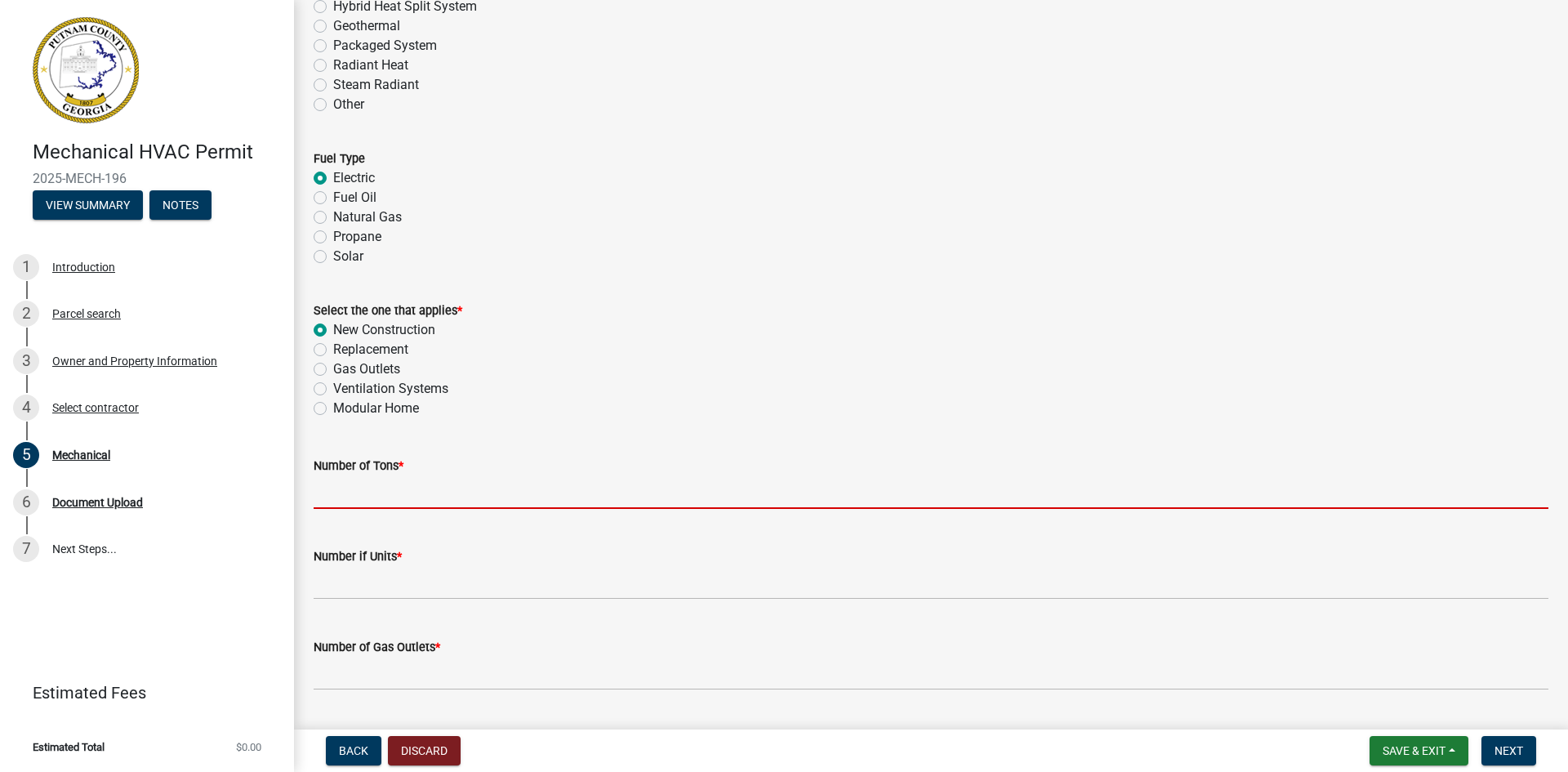
click at [378, 490] on input "text" at bounding box center [931, 491] width 1234 height 33
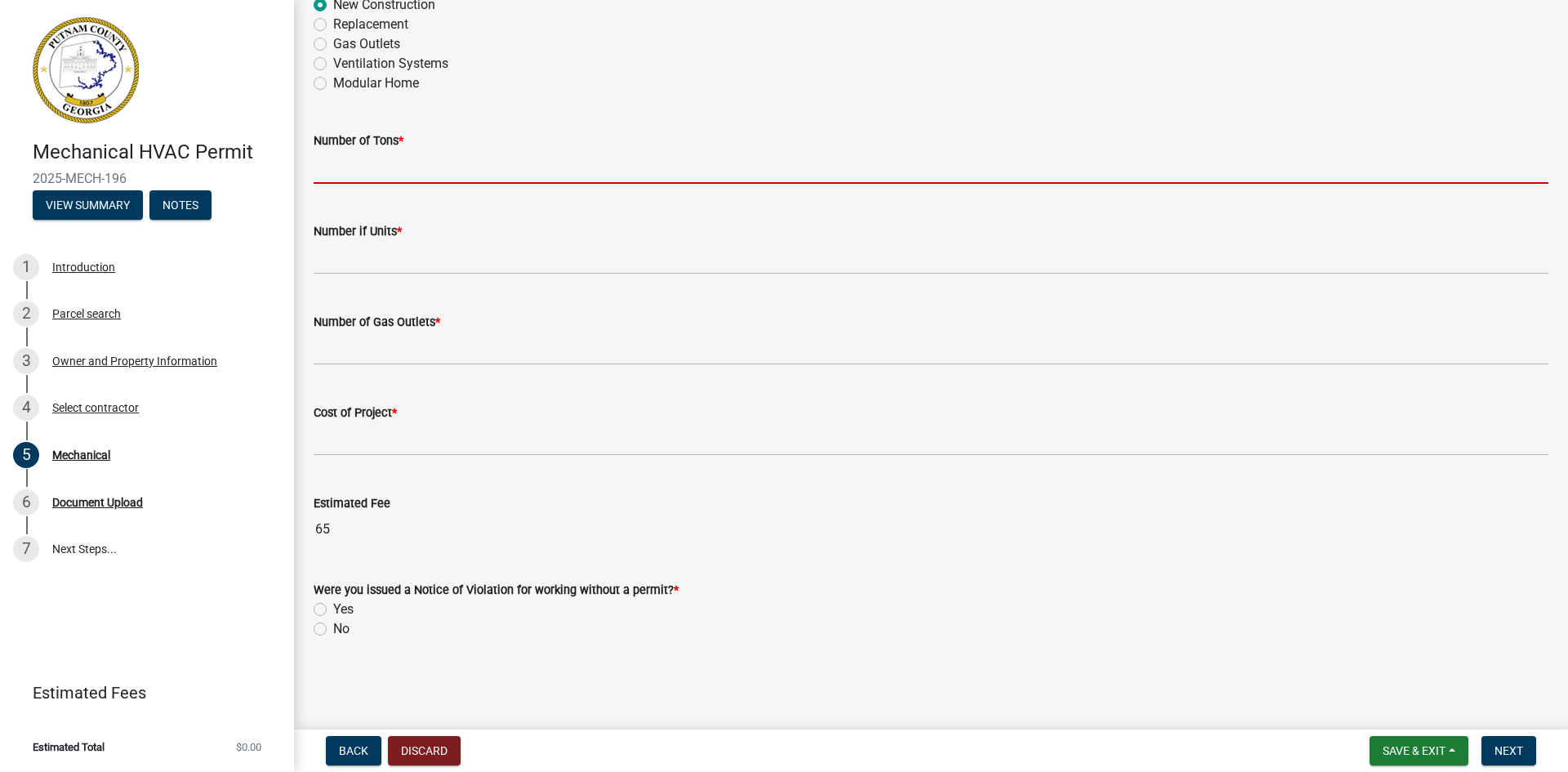
scroll to position [980, 0]
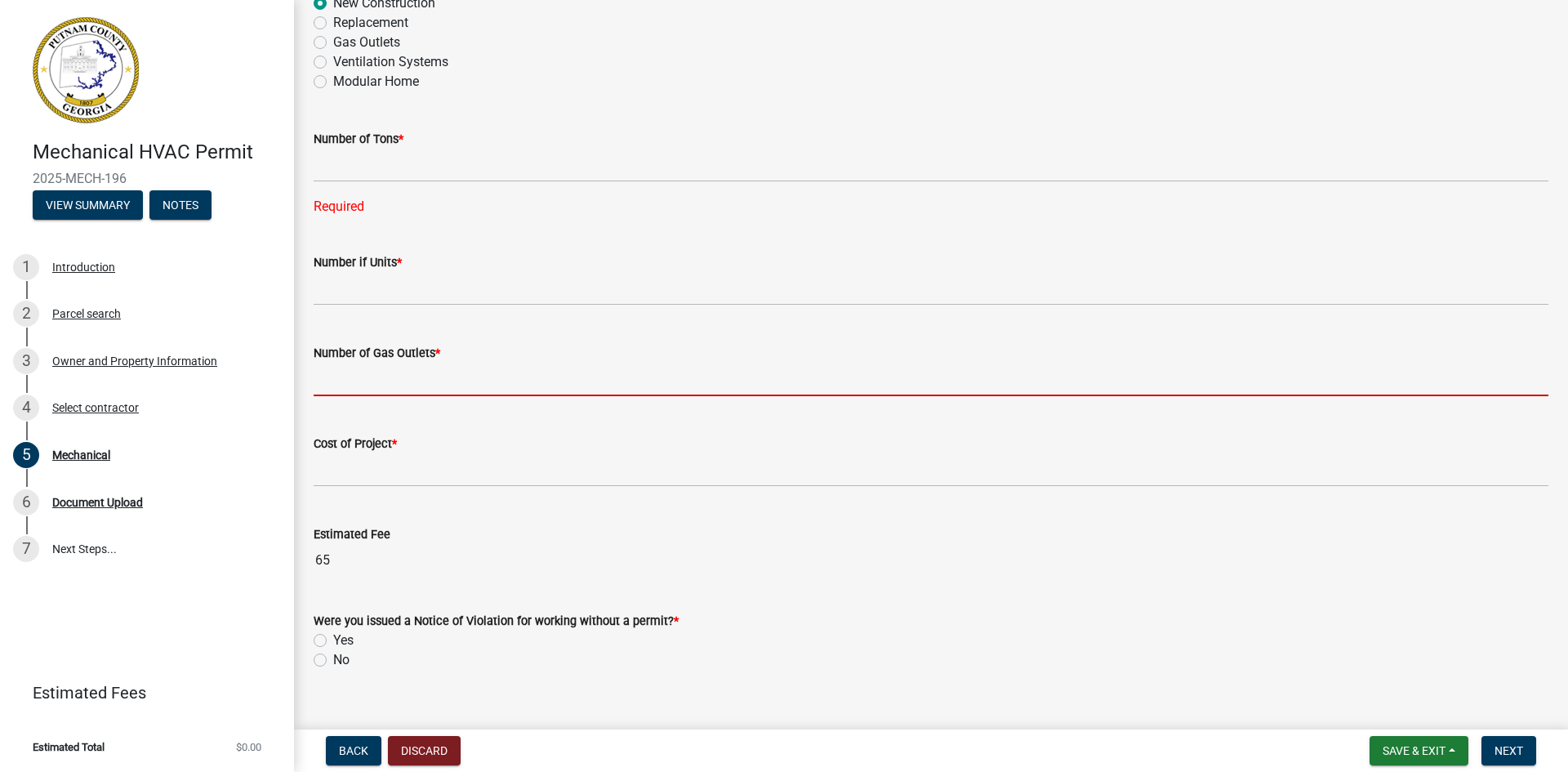
click at [409, 352] on form "Number of Gas Outlets *" at bounding box center [931, 369] width 1234 height 53
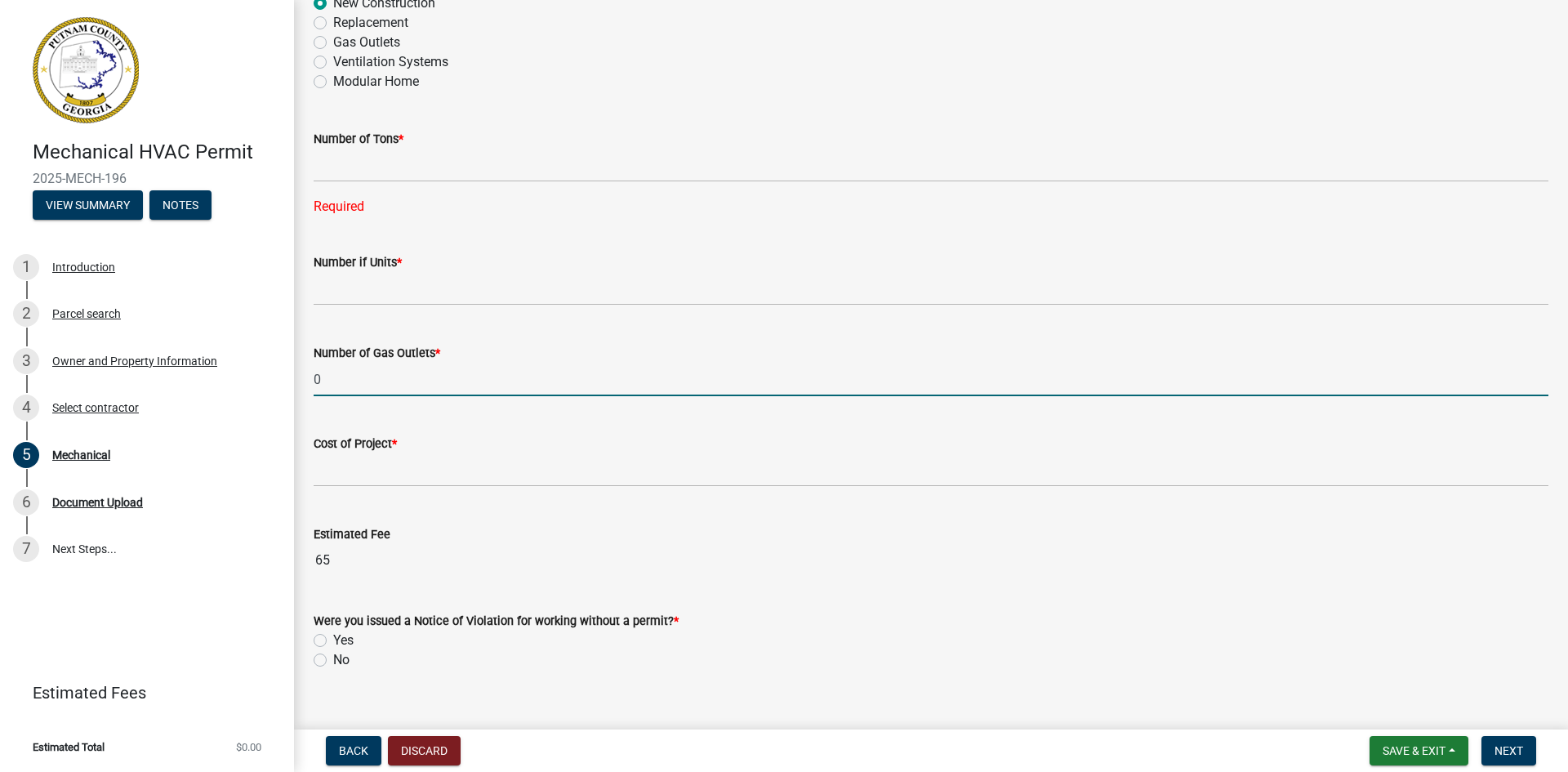
type input "0"
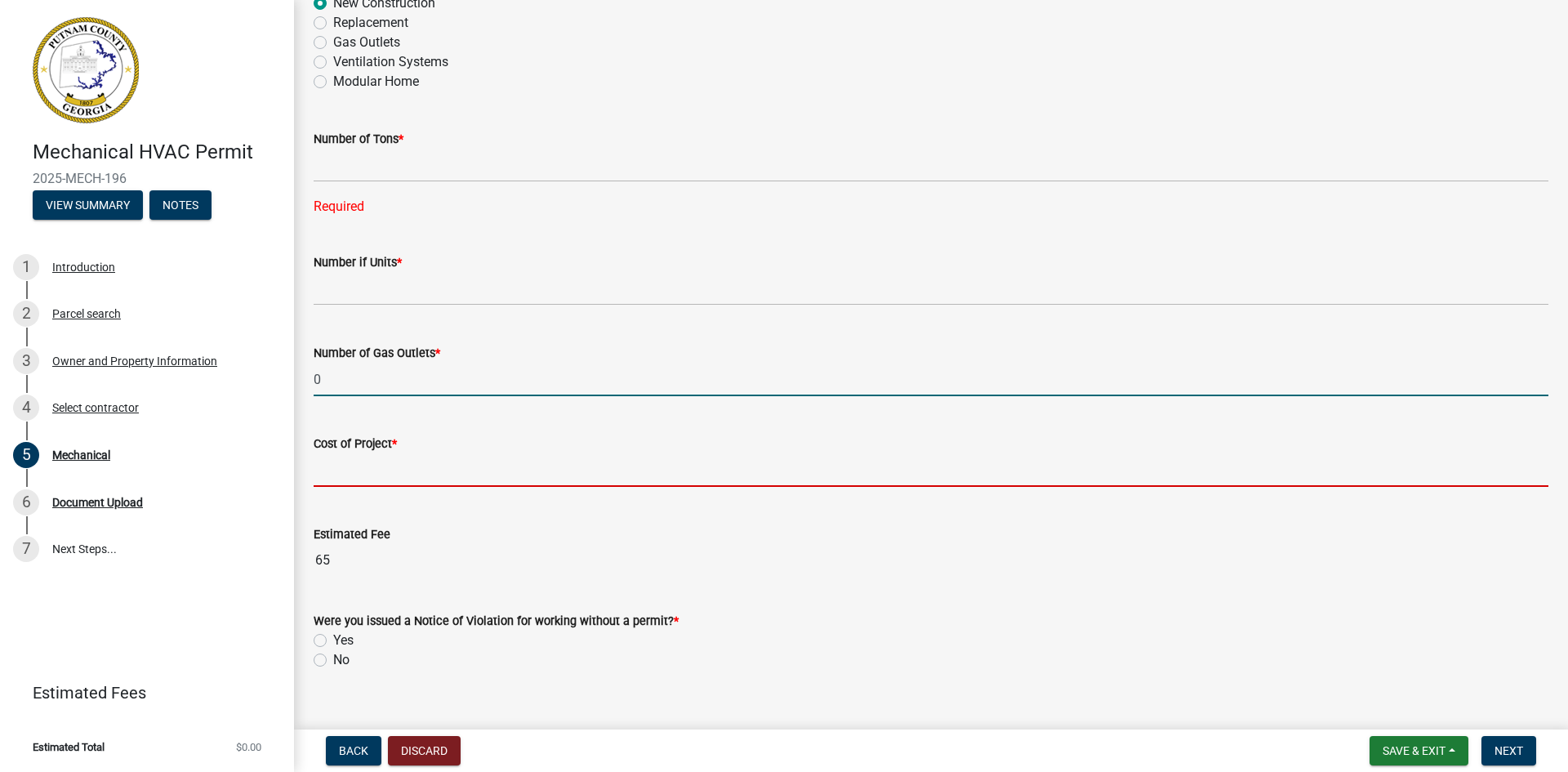
click at [377, 463] on input "text" at bounding box center [931, 469] width 1234 height 33
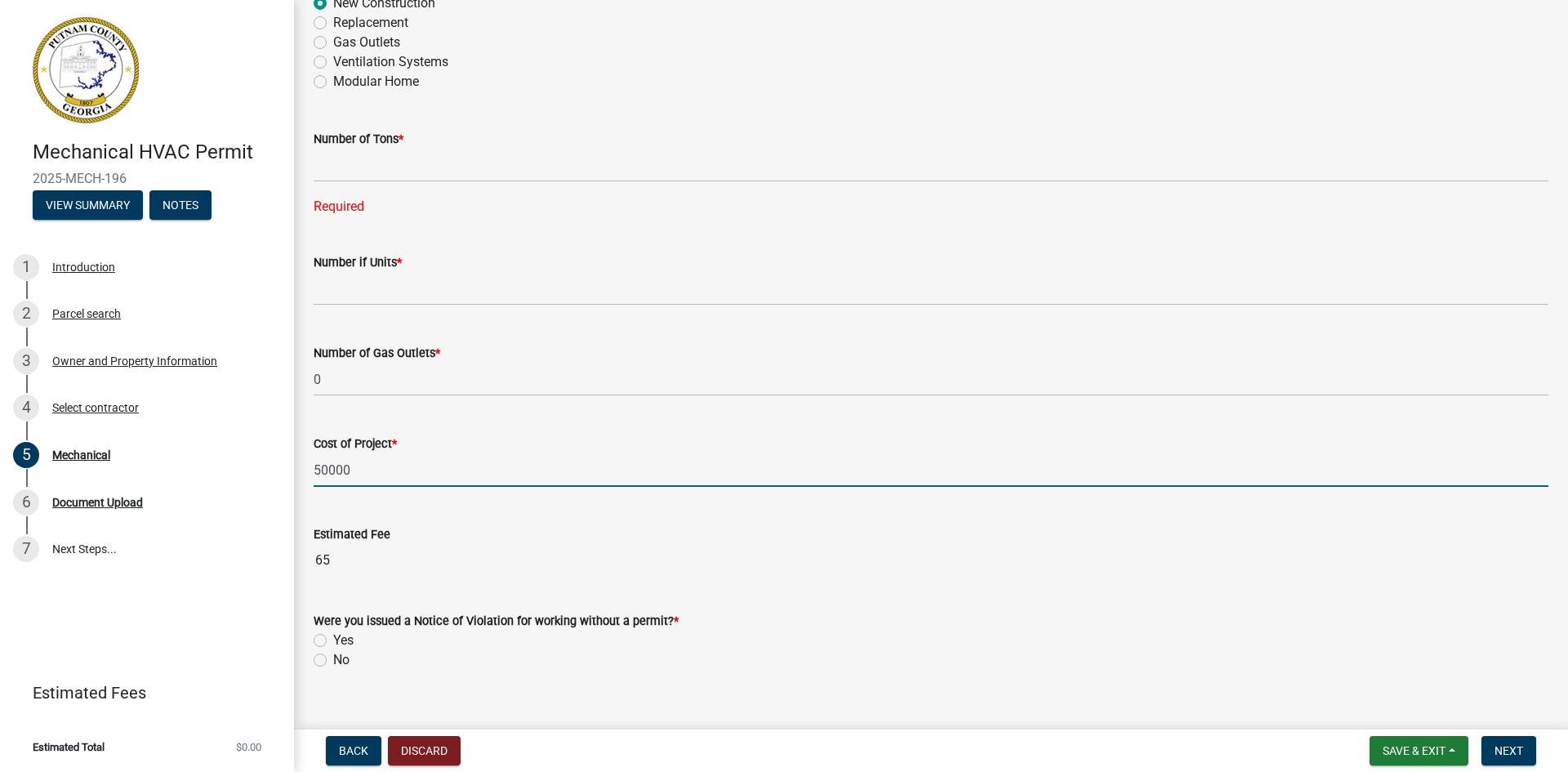
type input "50000"
click at [425, 539] on div "Estimated Fee" at bounding box center [931, 534] width 1234 height 20
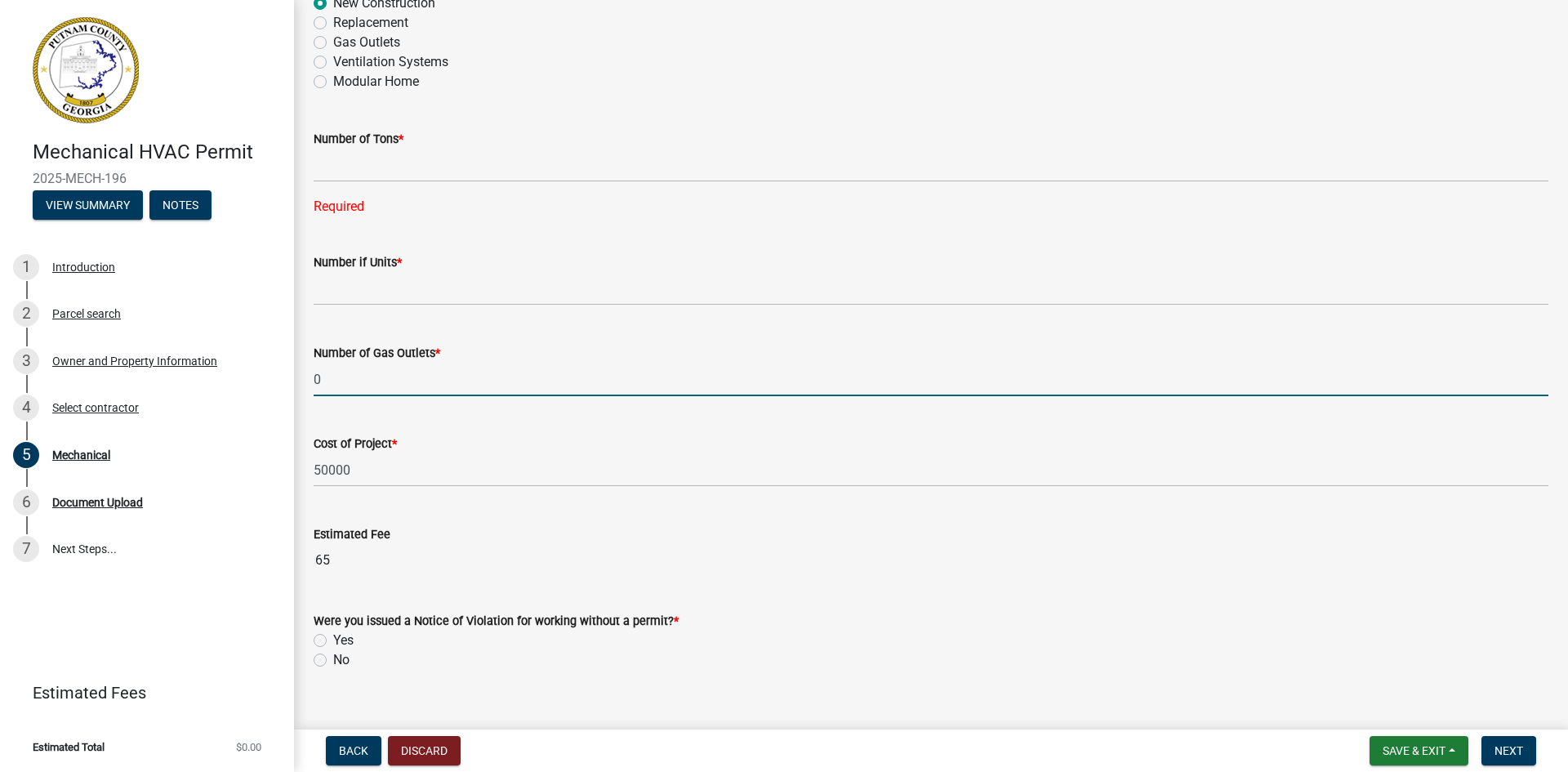
click at [425, 386] on input "0" at bounding box center [931, 378] width 1234 height 33
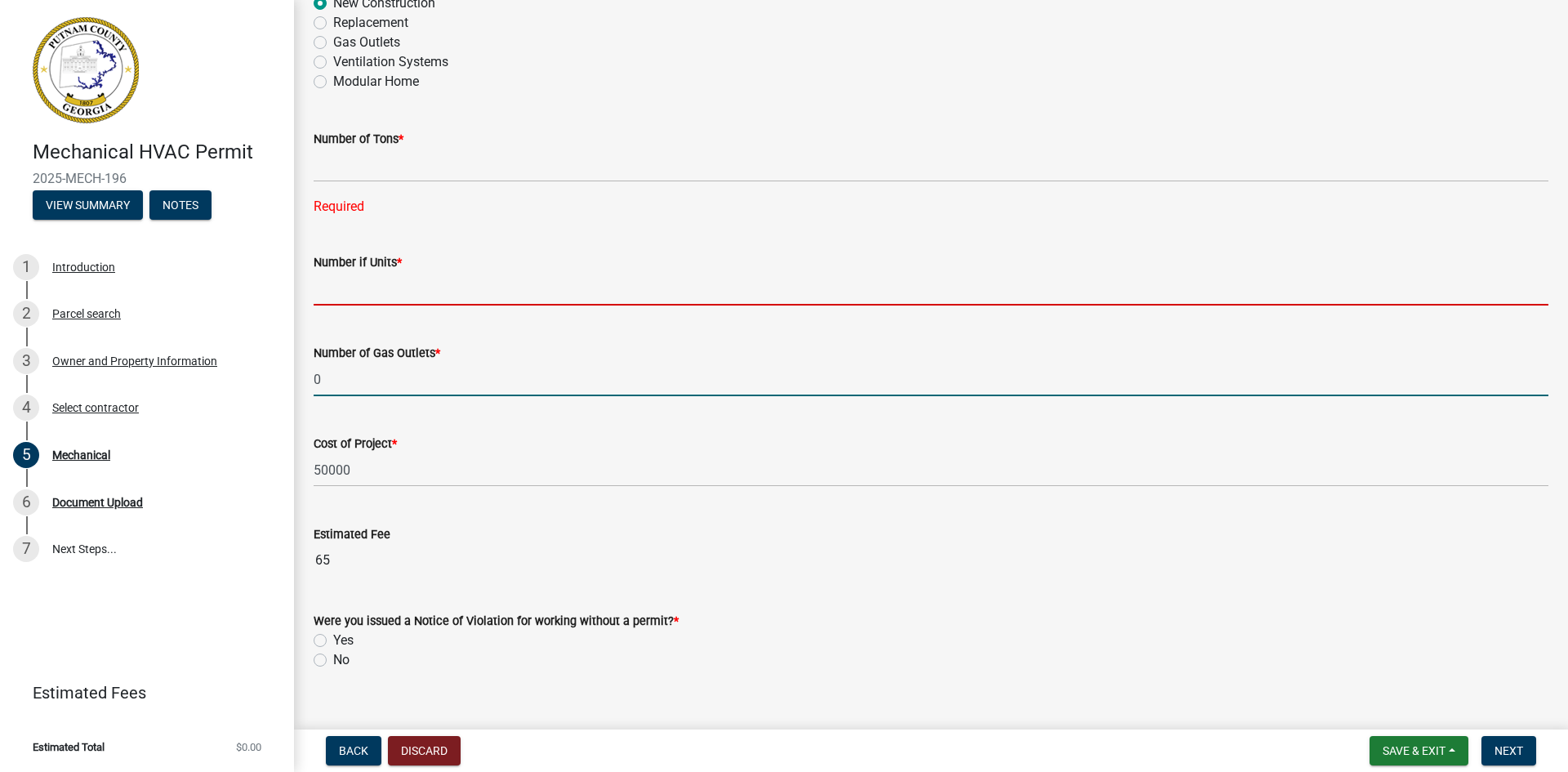
click at [378, 290] on input "text" at bounding box center [931, 288] width 1234 height 33
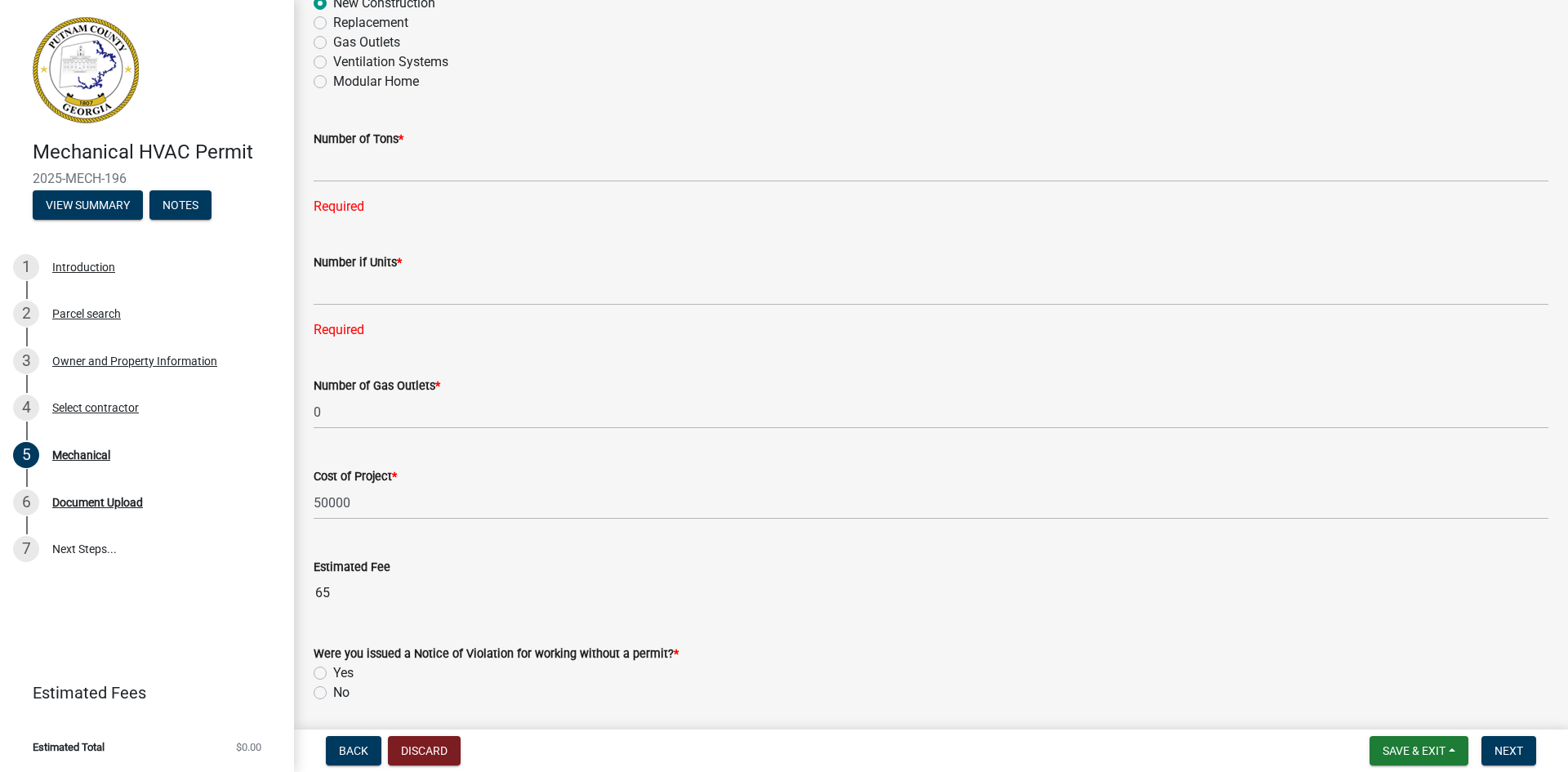
click at [414, 269] on div "Number if Units *" at bounding box center [931, 262] width 1234 height 20
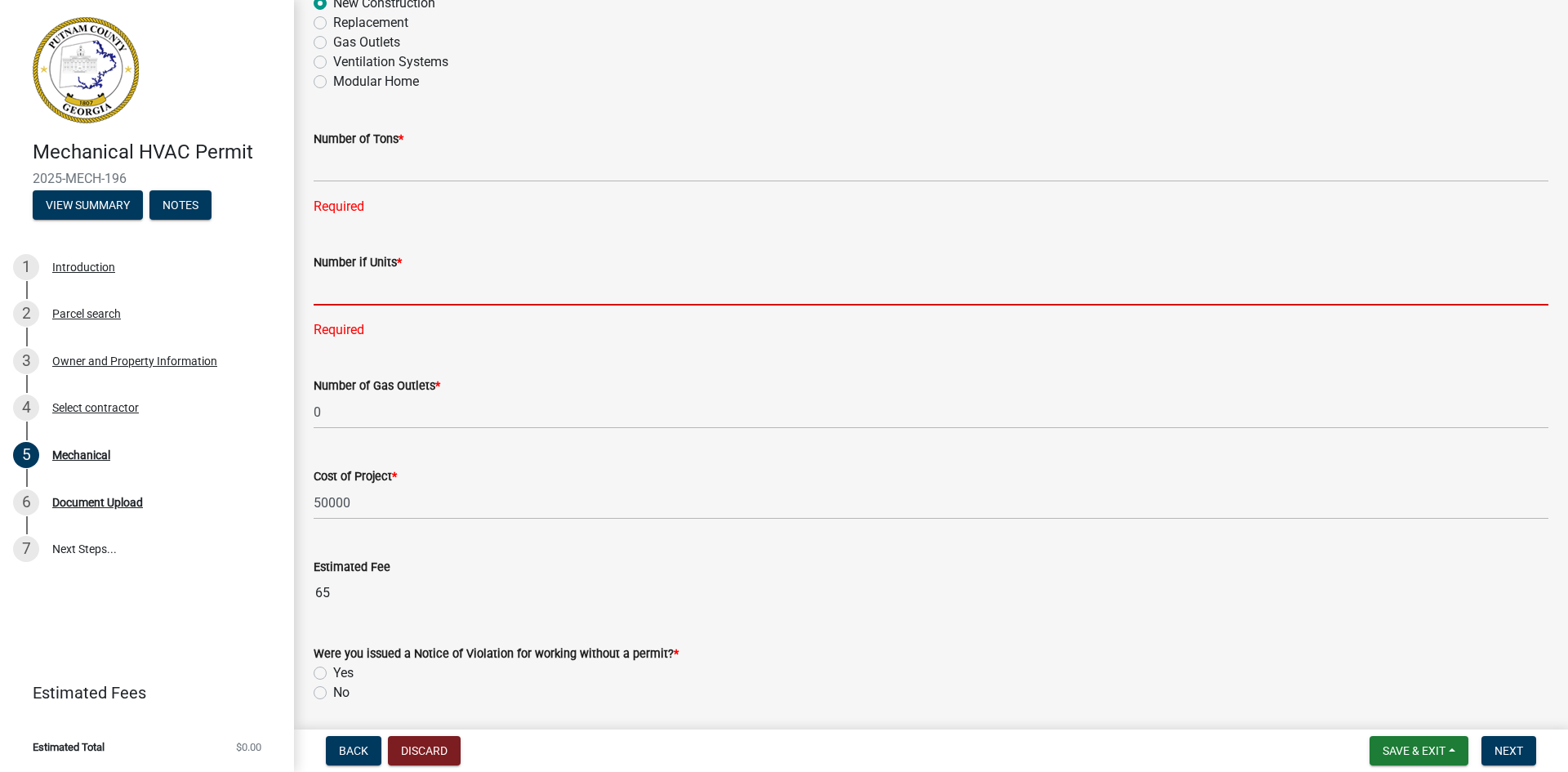
click at [412, 279] on input "text" at bounding box center [931, 288] width 1234 height 33
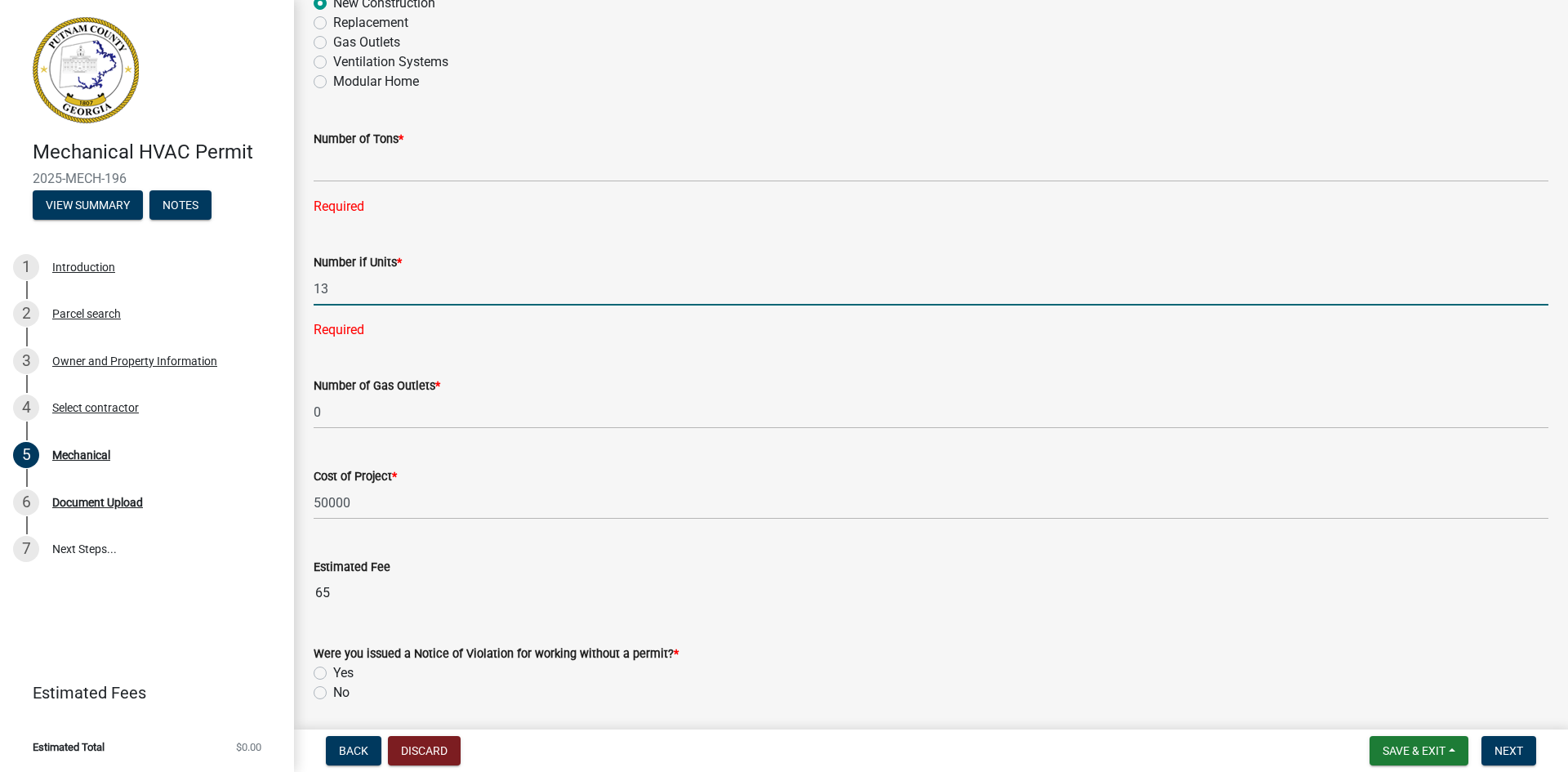
type input "13"
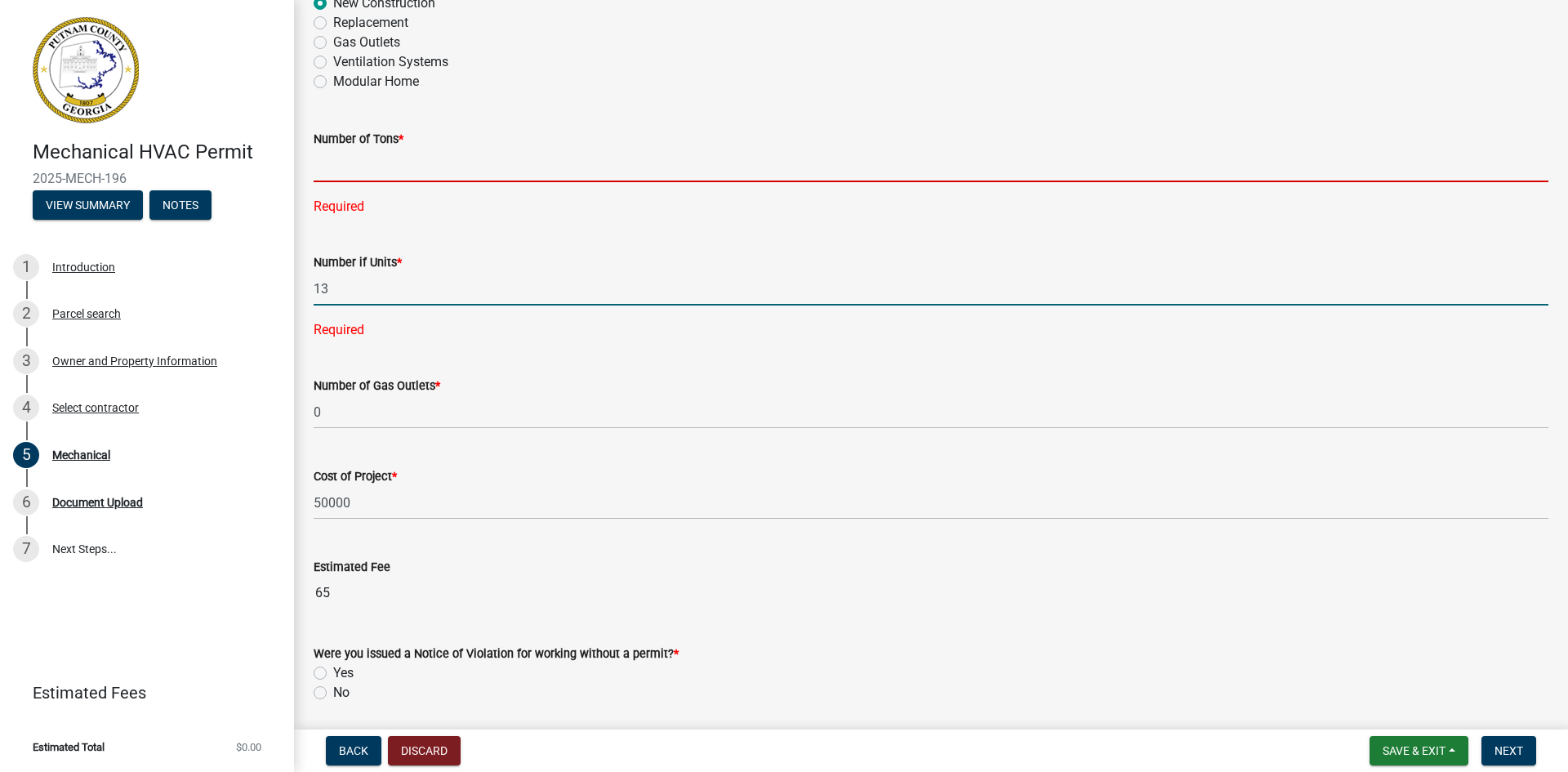
click at [331, 166] on div "Number of Tons * Required" at bounding box center [931, 160] width 1234 height 110
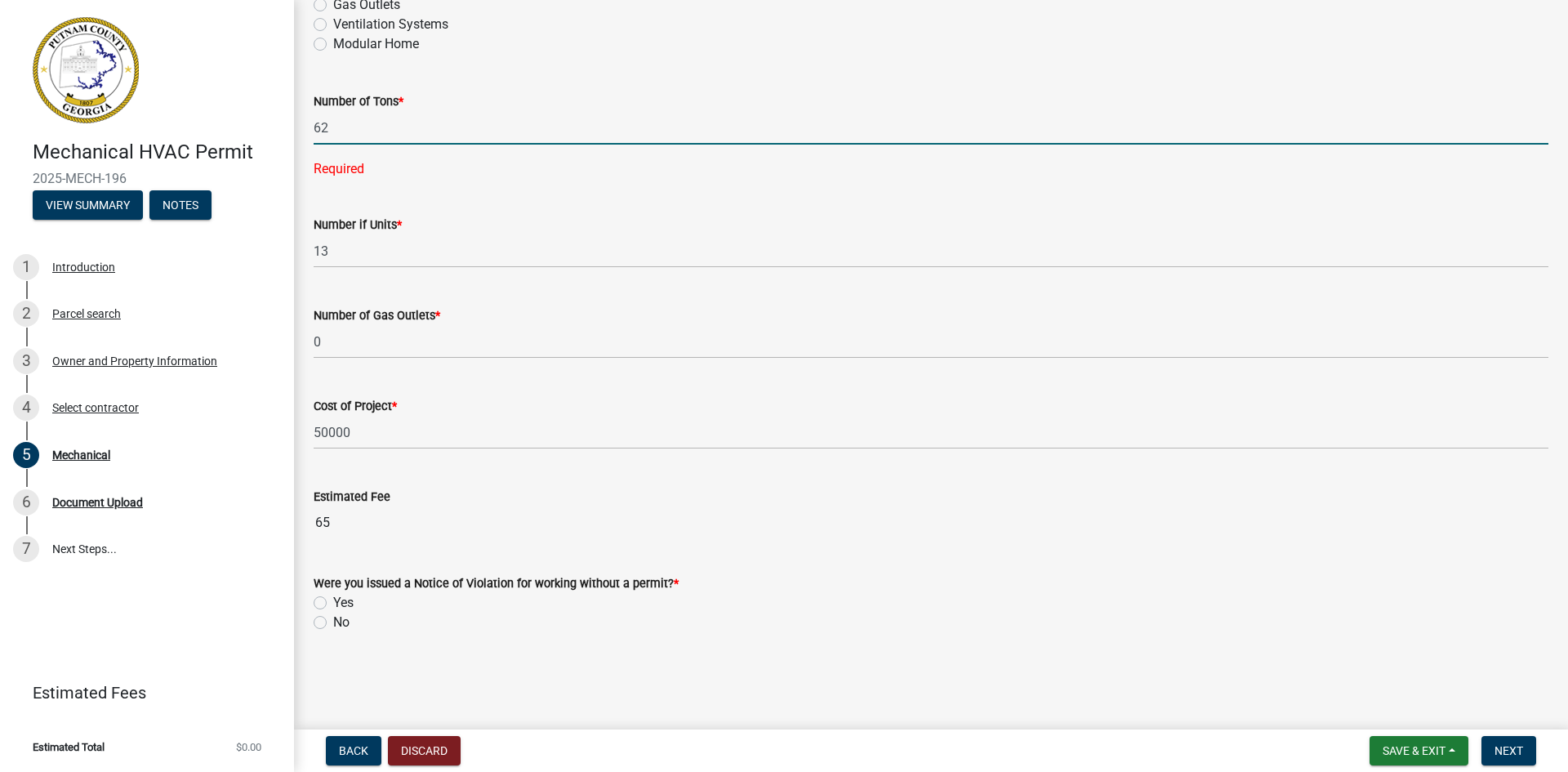
scroll to position [1019, 0]
type input "62"
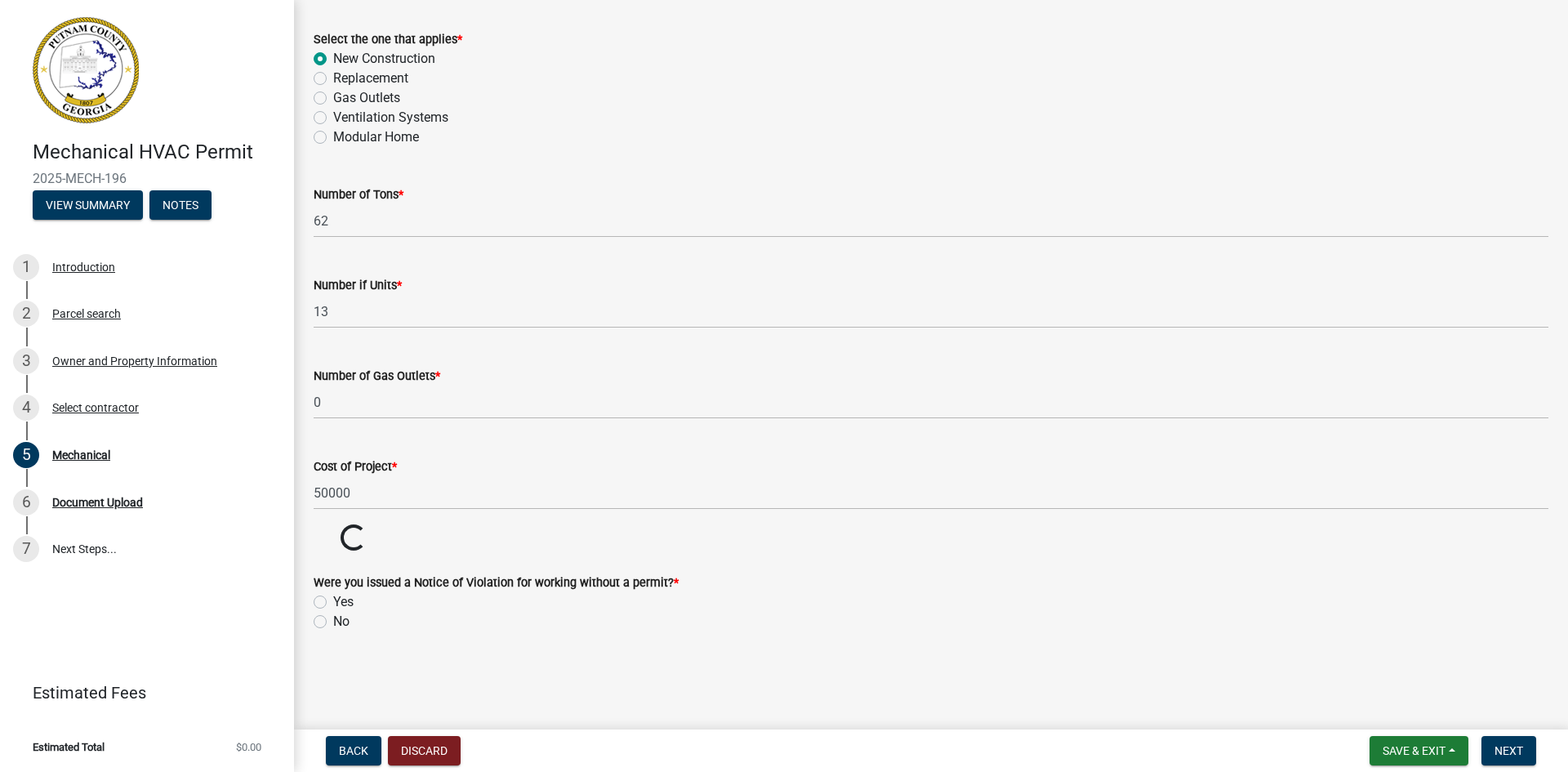
scroll to position [924, 0]
click at [334, 622] on label "No" at bounding box center [342, 621] width 16 height 20
click at [334, 622] on input "No" at bounding box center [339, 617] width 11 height 11
radio input "true"
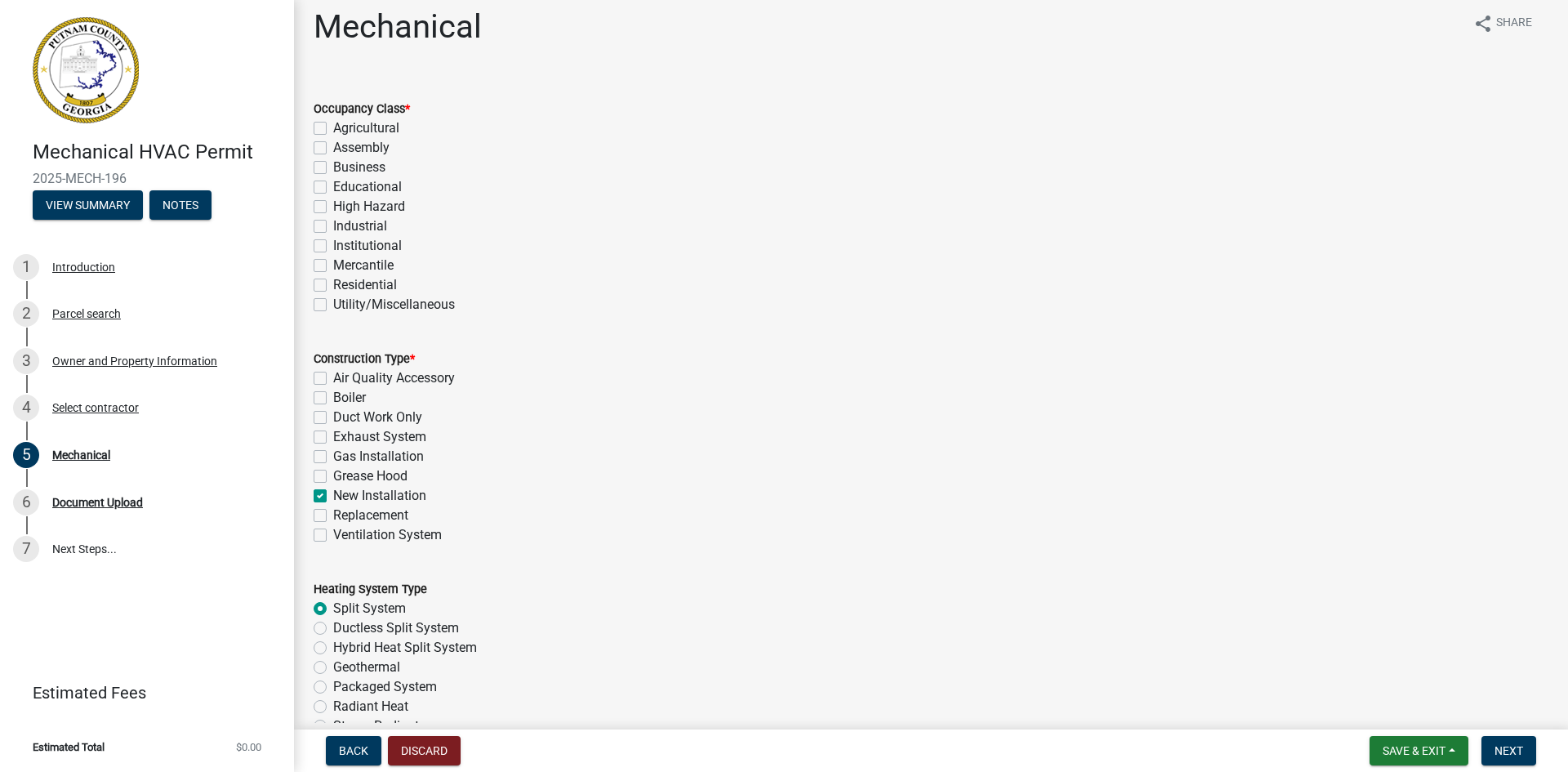
scroll to position [0, 0]
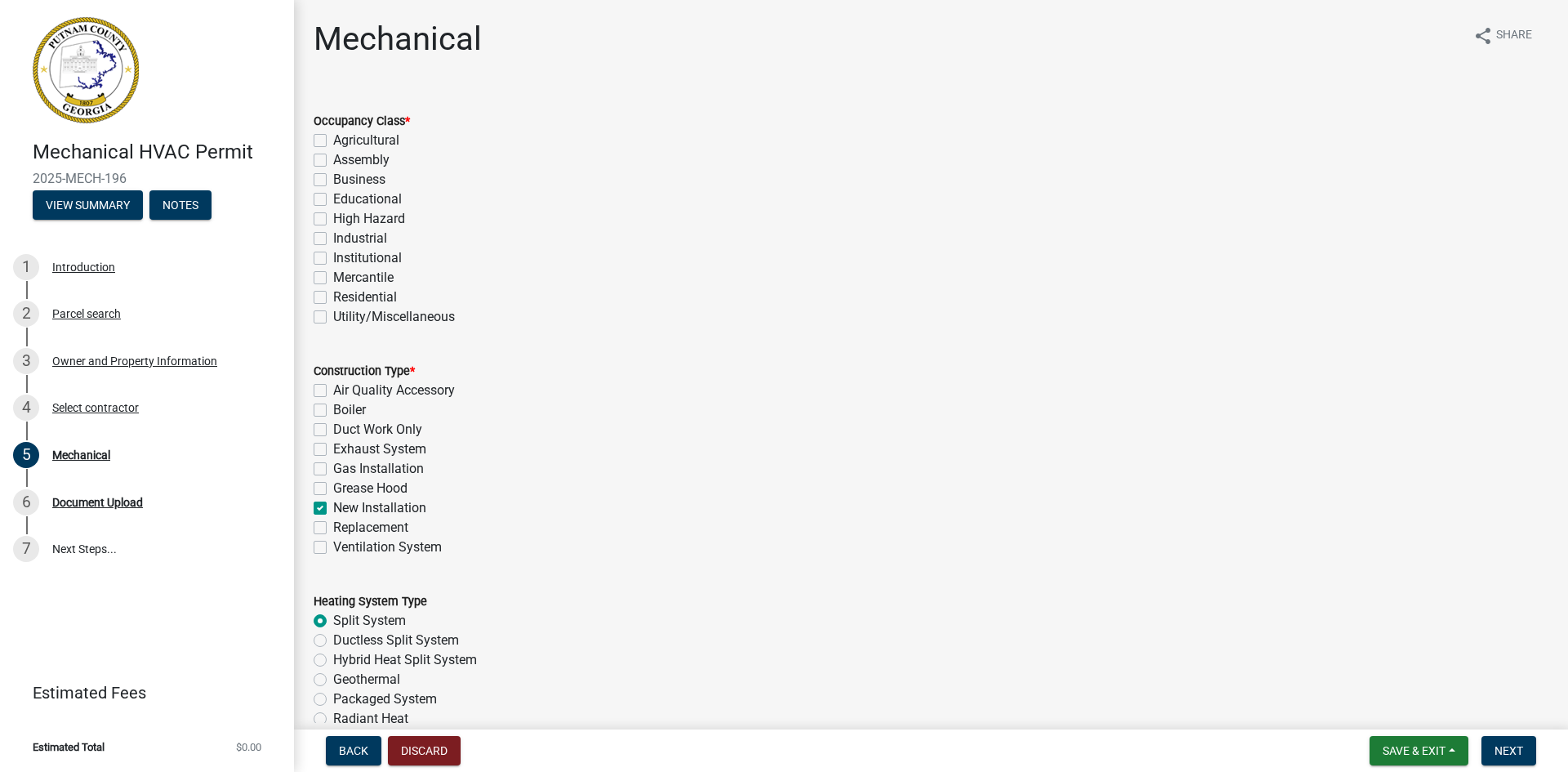
click at [334, 157] on label "Assembly" at bounding box center [361, 160] width 56 height 20
click at [334, 157] on input "Assembly" at bounding box center [339, 156] width 11 height 11
checkbox input "true"
checkbox input "false"
checkbox input "true"
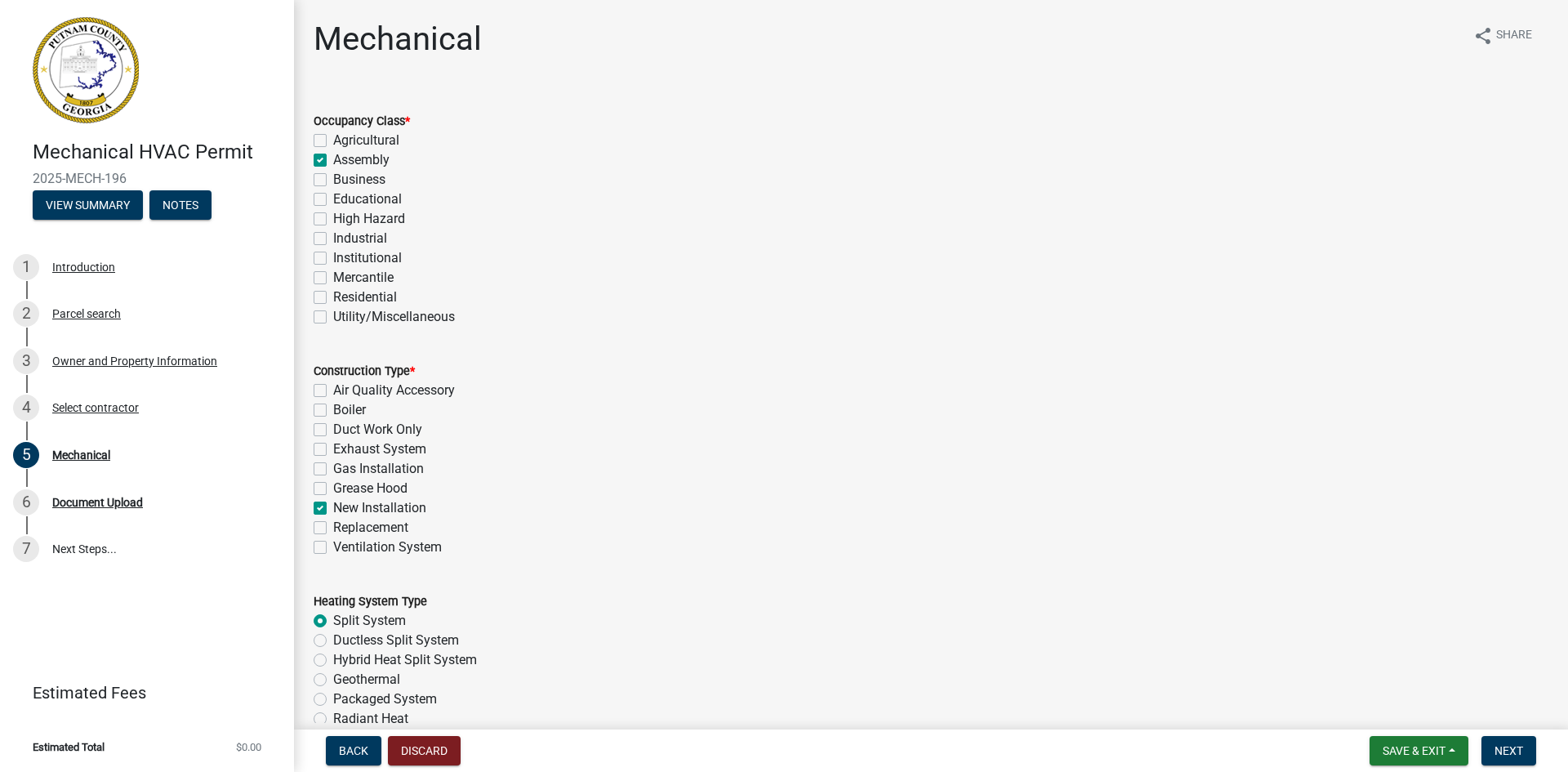
checkbox input "false"
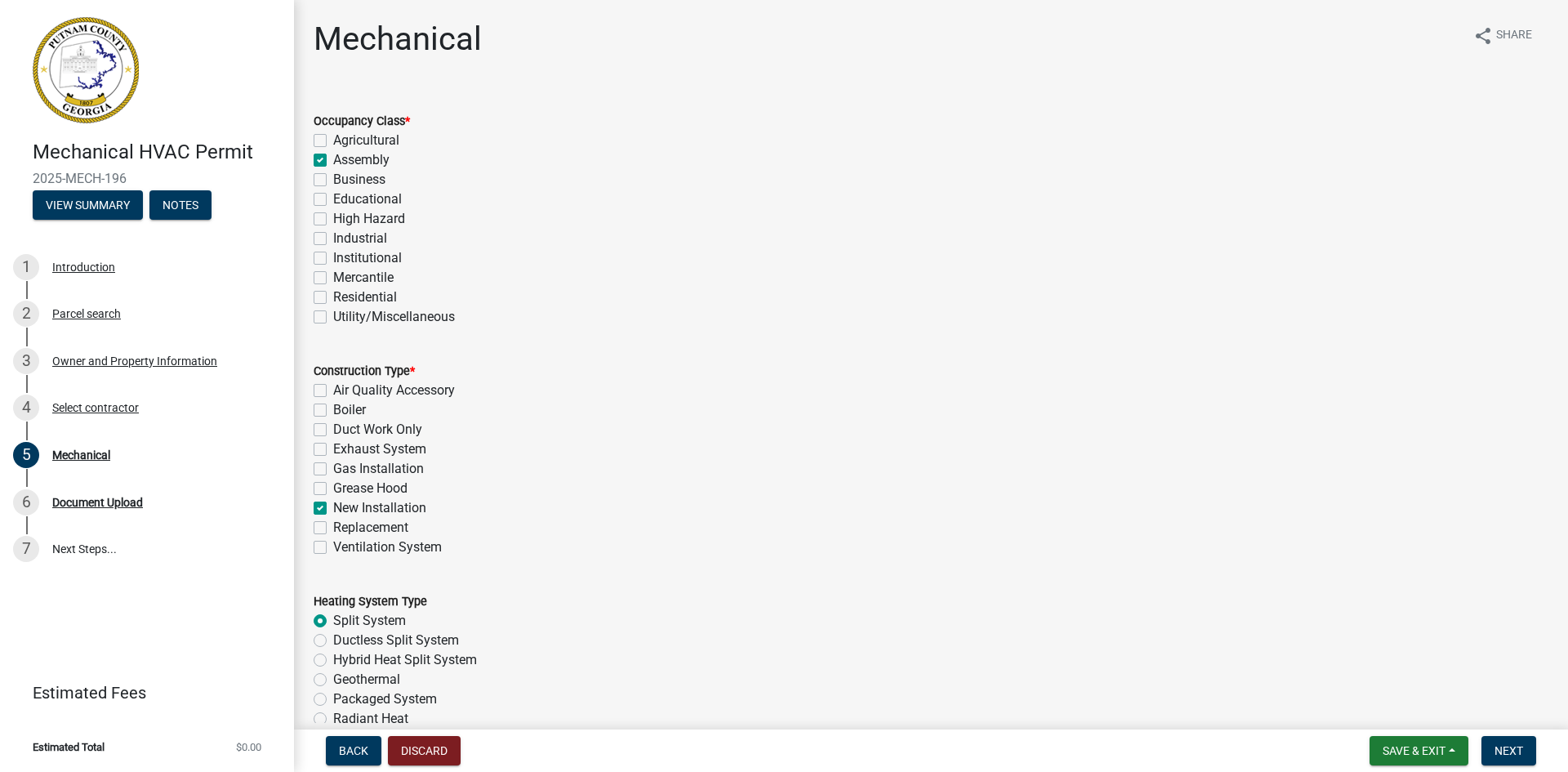
checkbox input "false"
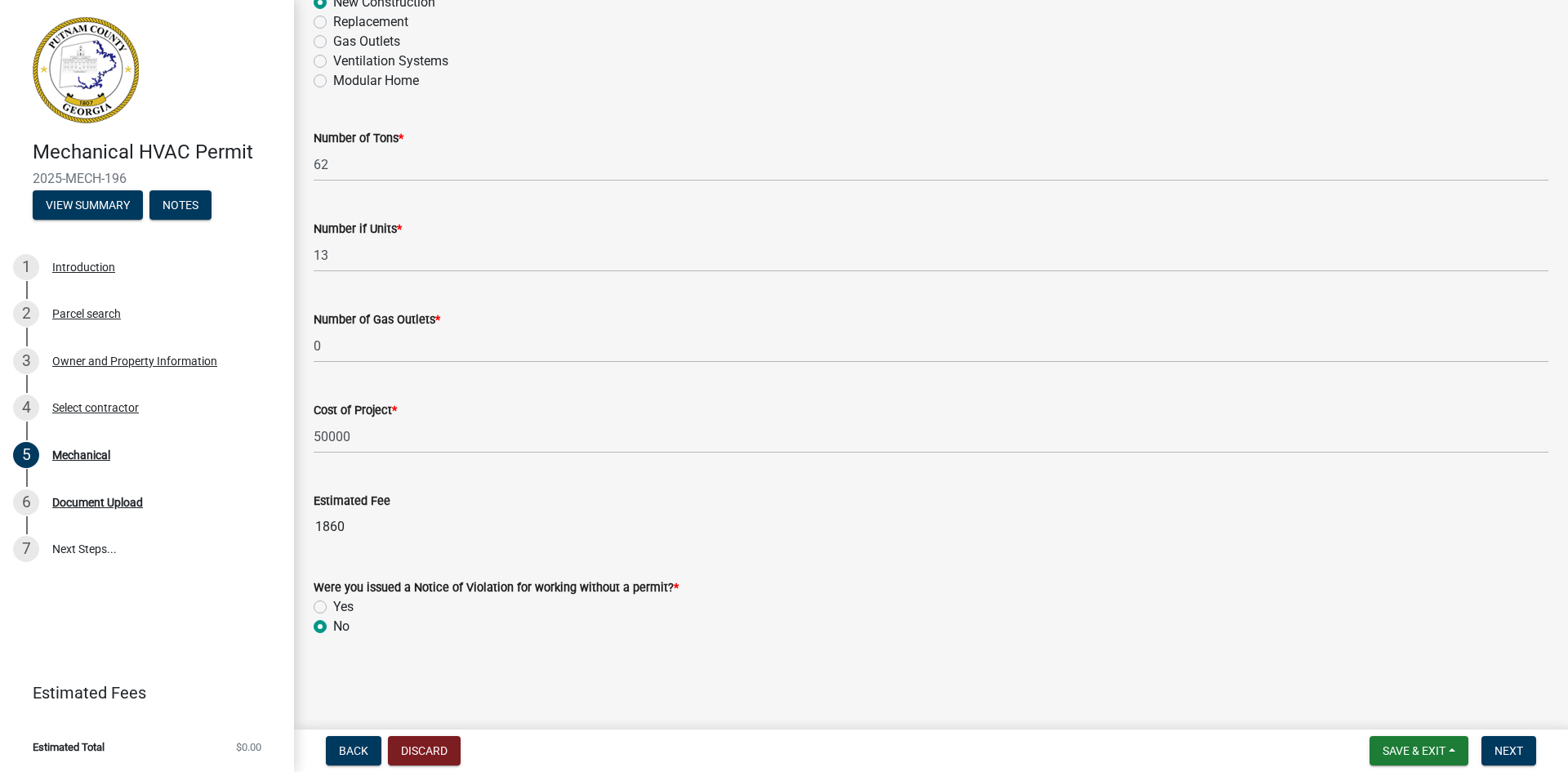
scroll to position [985, 0]
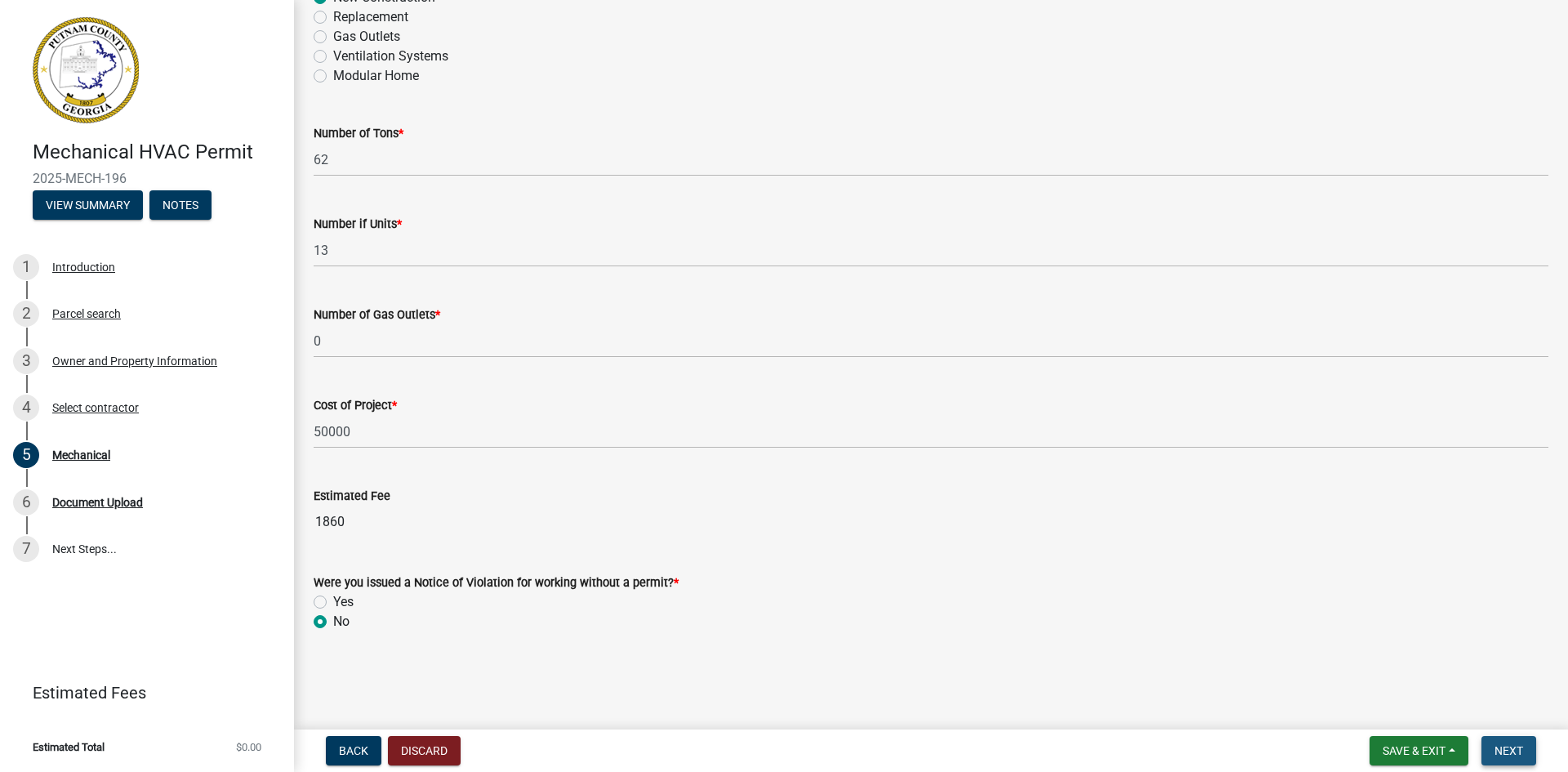
click at [1517, 754] on span "Next" at bounding box center [1509, 750] width 29 height 13
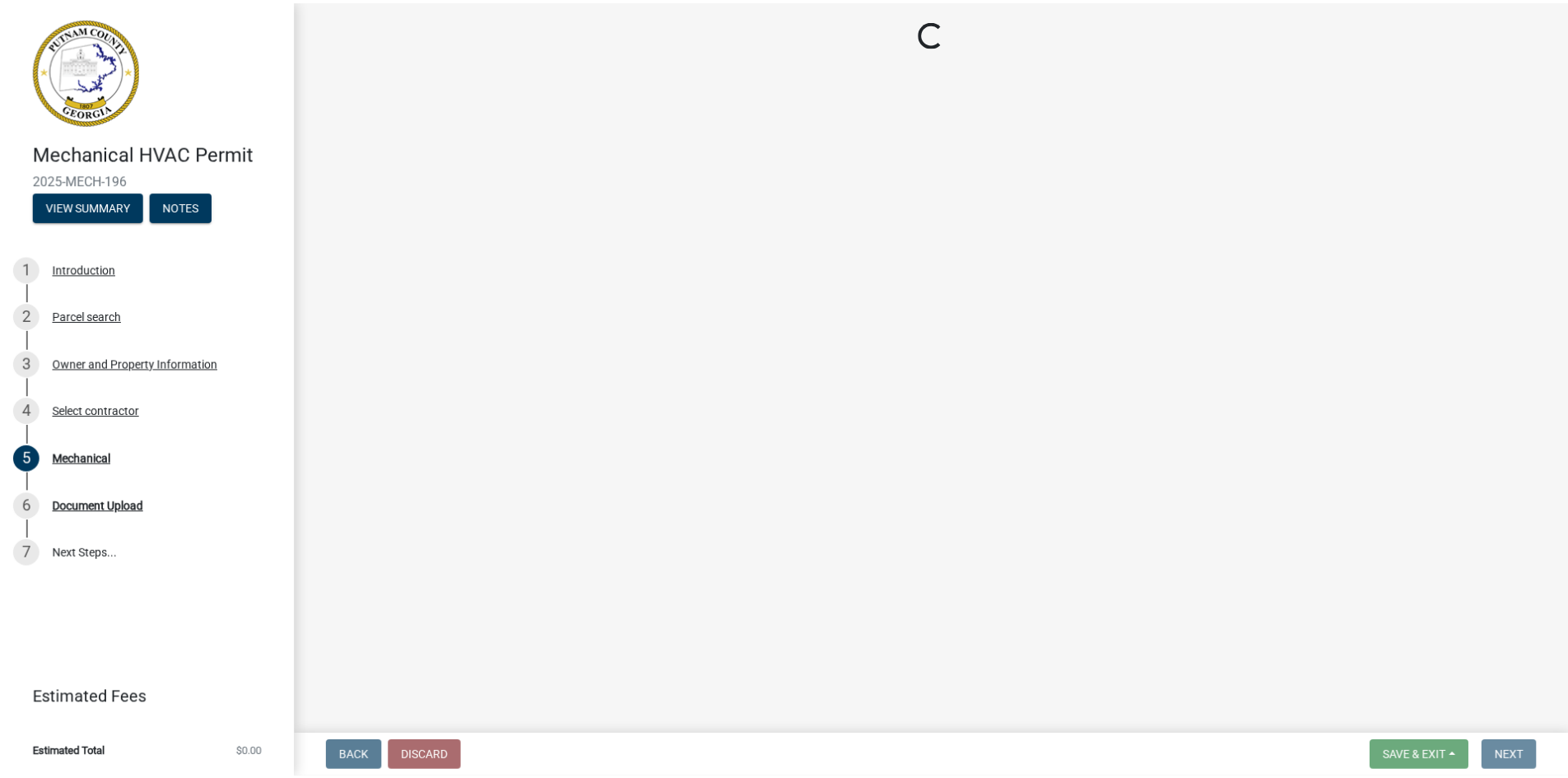
scroll to position [0, 0]
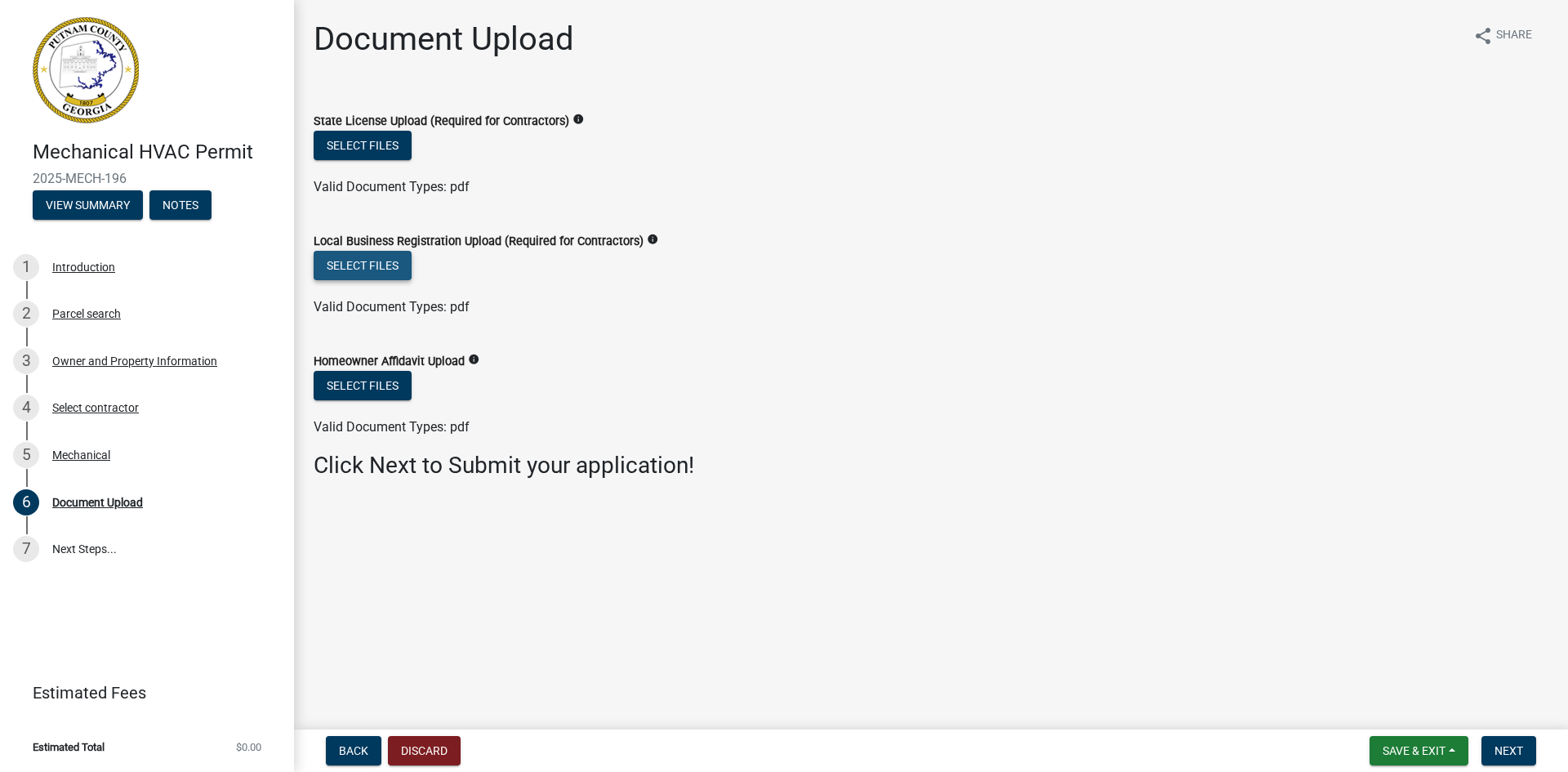
click at [377, 264] on button "Select files" at bounding box center [362, 265] width 98 height 30
click at [391, 266] on button "Select files" at bounding box center [362, 265] width 98 height 30
click at [355, 272] on button "Select files" at bounding box center [362, 265] width 98 height 30
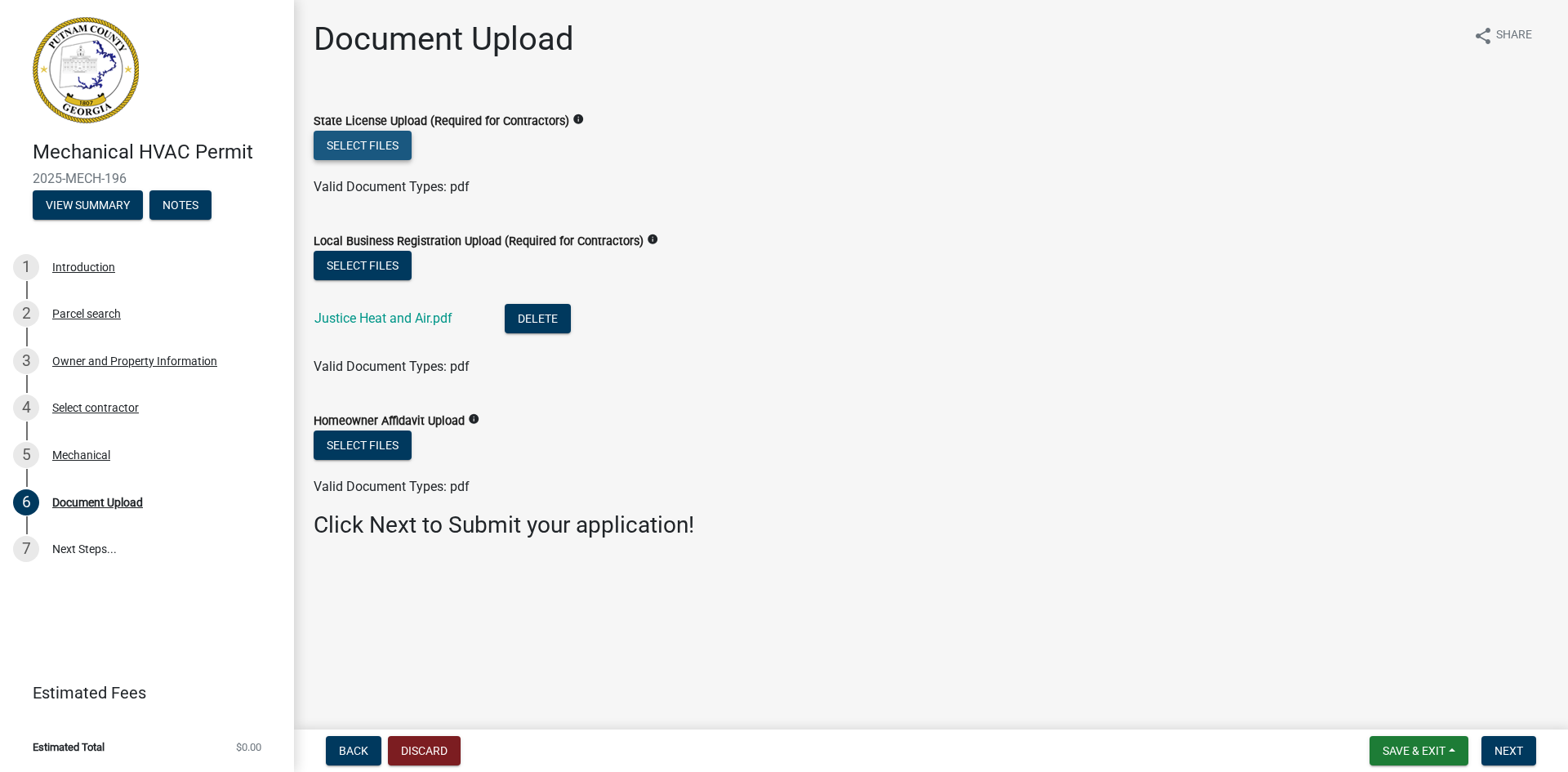
click at [351, 139] on button "Select files" at bounding box center [362, 145] width 98 height 30
click at [1503, 751] on span "Next" at bounding box center [1509, 750] width 29 height 13
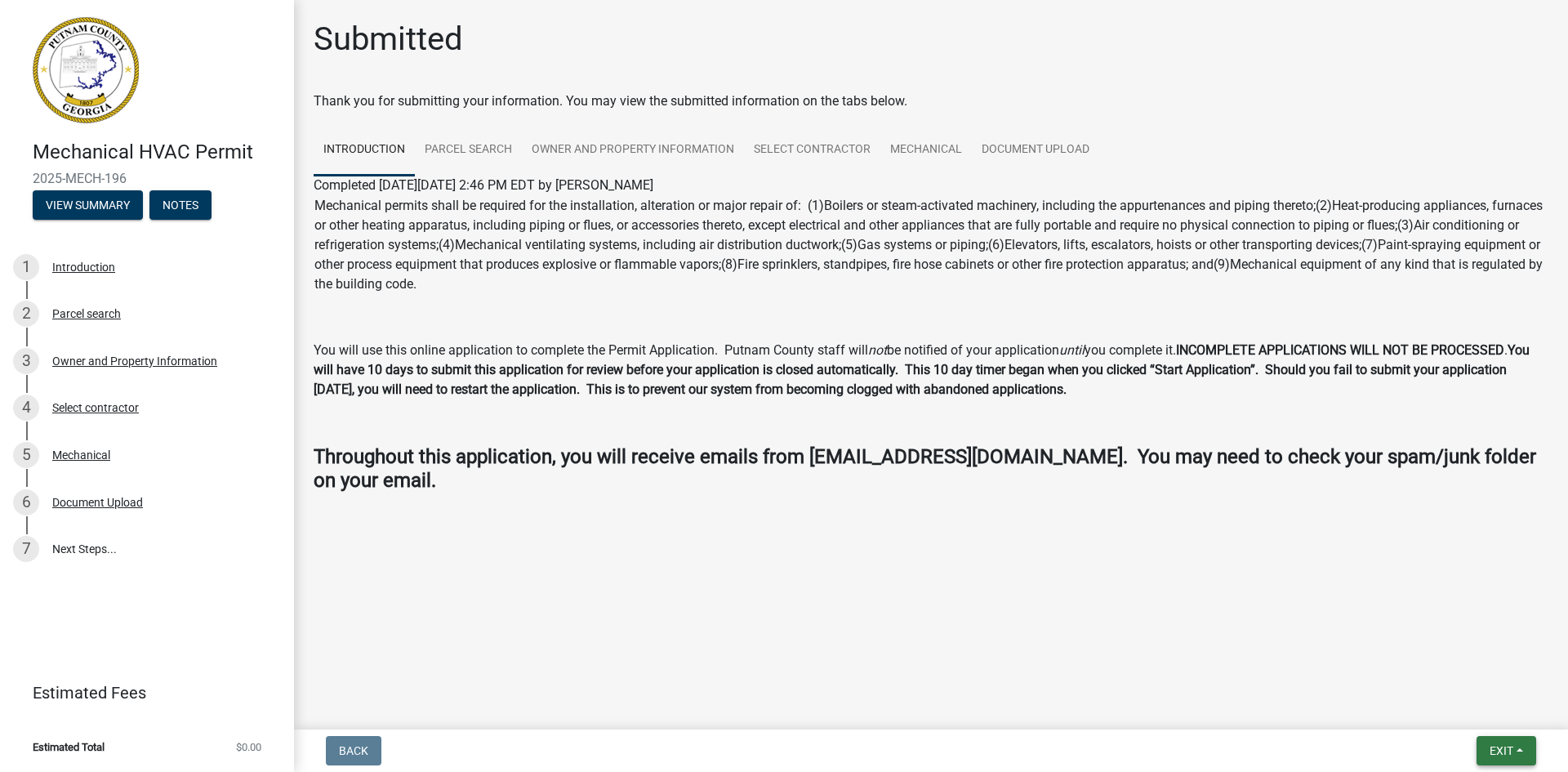
click at [1489, 745] on span "Exit" at bounding box center [1501, 750] width 23 height 13
click at [1464, 701] on button "Save & Exit" at bounding box center [1470, 708] width 131 height 39
